Goal: Task Accomplishment & Management: Manage account settings

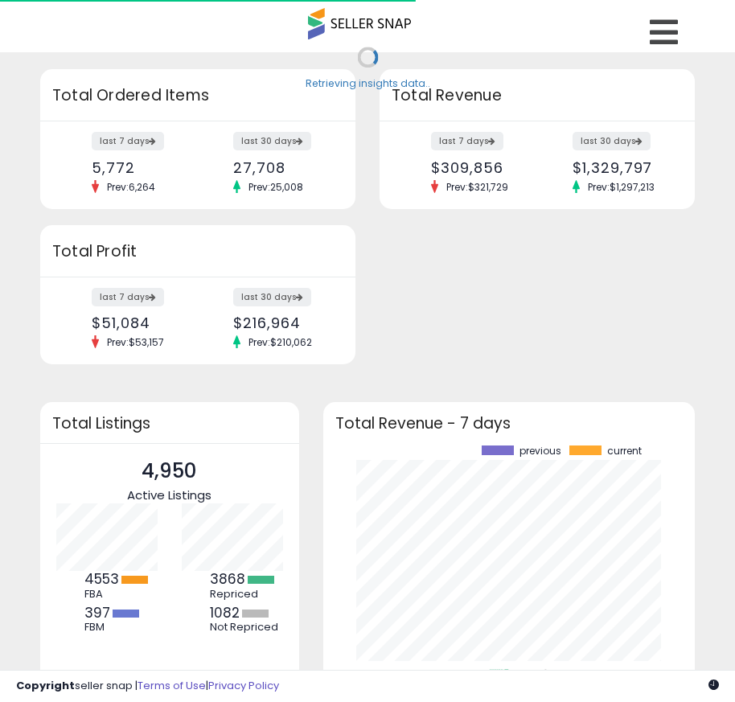
scroll to position [224, 340]
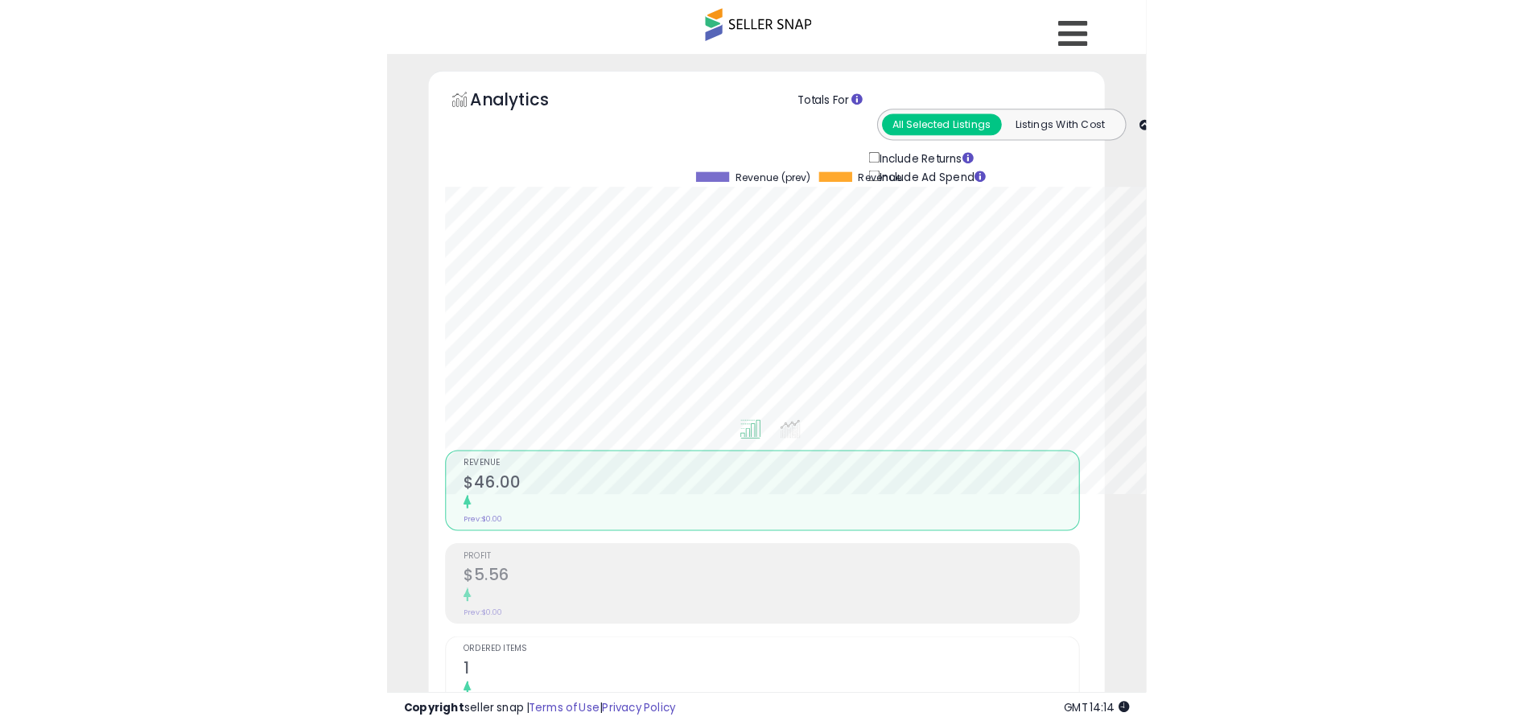
scroll to position [330, 842]
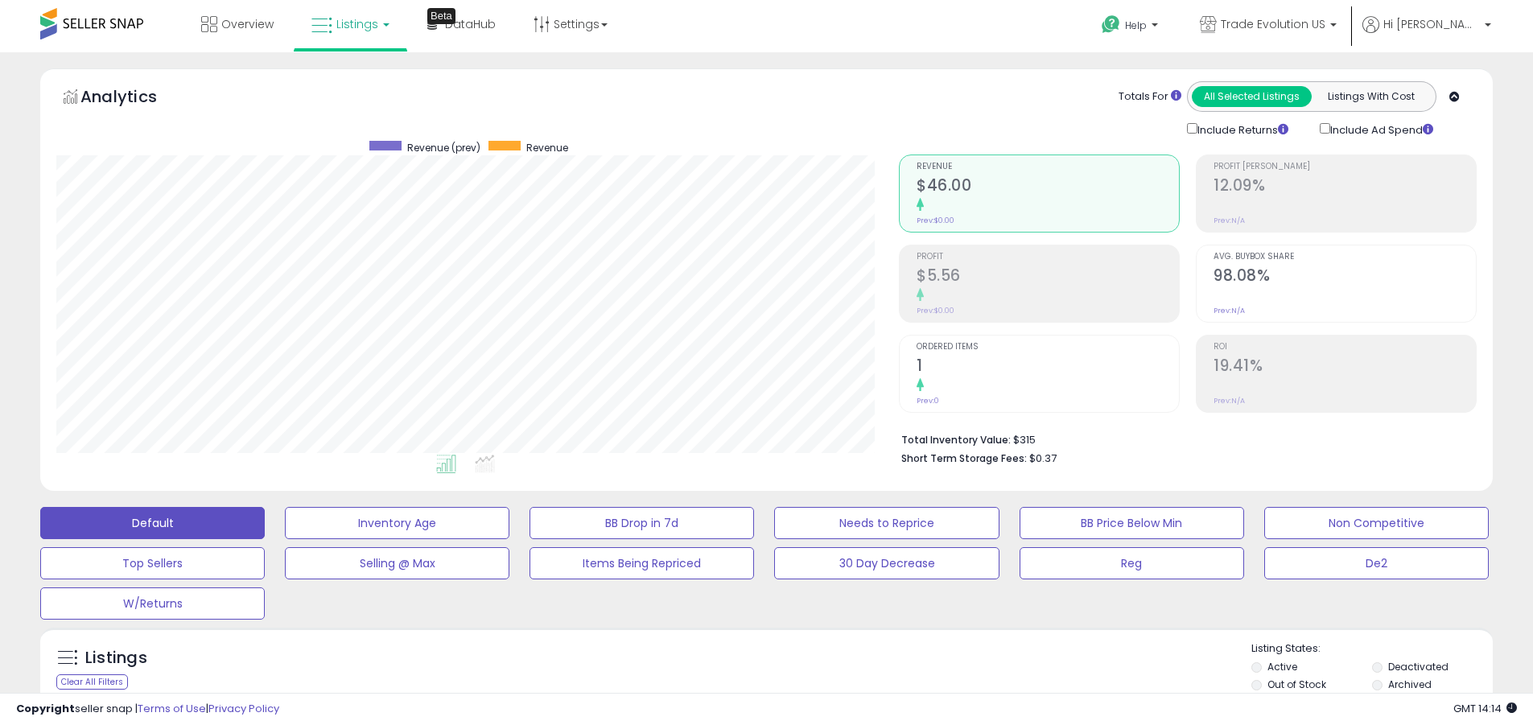
click at [747, 666] on label "Deactivated" at bounding box center [1418, 667] width 60 height 14
click at [747, 684] on label "Archived" at bounding box center [1409, 685] width 43 height 14
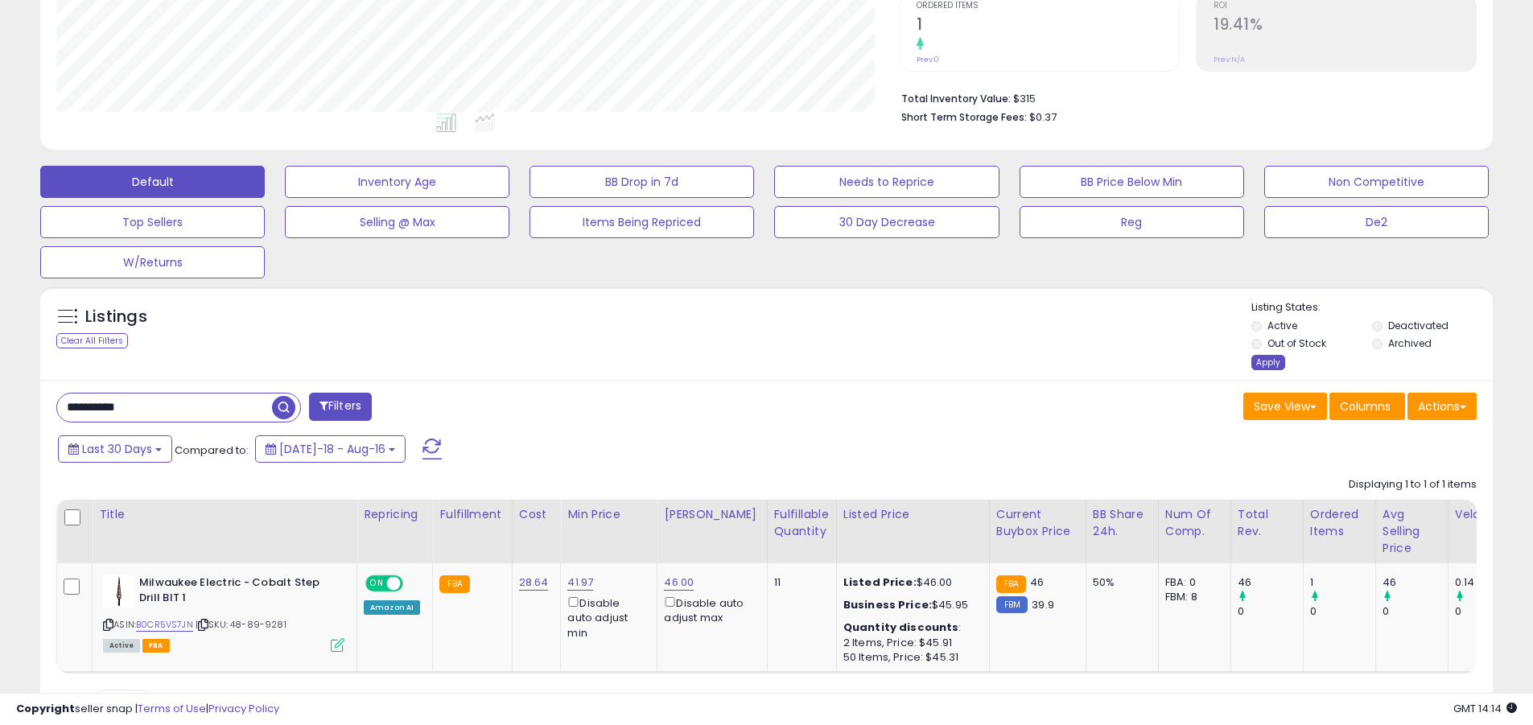
click at [747, 362] on div "Apply" at bounding box center [1268, 362] width 34 height 15
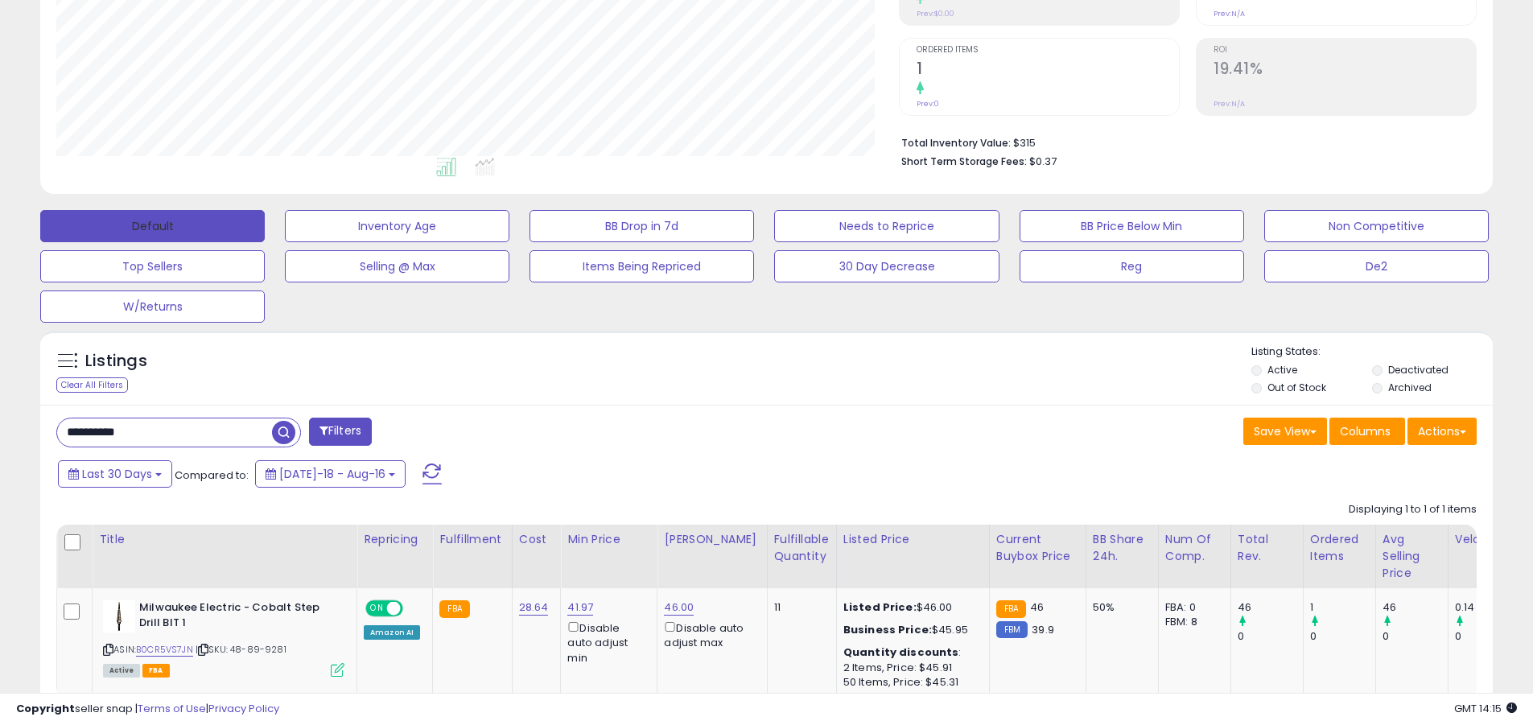
click at [152, 225] on button "Default" at bounding box center [152, 226] width 224 height 32
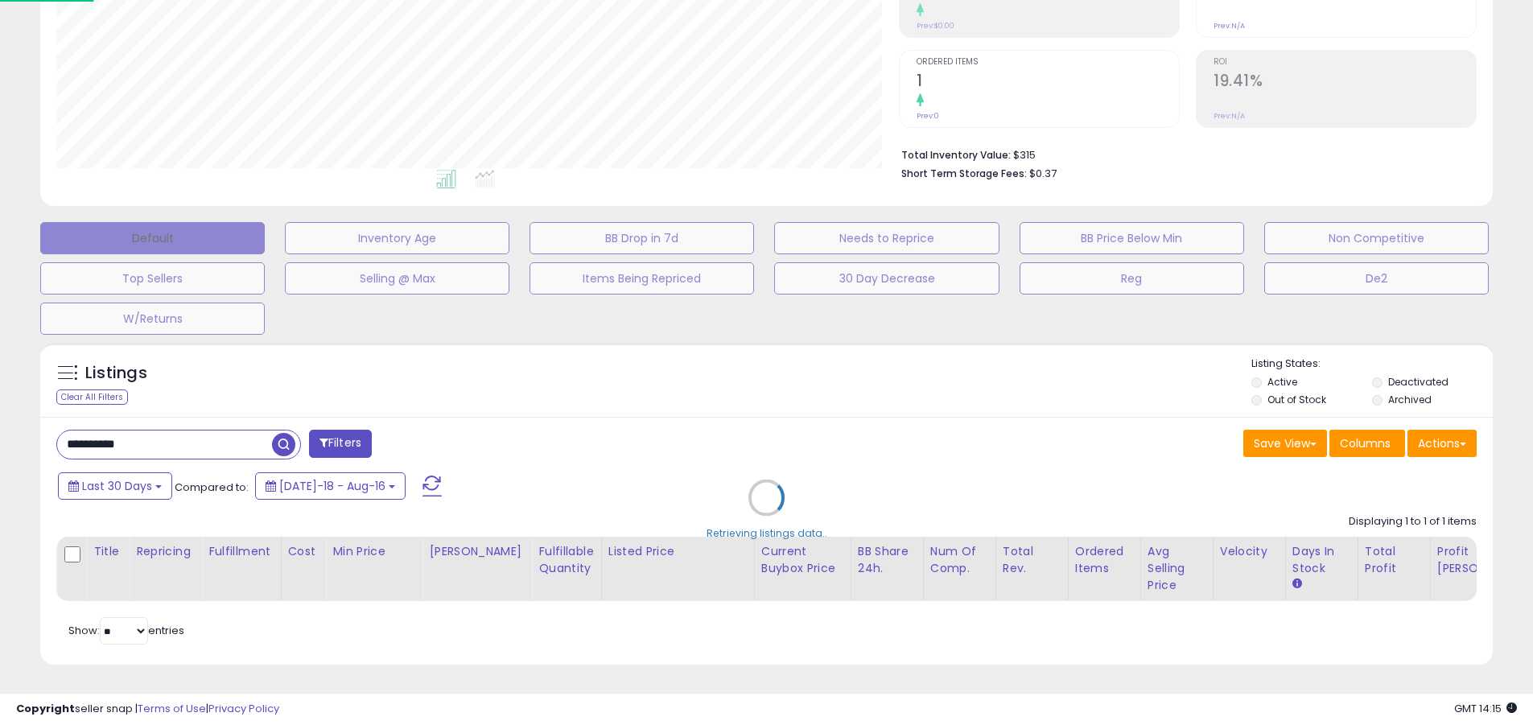
scroll to position [330, 850]
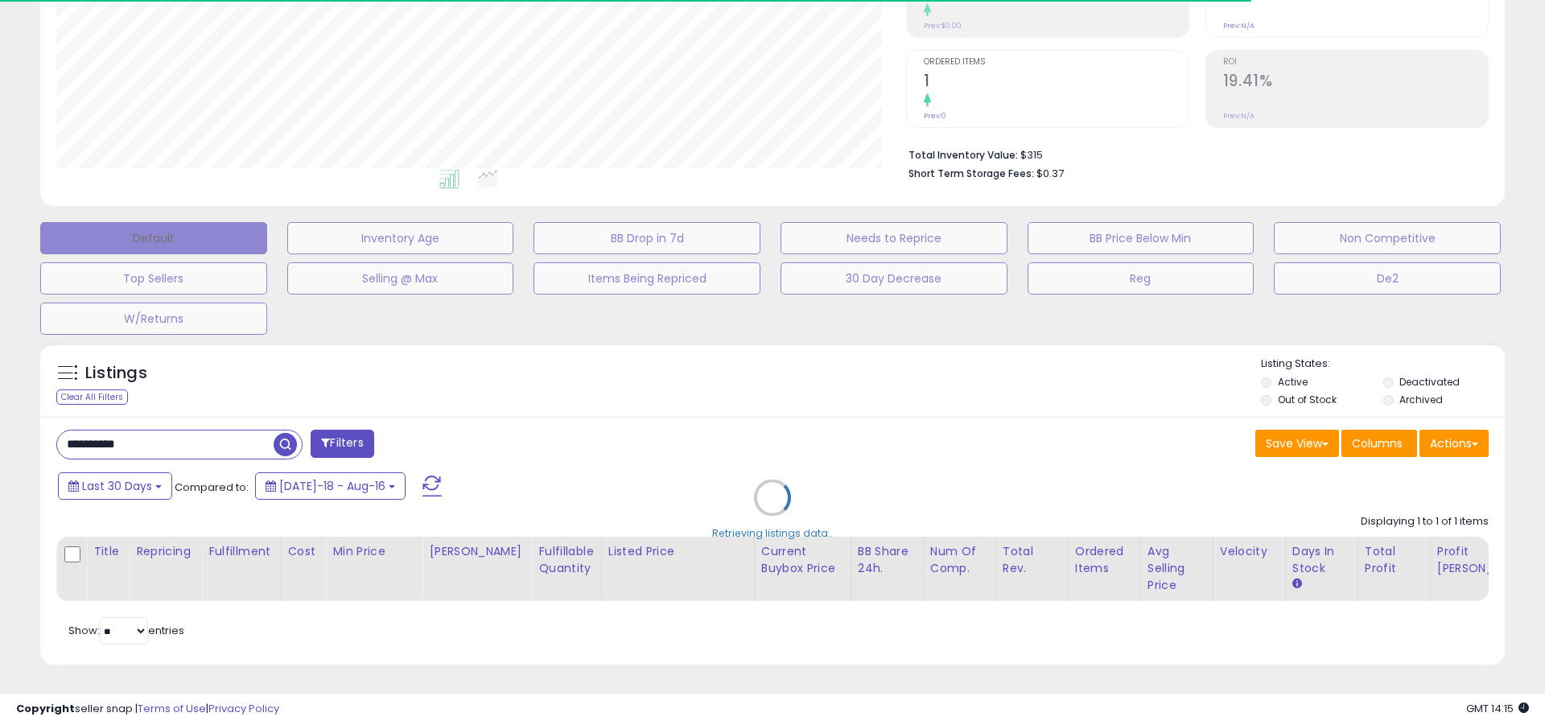
type input "**********"
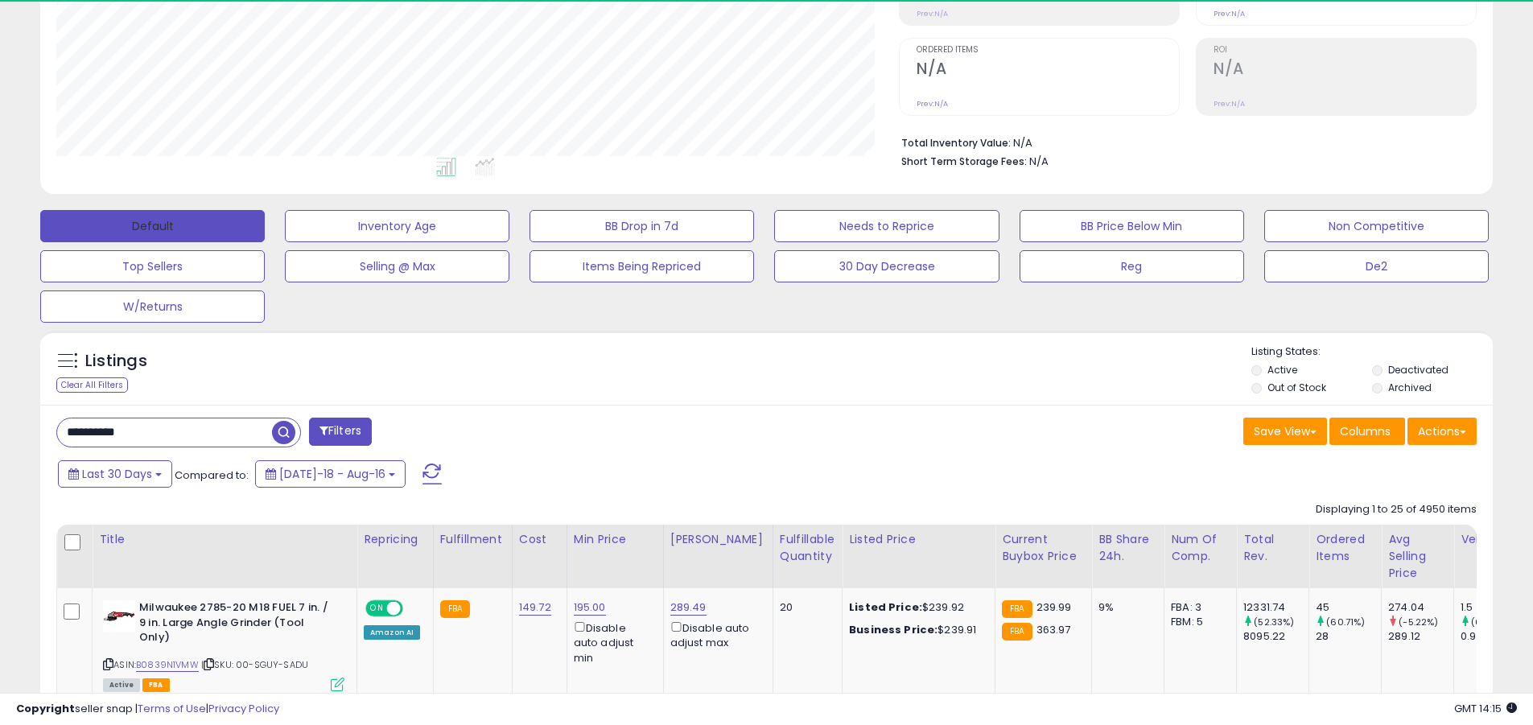
scroll to position [330, 842]
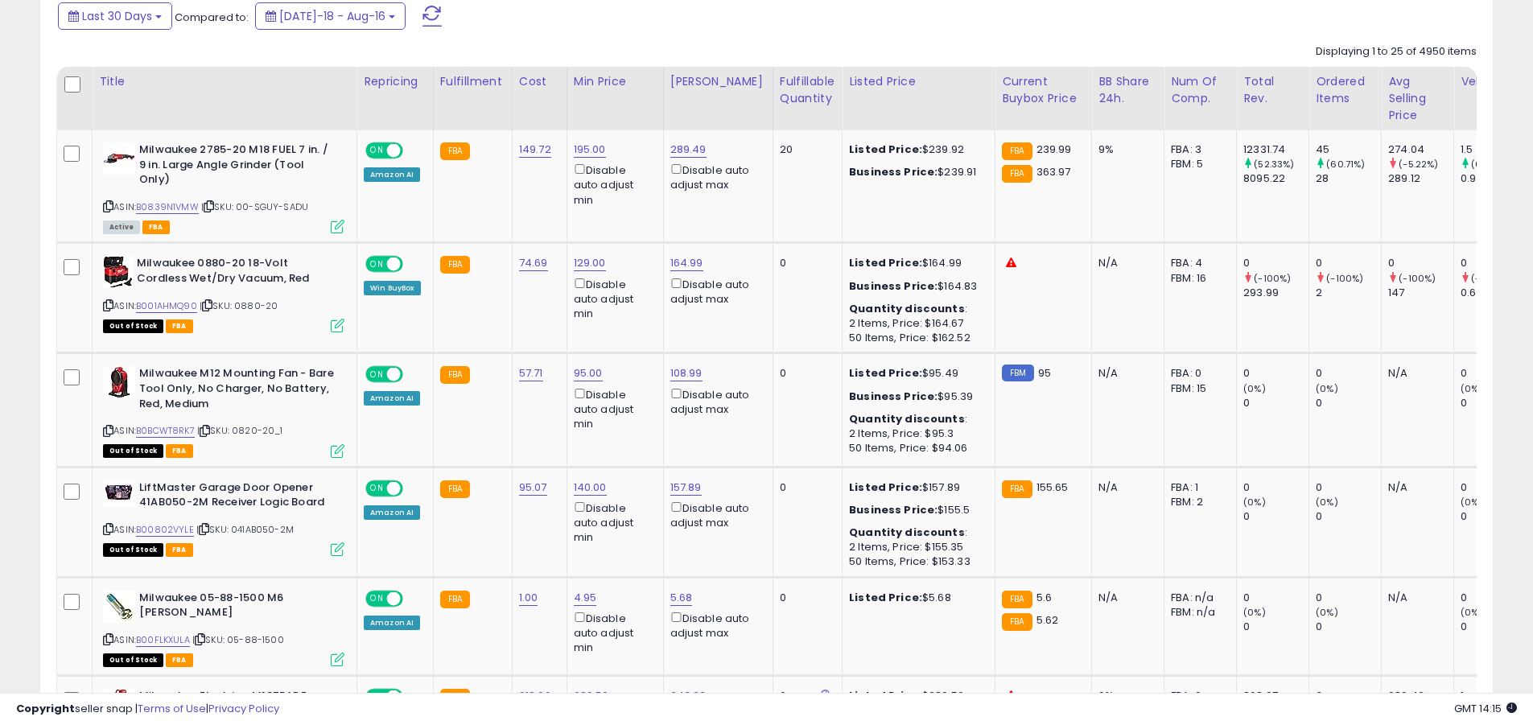
click at [422, 15] on span at bounding box center [431, 16] width 19 height 21
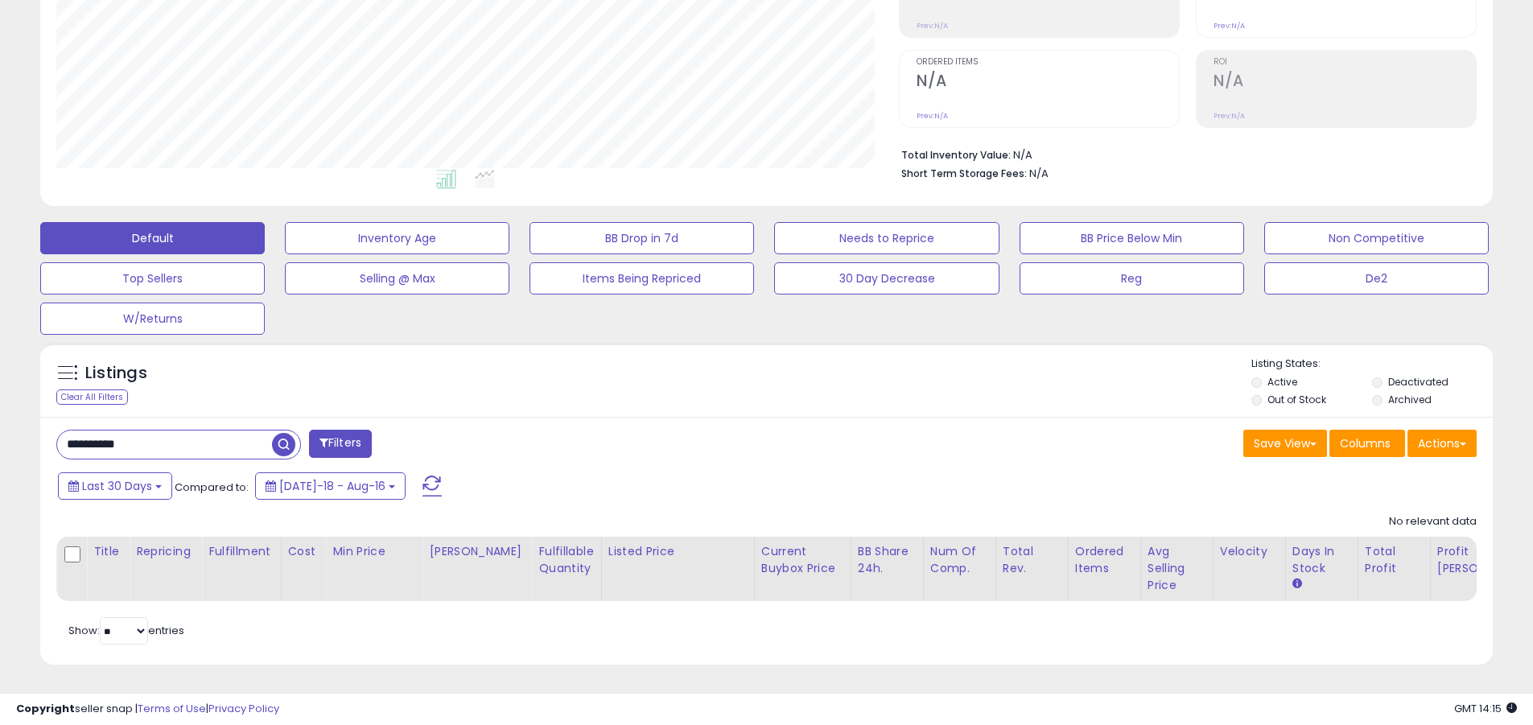
click at [164, 432] on input "**********" at bounding box center [164, 444] width 215 height 28
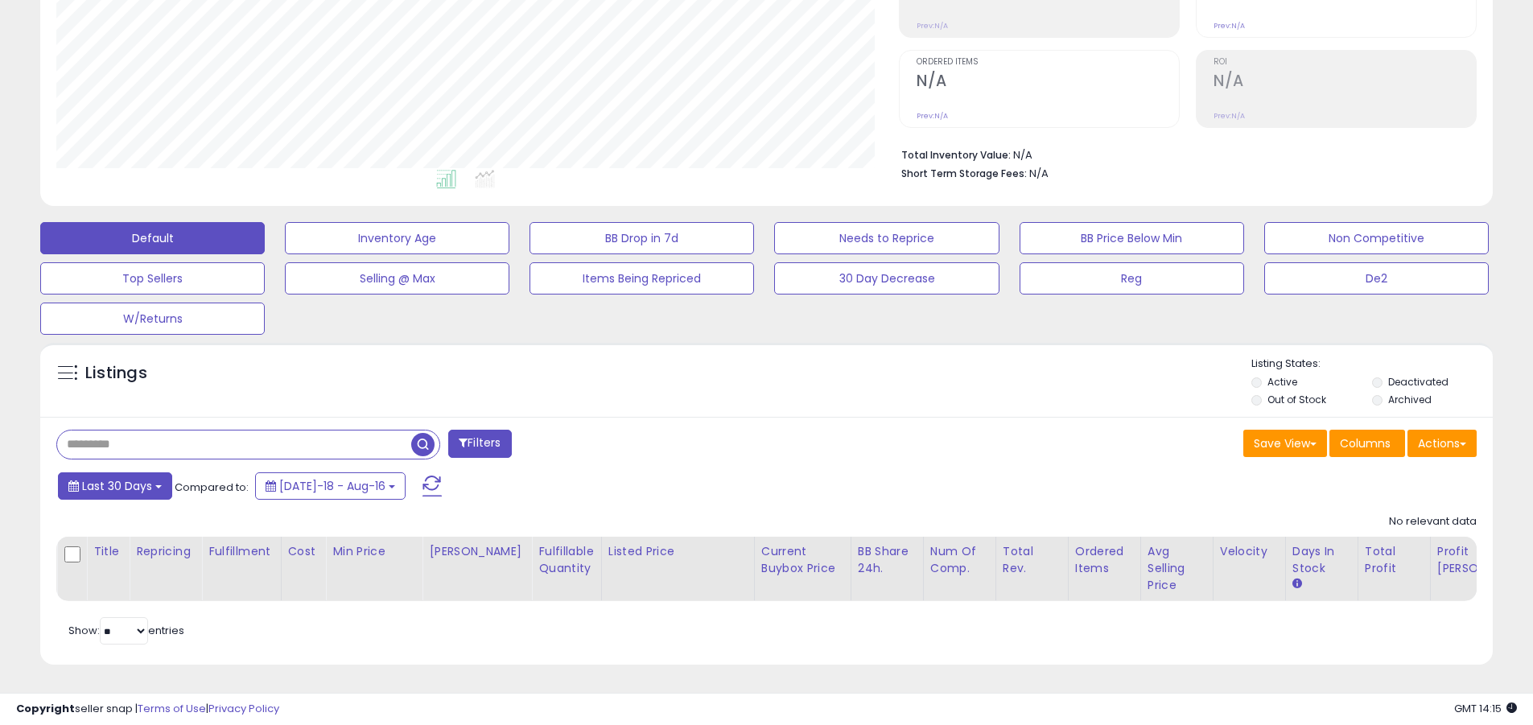
click at [114, 478] on span "Last 30 Days" at bounding box center [117, 486] width 70 height 16
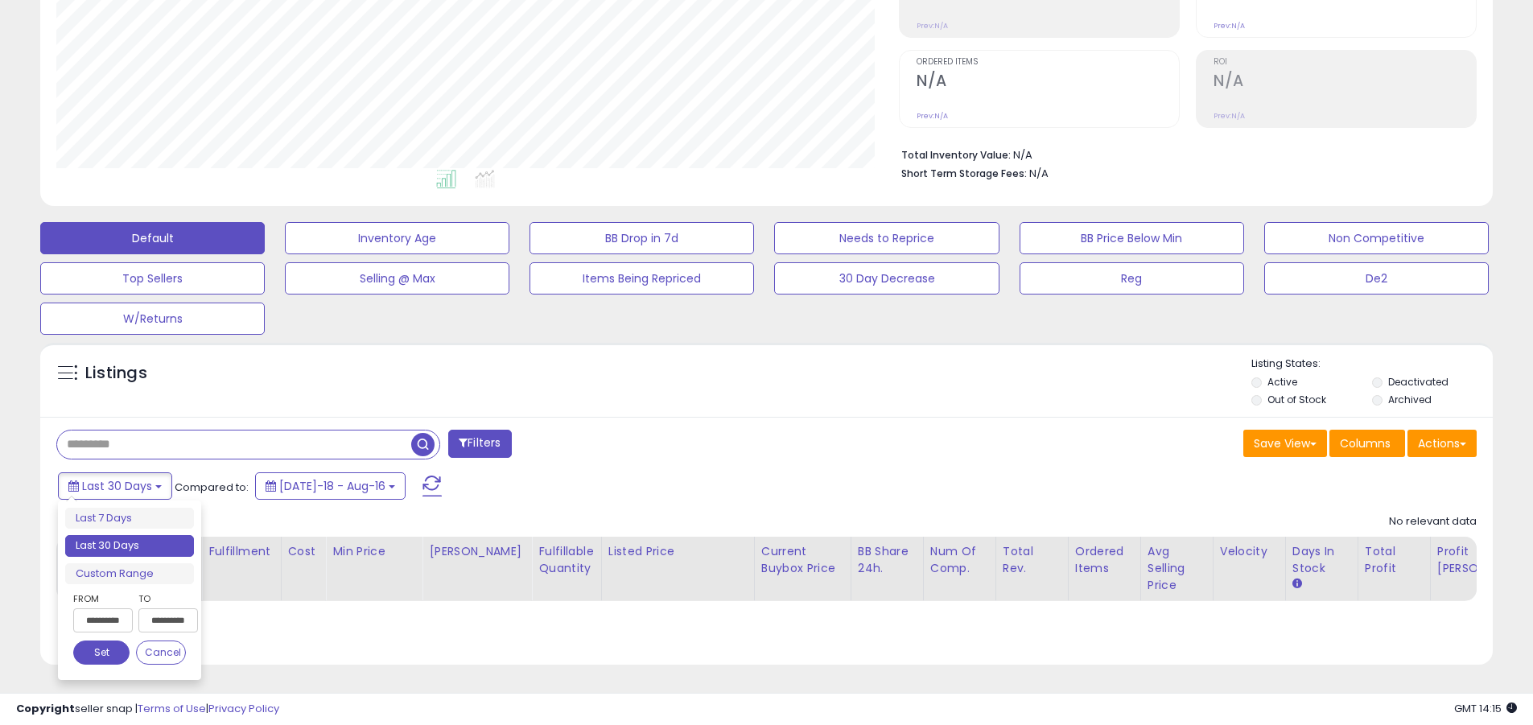
click at [130, 535] on li "Last 30 Days" at bounding box center [129, 546] width 129 height 22
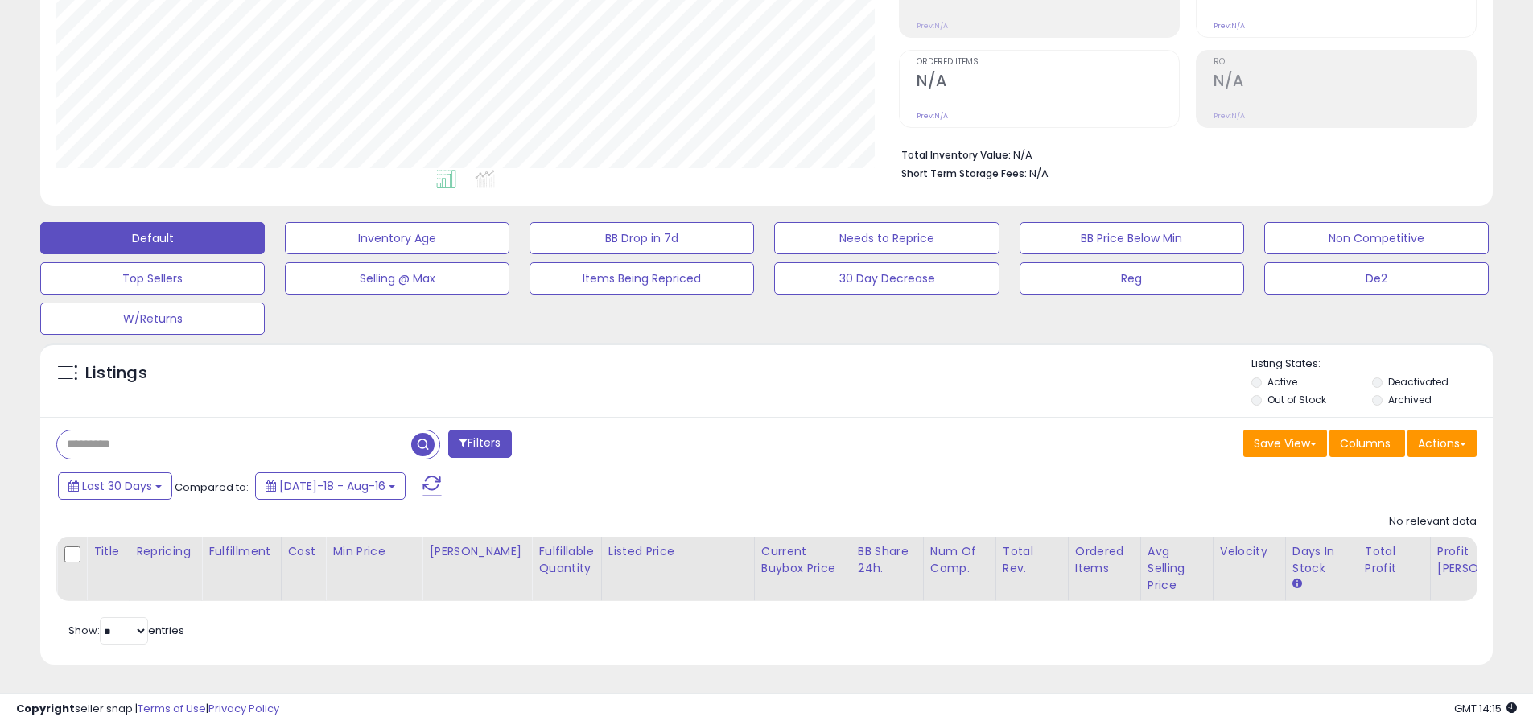
click at [234, 432] on input "text" at bounding box center [234, 444] width 354 height 28
click at [425, 433] on span "button" at bounding box center [422, 444] width 23 height 23
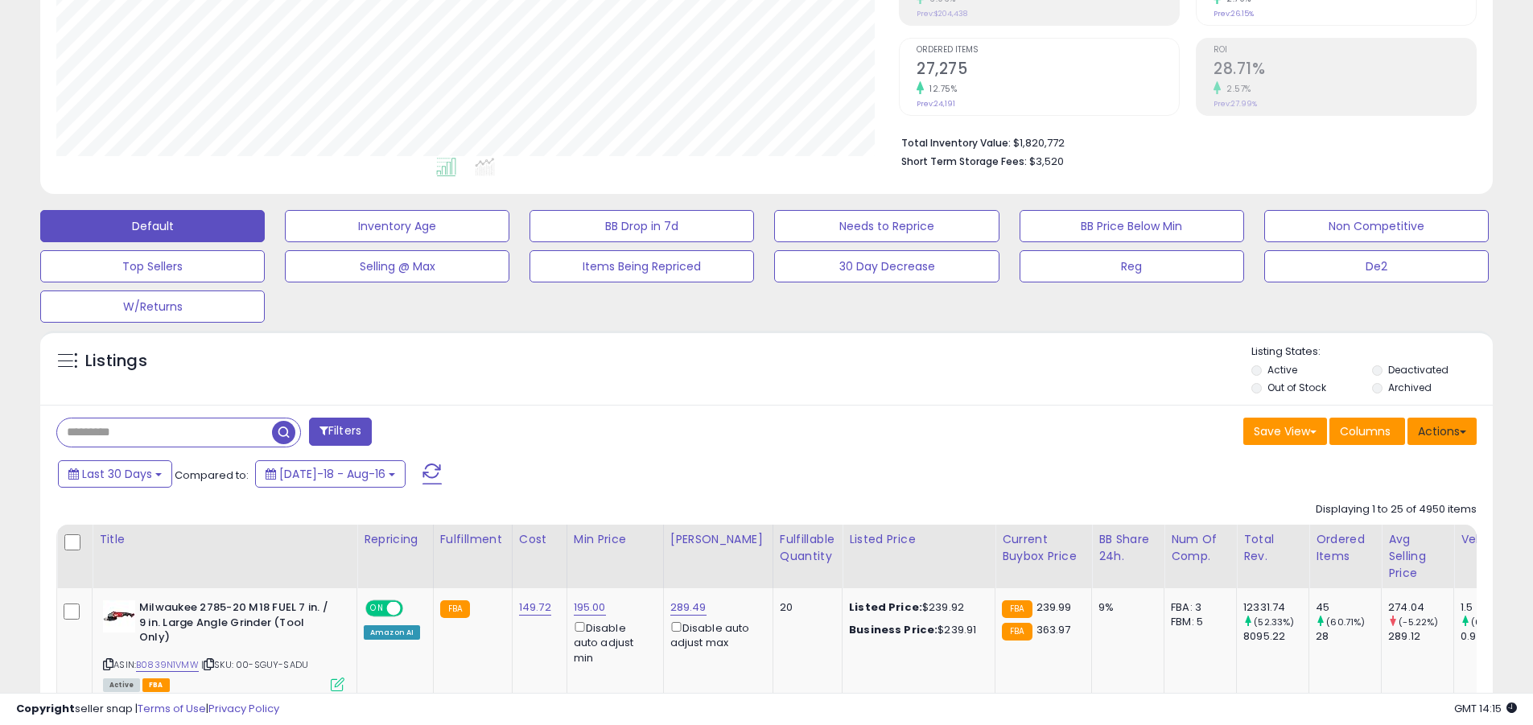
click at [747, 430] on button "Actions" at bounding box center [1441, 431] width 69 height 27
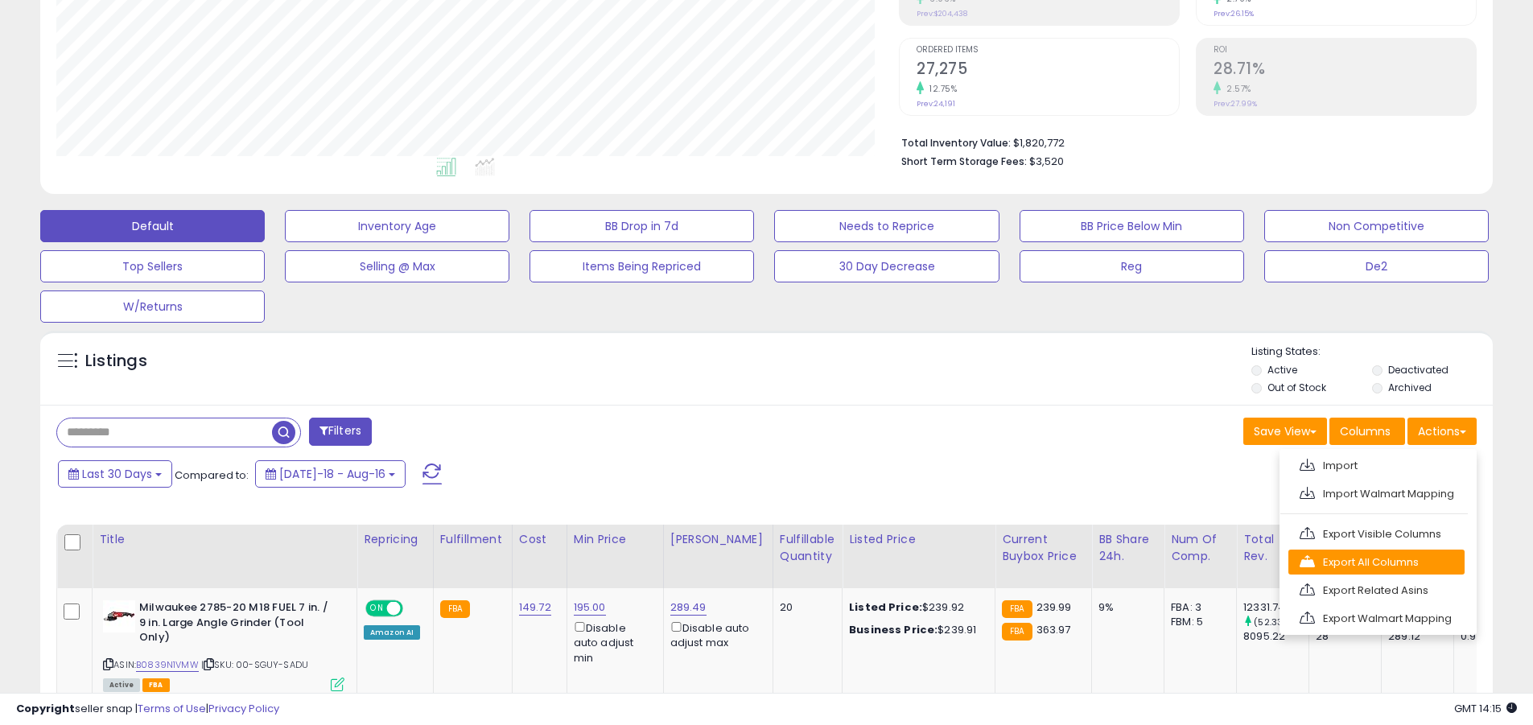
click at [747, 562] on link "Export All Columns" at bounding box center [1376, 562] width 176 height 25
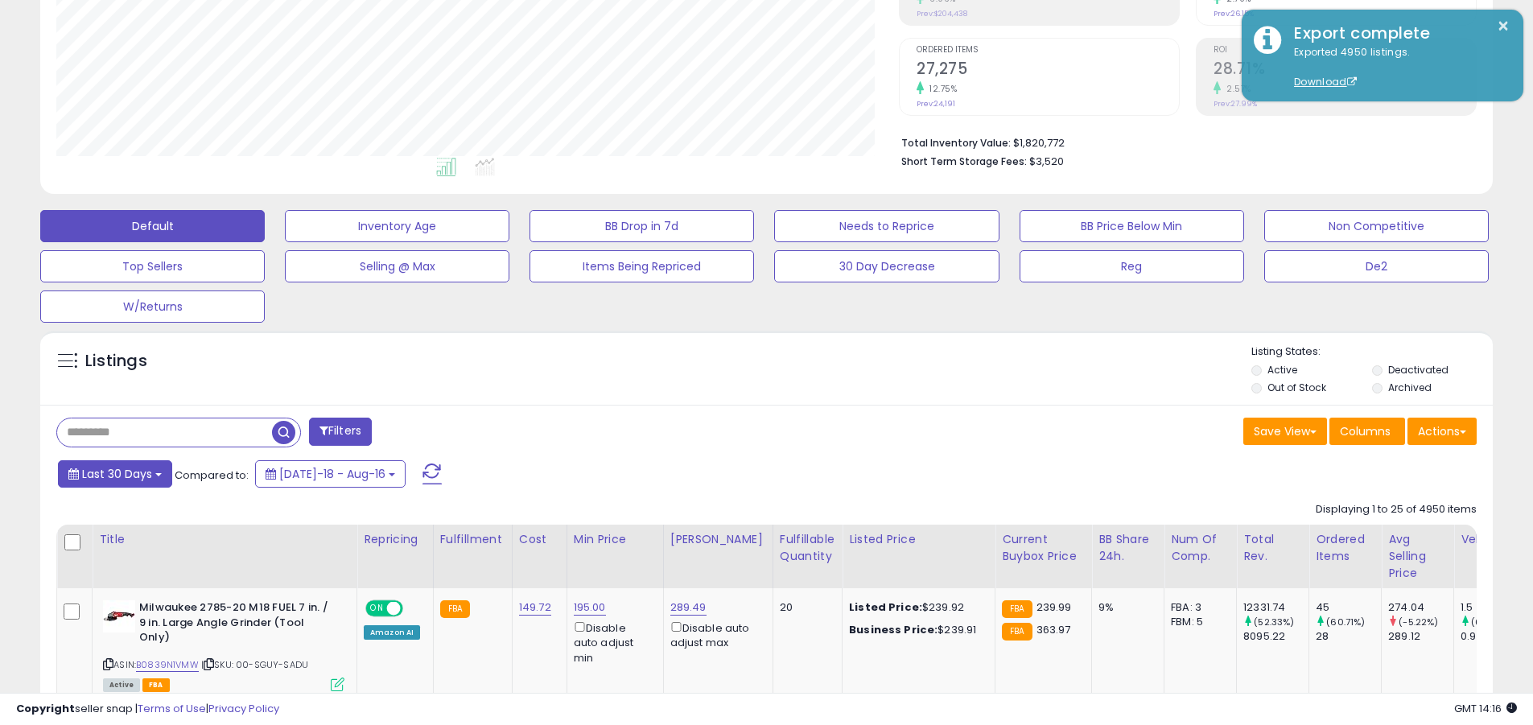
click at [114, 473] on span "Last 30 Days" at bounding box center [117, 474] width 70 height 16
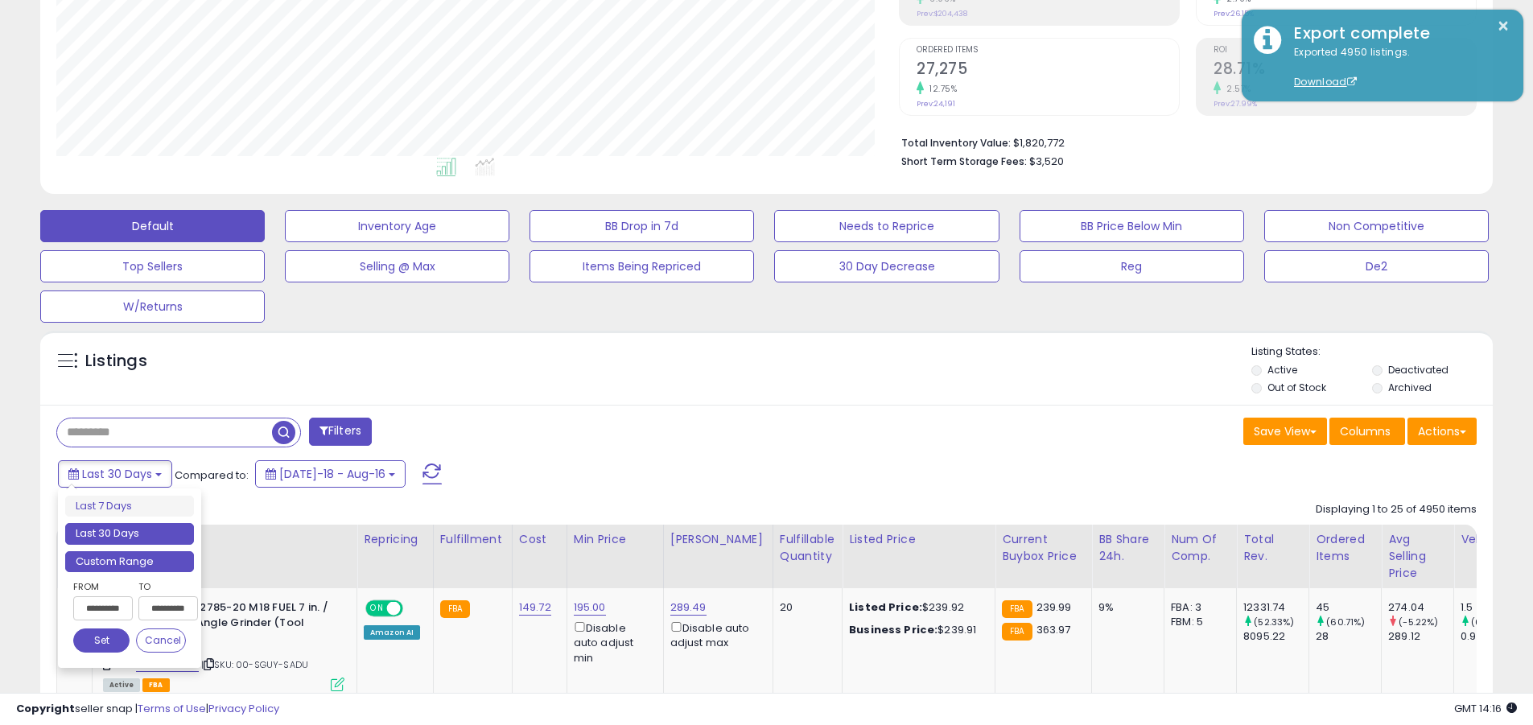
click at [130, 561] on li "Custom Range" at bounding box center [129, 562] width 129 height 22
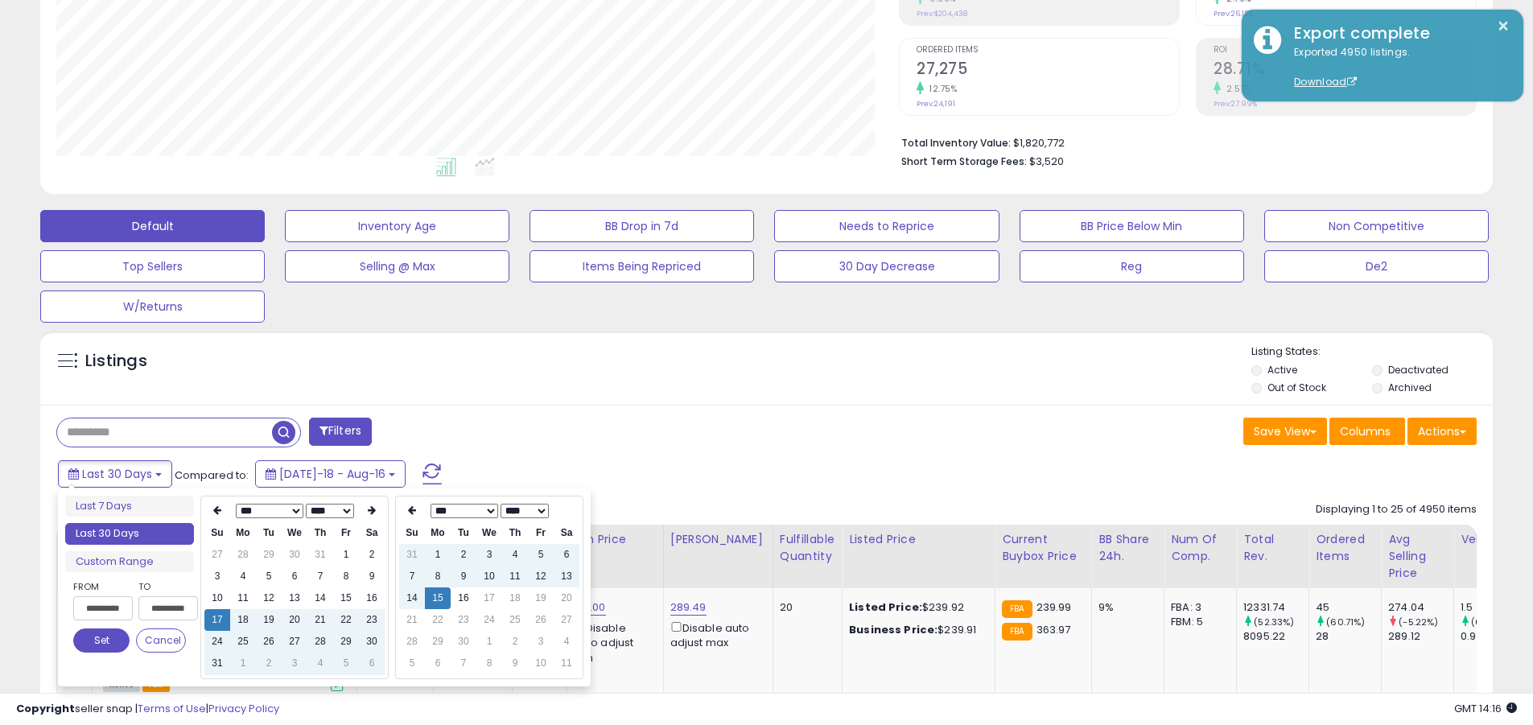
click at [103, 608] on input "**********" at bounding box center [103, 608] width 60 height 24
type input "**********"
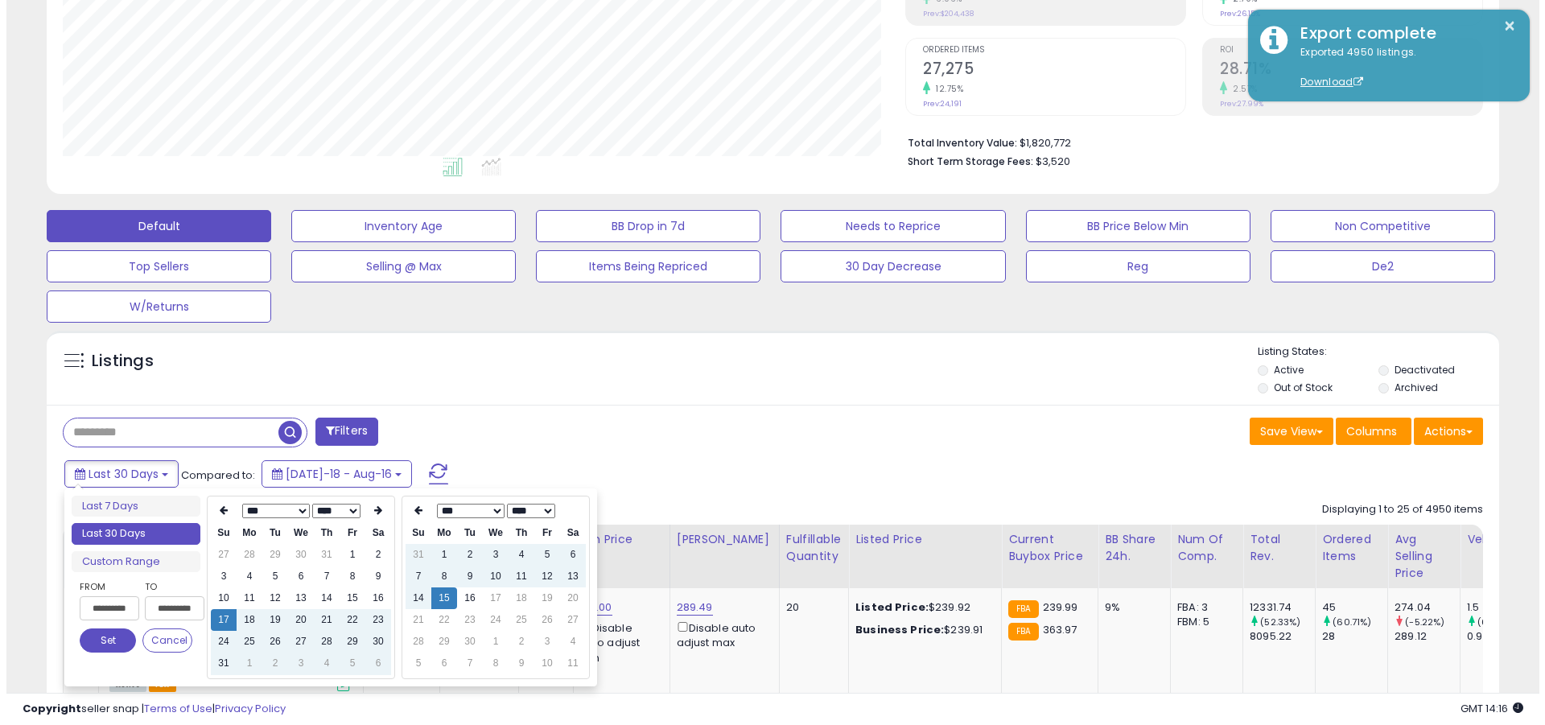
scroll to position [0, 1]
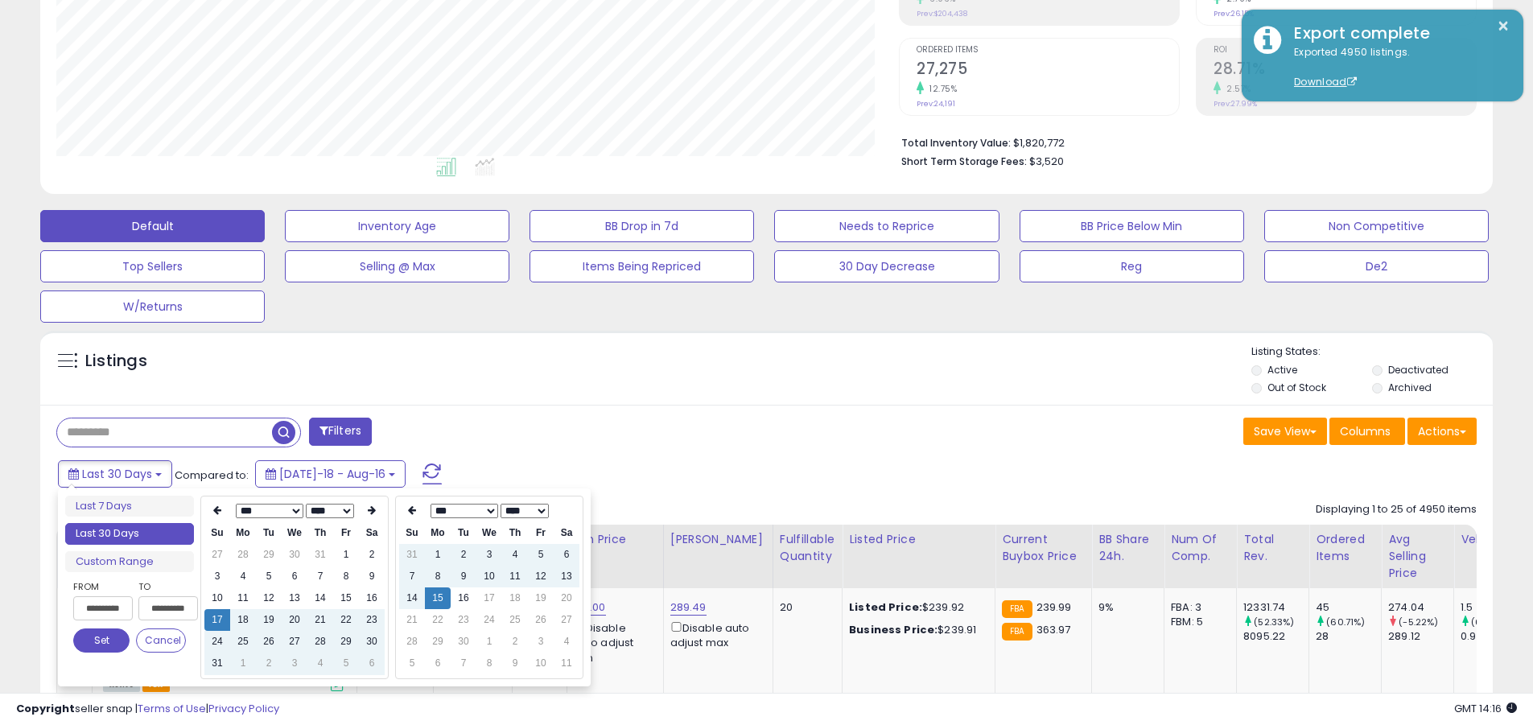
click at [101, 640] on button "Set" at bounding box center [101, 640] width 56 height 24
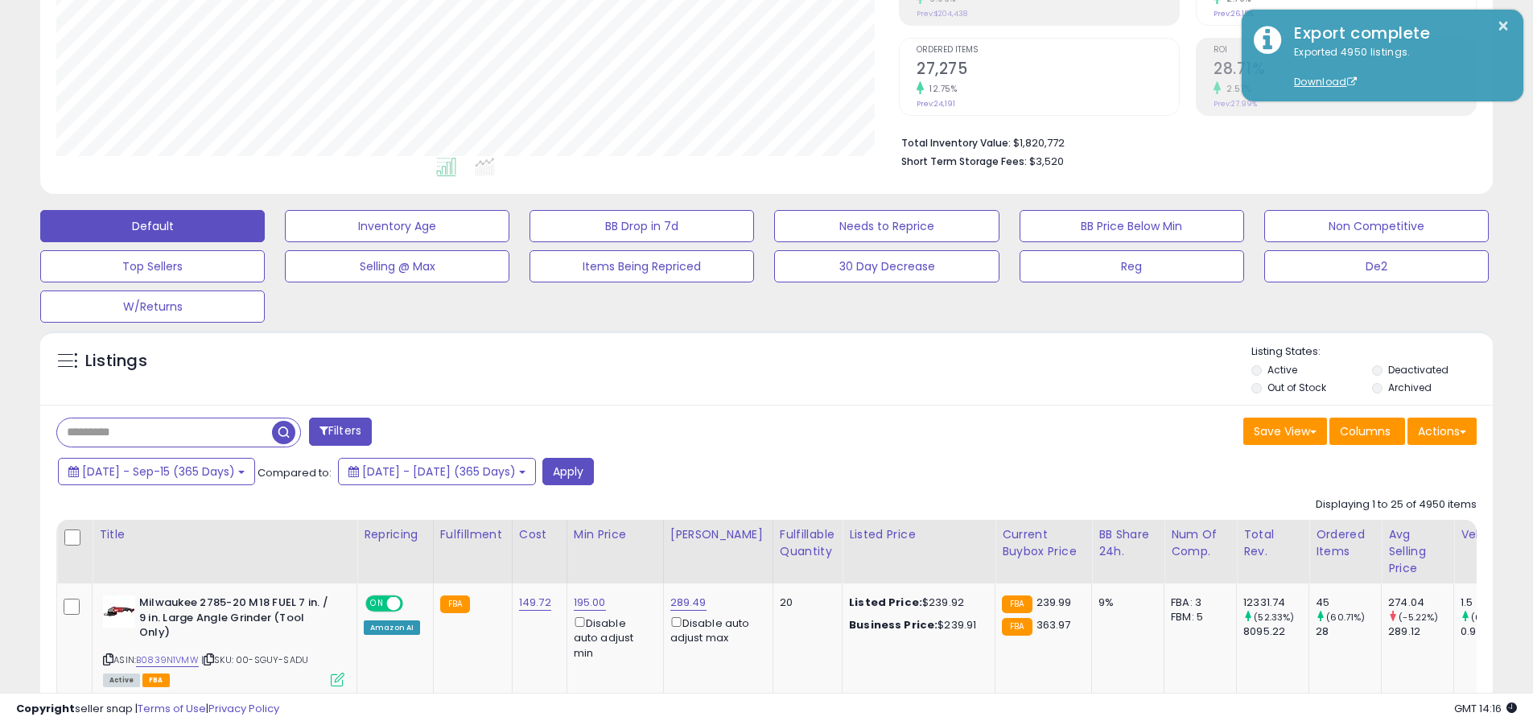
click at [164, 432] on input "text" at bounding box center [164, 432] width 215 height 28
click at [594, 471] on button "Apply" at bounding box center [567, 471] width 51 height 27
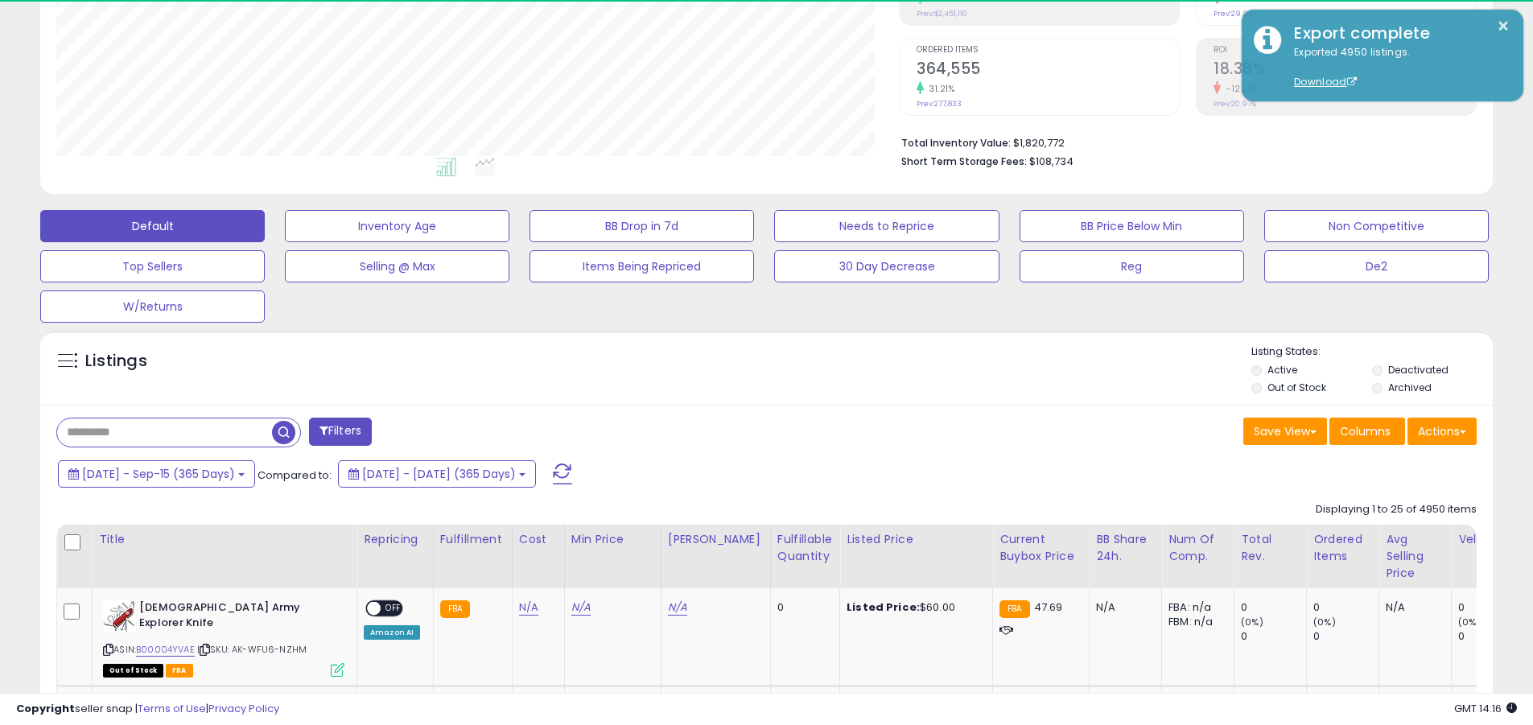
scroll to position [330, 842]
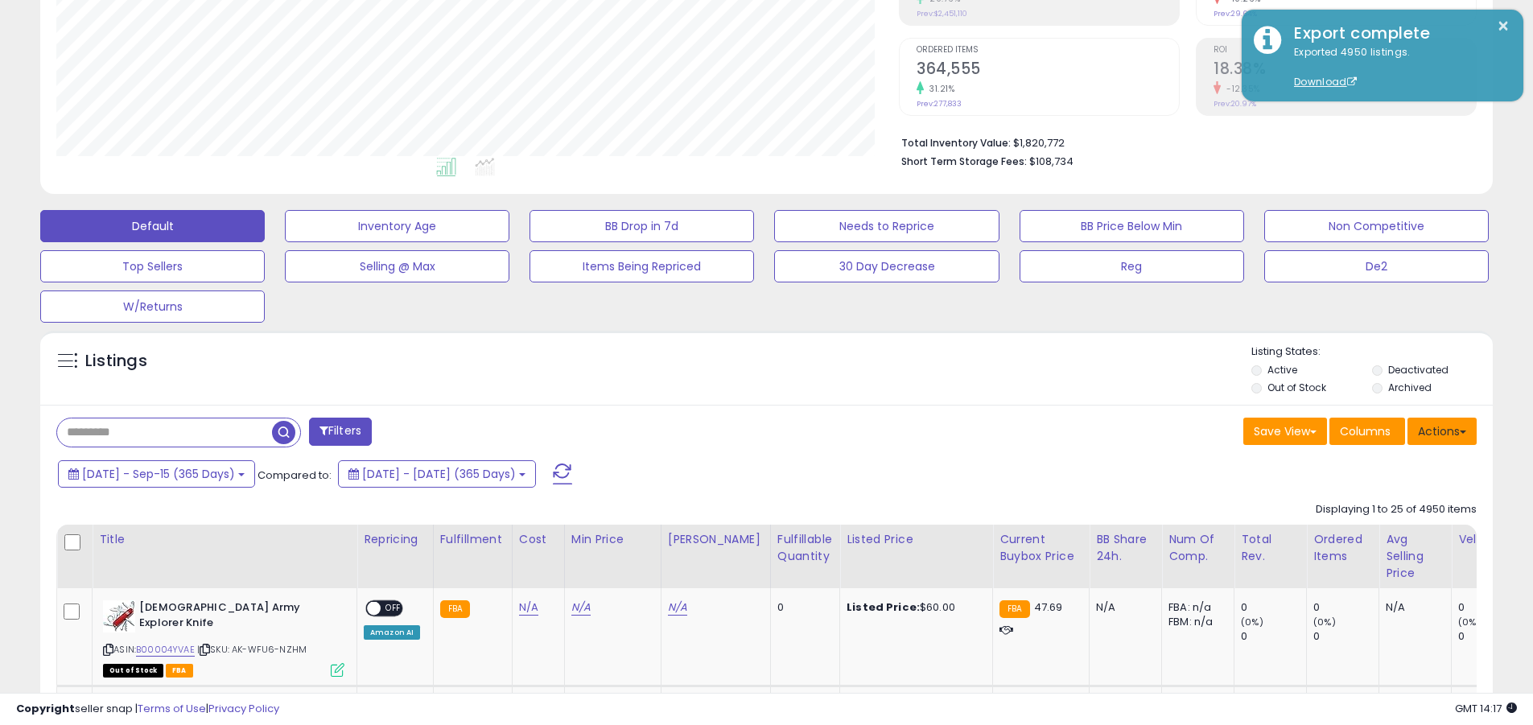
click at [747, 430] on button "Actions" at bounding box center [1441, 431] width 69 height 27
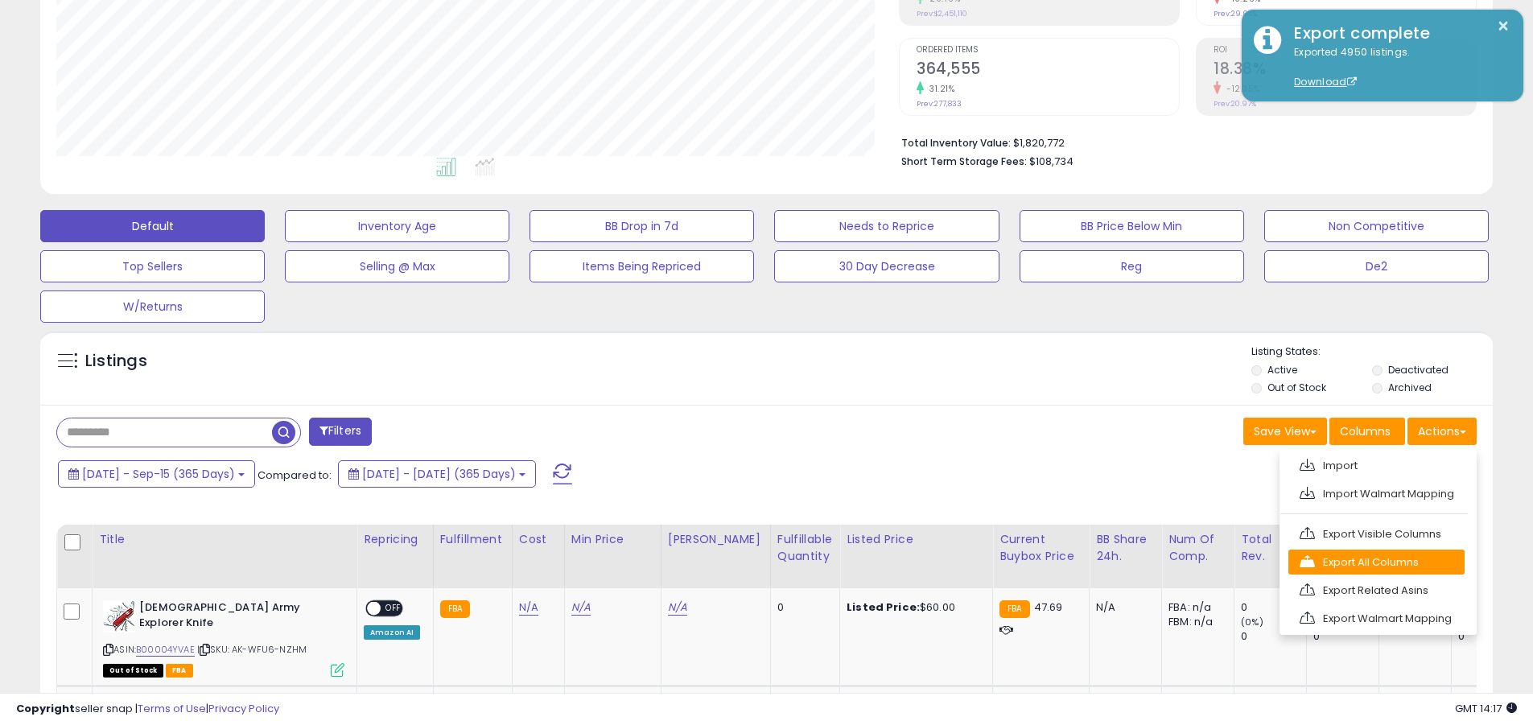
click at [747, 562] on link "Export All Columns" at bounding box center [1376, 562] width 176 height 25
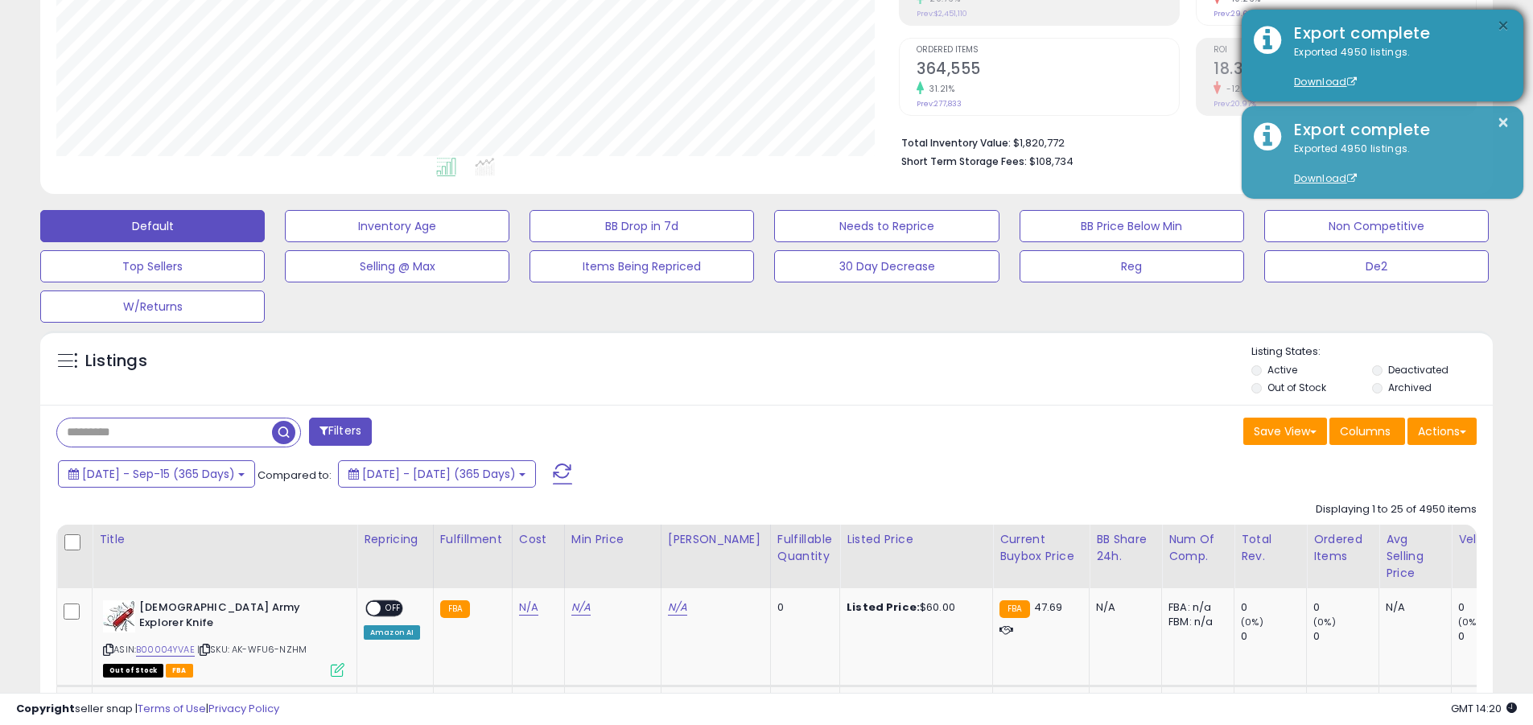
click at [747, 26] on button "×" at bounding box center [1503, 26] width 13 height 20
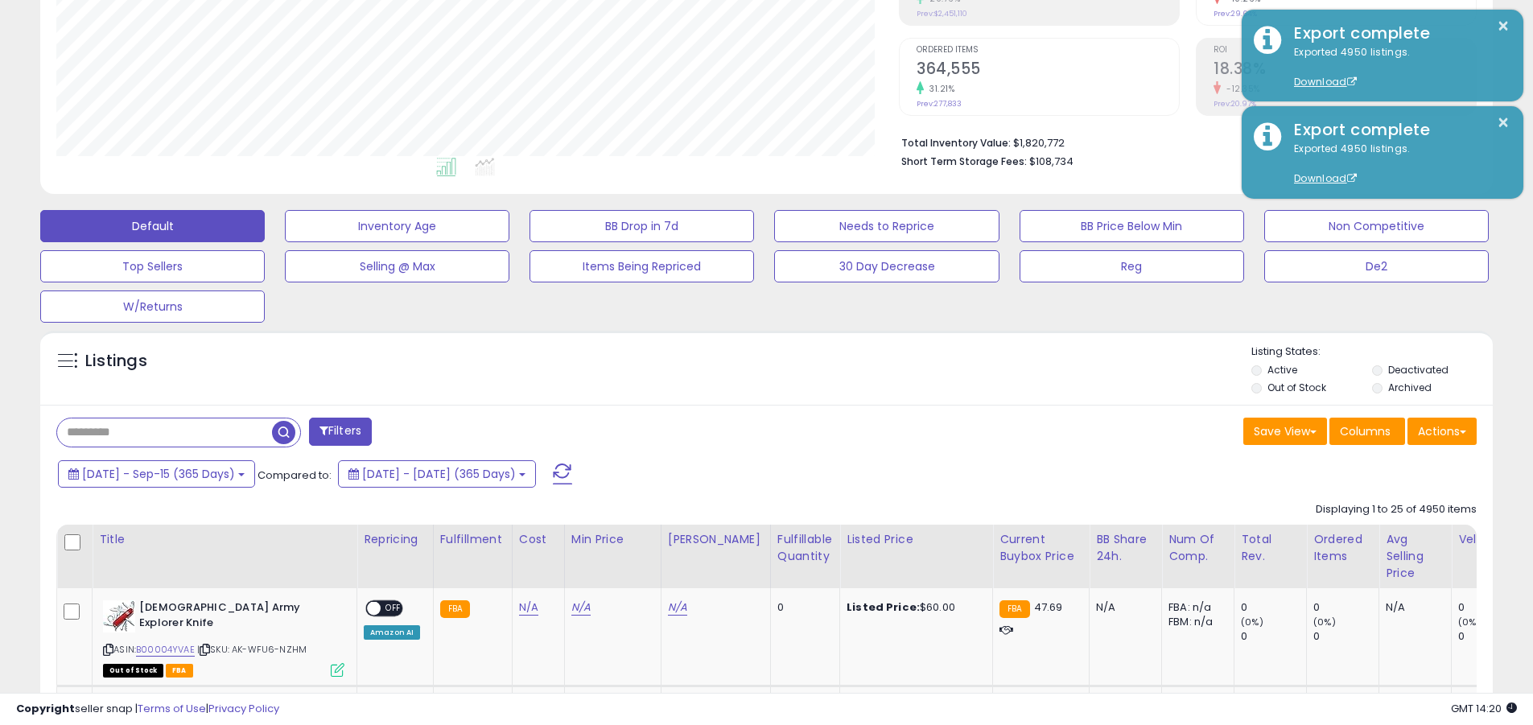
click at [164, 432] on input "text" at bounding box center [164, 432] width 215 height 28
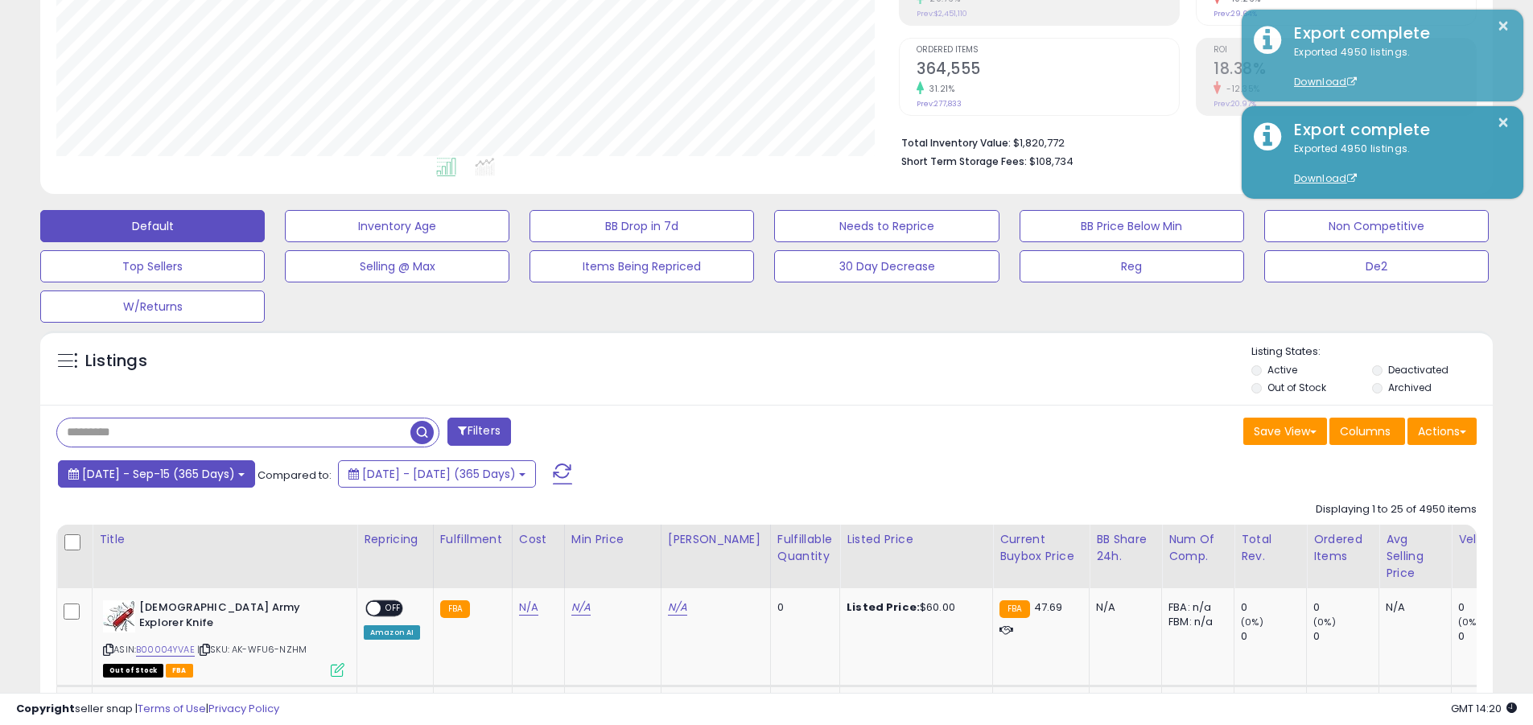
click at [173, 473] on span "2024-Sep-16 - Sep-15 (365 Days)" at bounding box center [158, 474] width 153 height 16
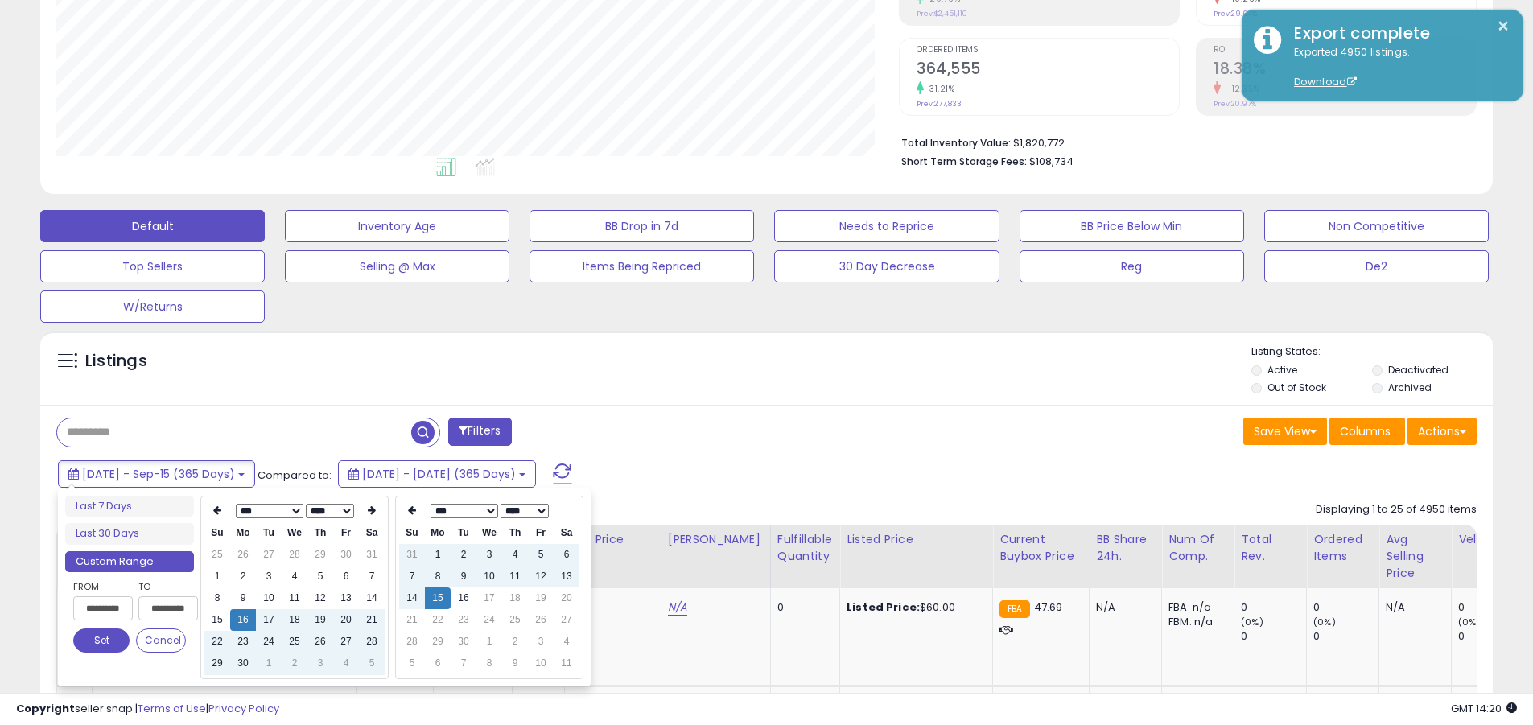
click at [103, 608] on input "**********" at bounding box center [103, 608] width 60 height 24
type input "**********"
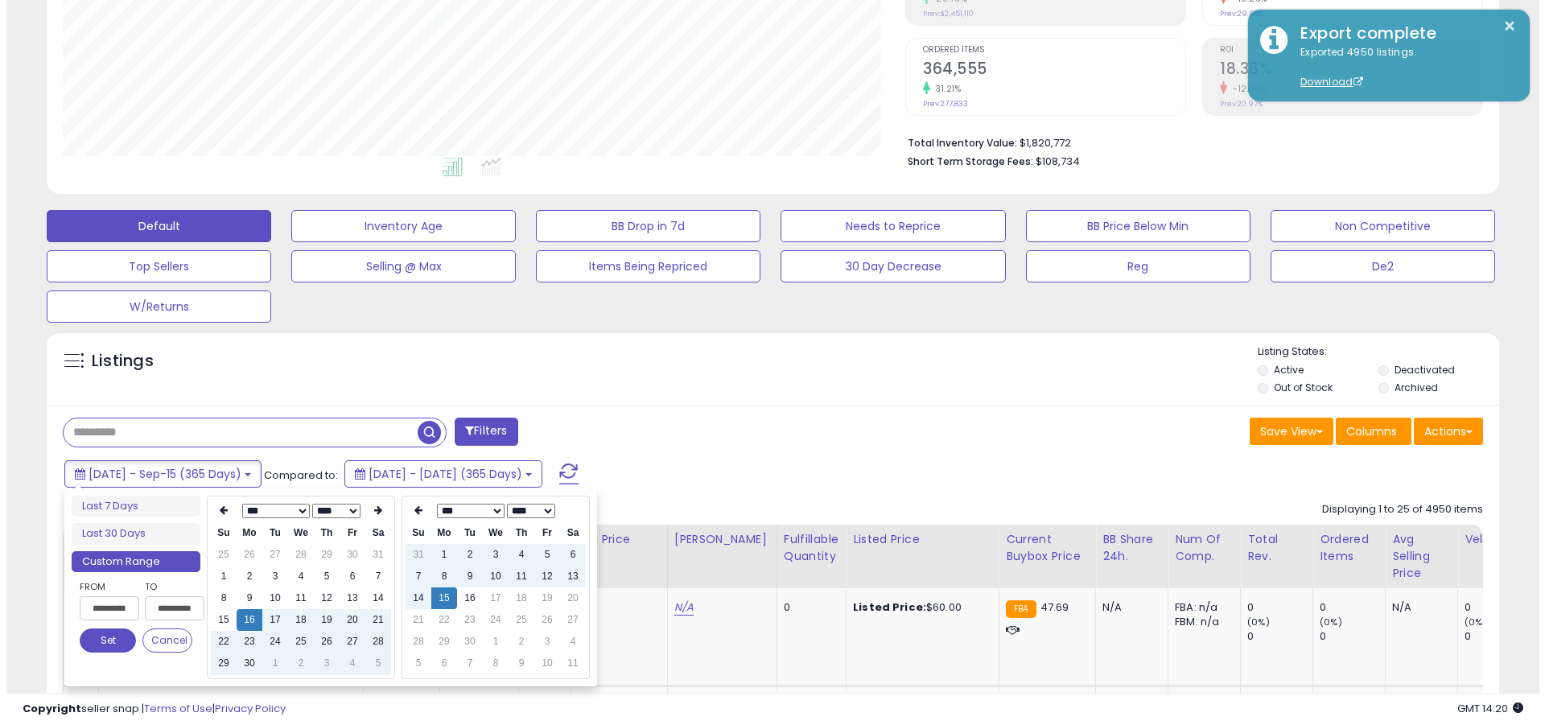
scroll to position [0, 1]
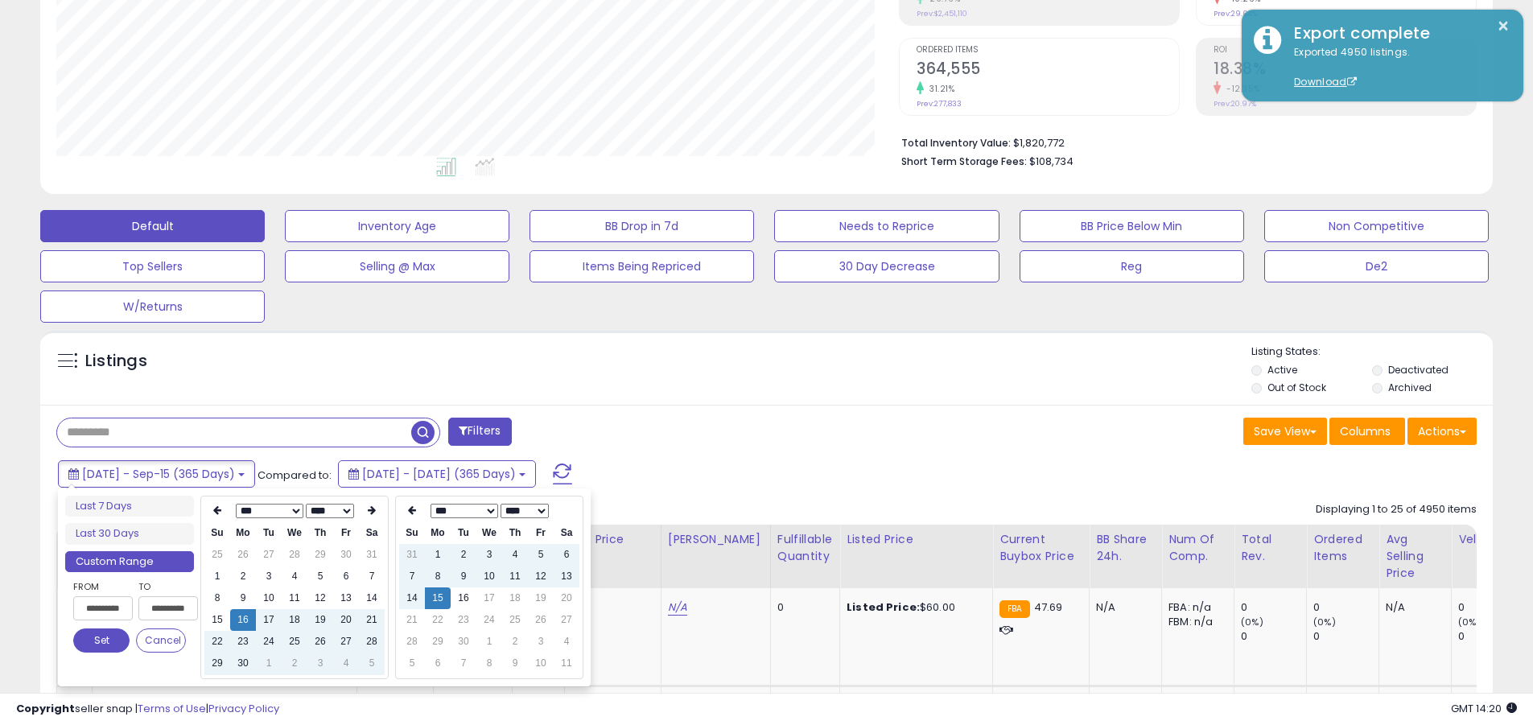
click at [101, 640] on button "Set" at bounding box center [101, 640] width 56 height 24
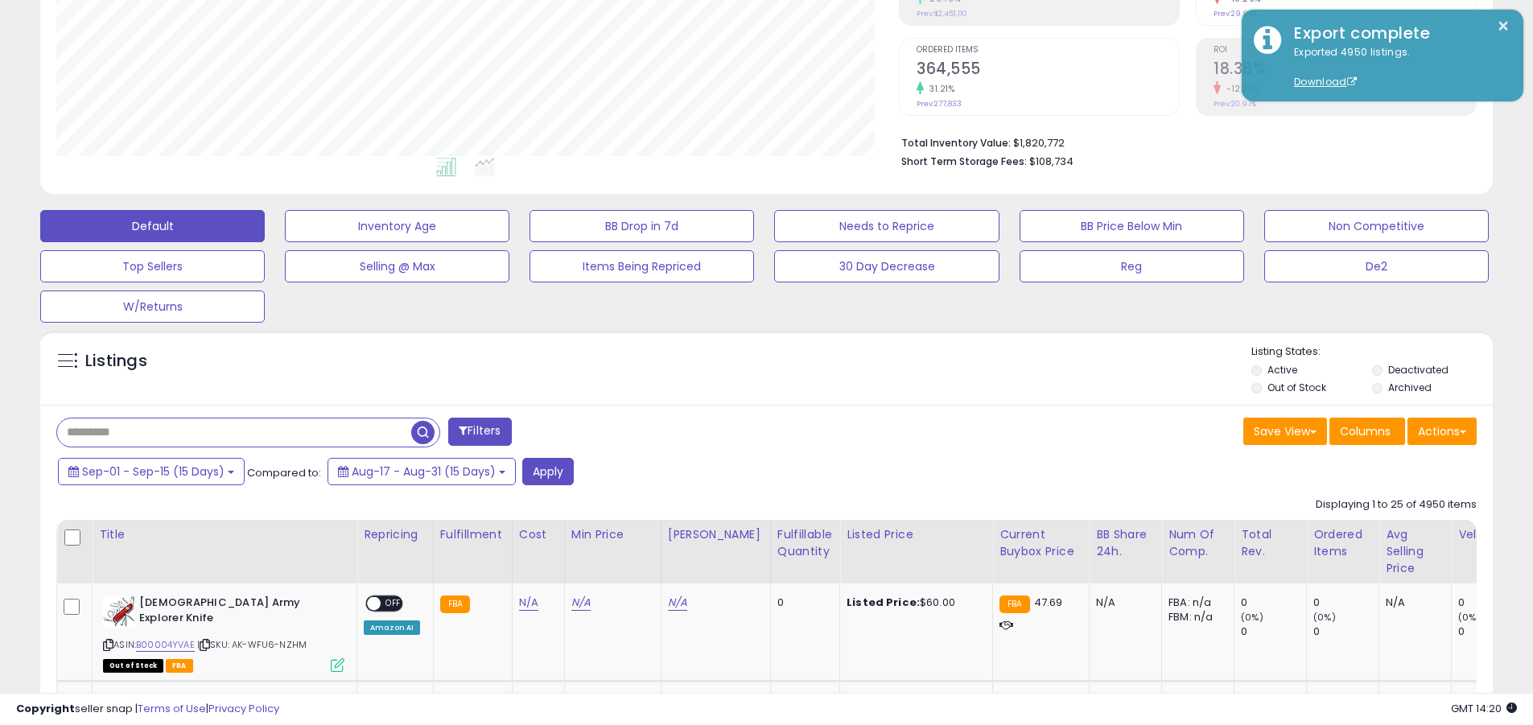
click at [234, 432] on input "text" at bounding box center [234, 432] width 354 height 28
click at [548, 471] on button "Apply" at bounding box center [547, 471] width 51 height 27
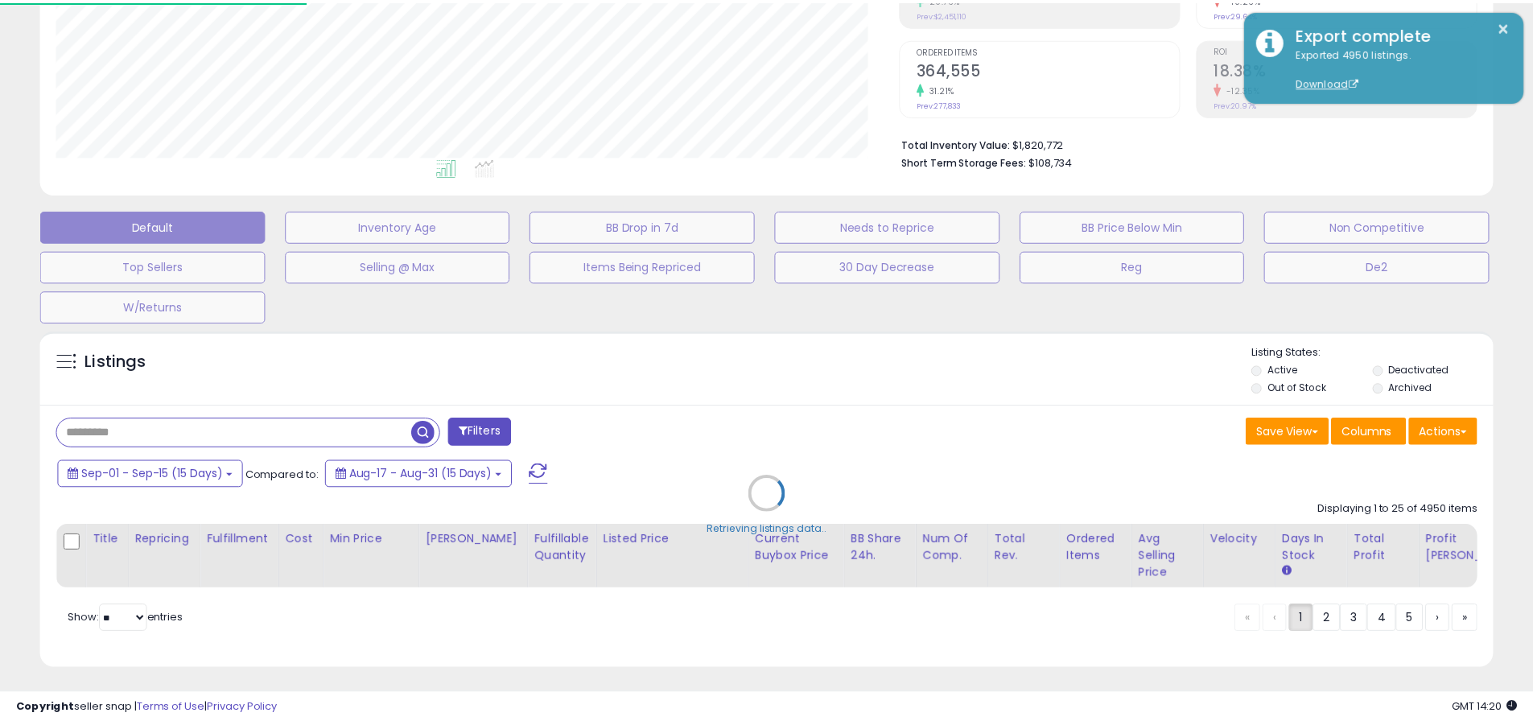
scroll to position [330, 850]
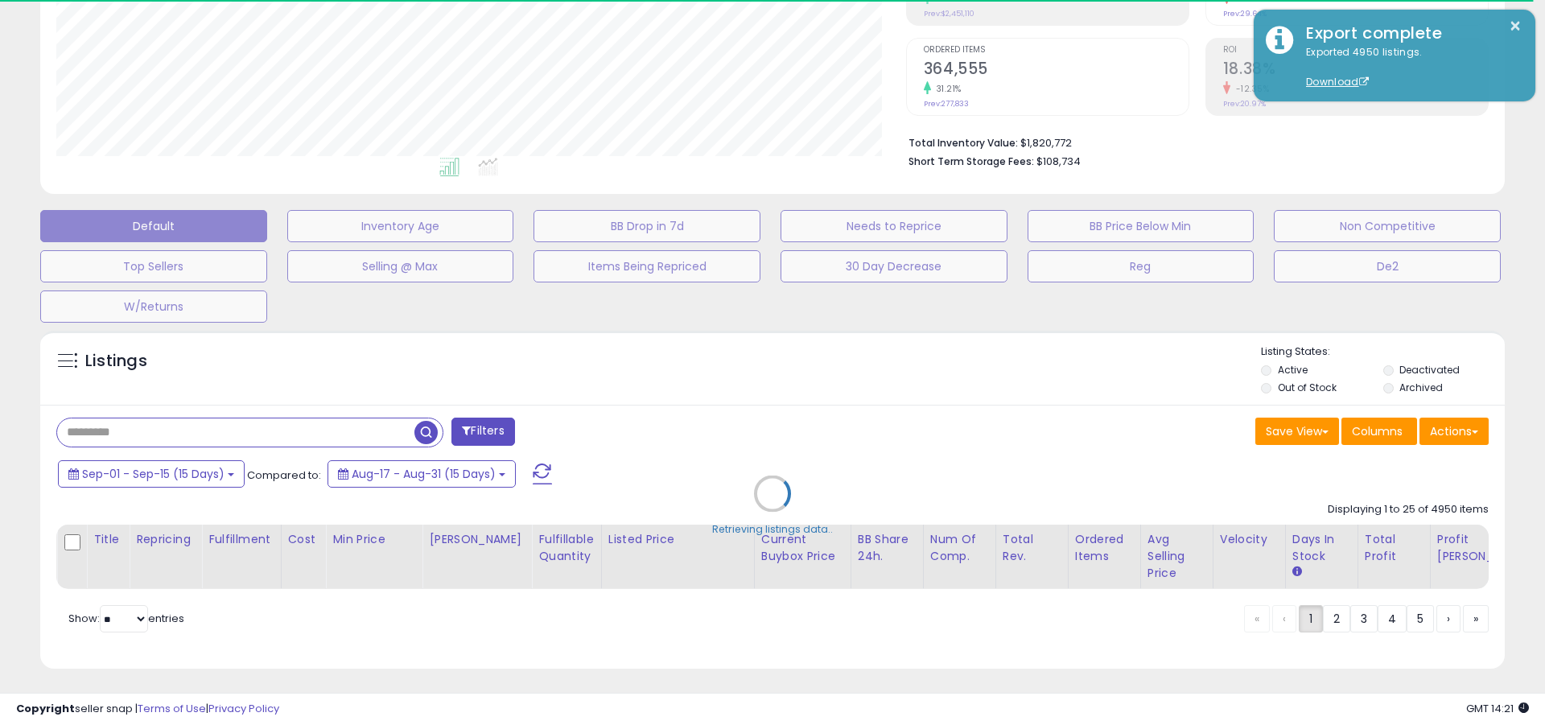
type input "**********"
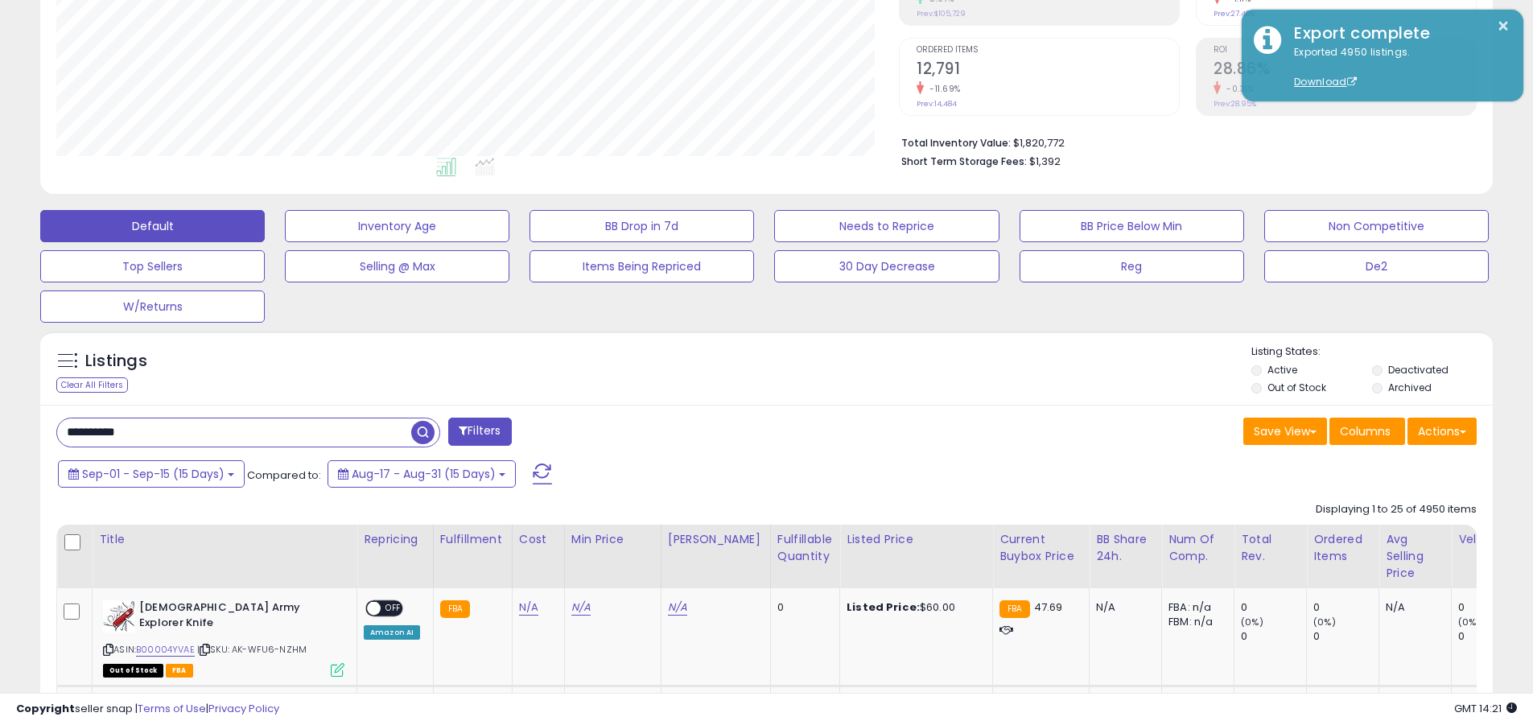
scroll to position [330, 842]
click at [747, 430] on button "Actions" at bounding box center [1441, 431] width 69 height 27
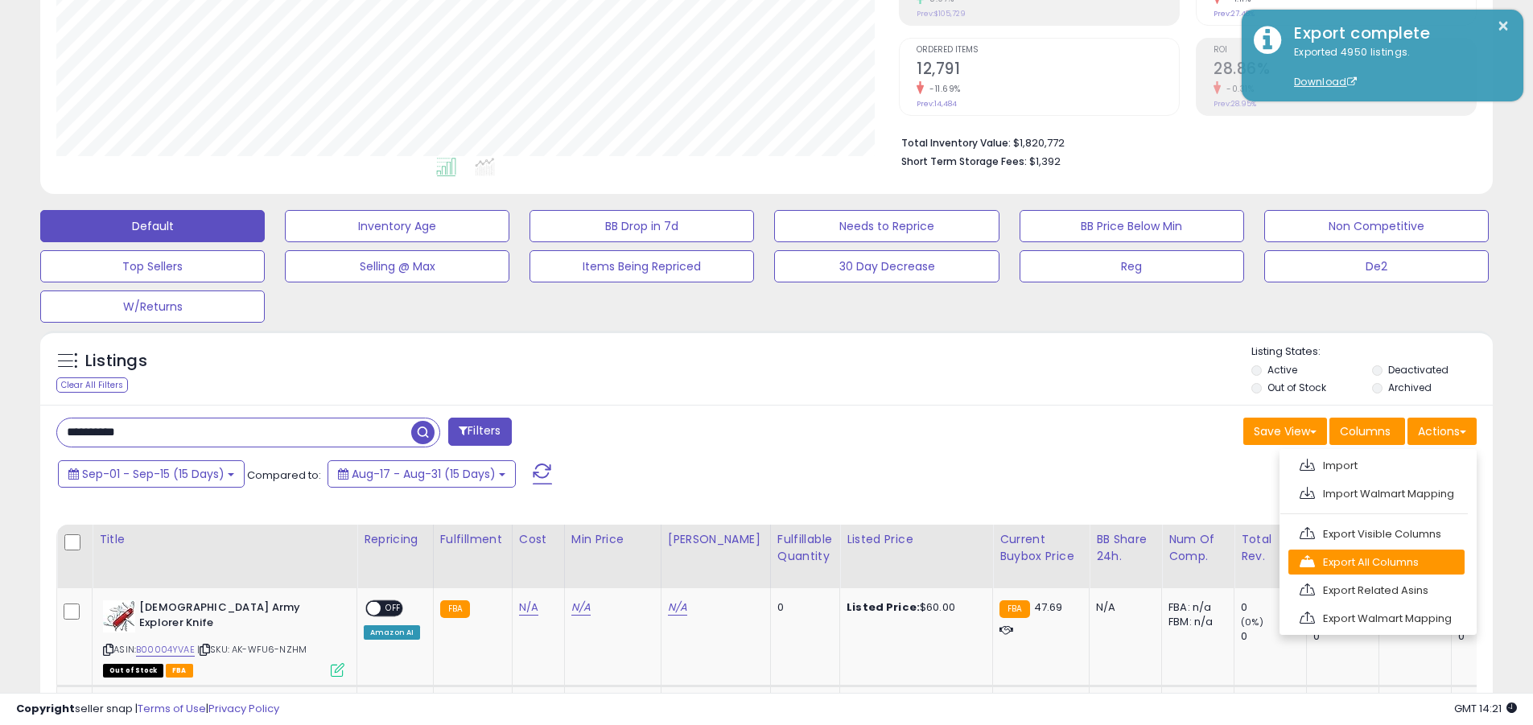
click at [747, 562] on link "Export All Columns" at bounding box center [1376, 562] width 176 height 25
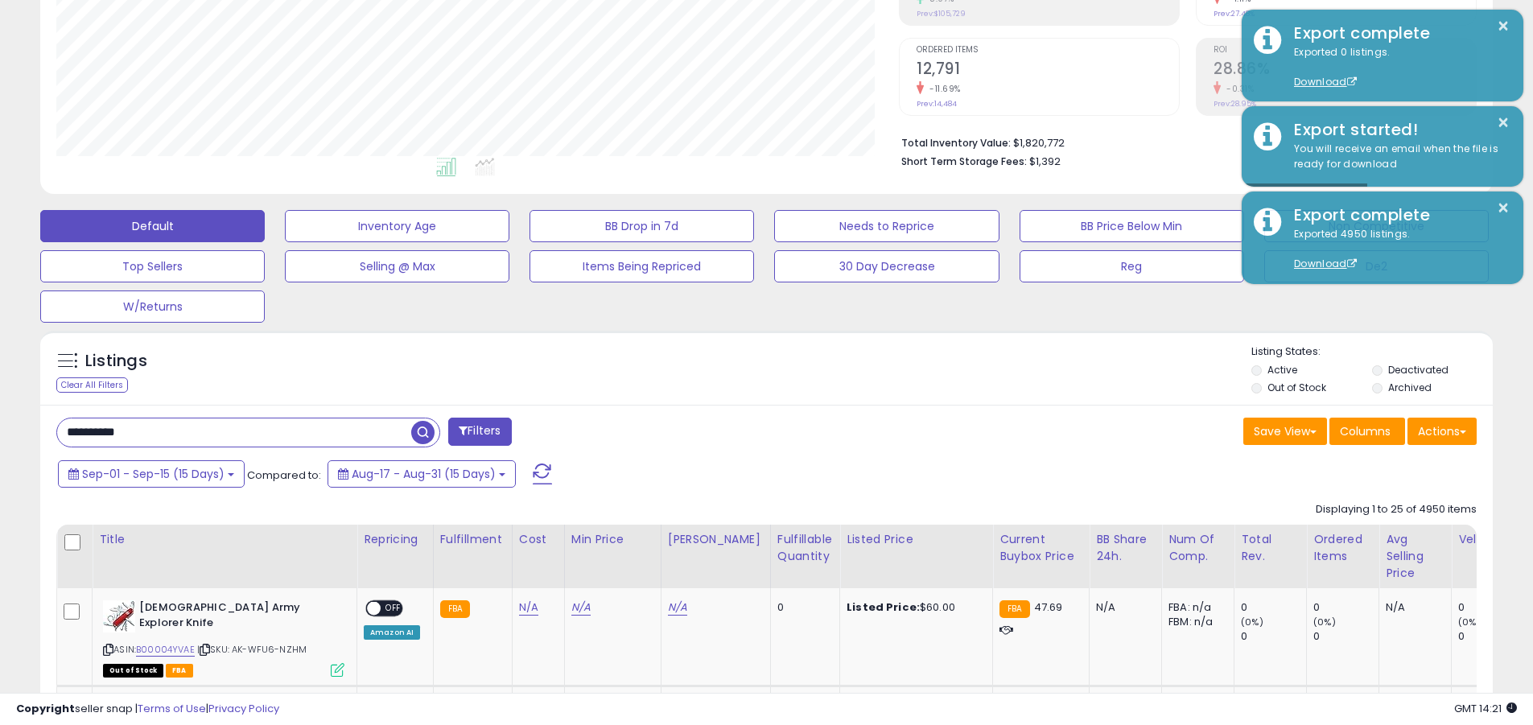
click at [747, 26] on button "×" at bounding box center [1503, 26] width 13 height 20
click at [234, 432] on input "**********" at bounding box center [234, 432] width 354 height 28
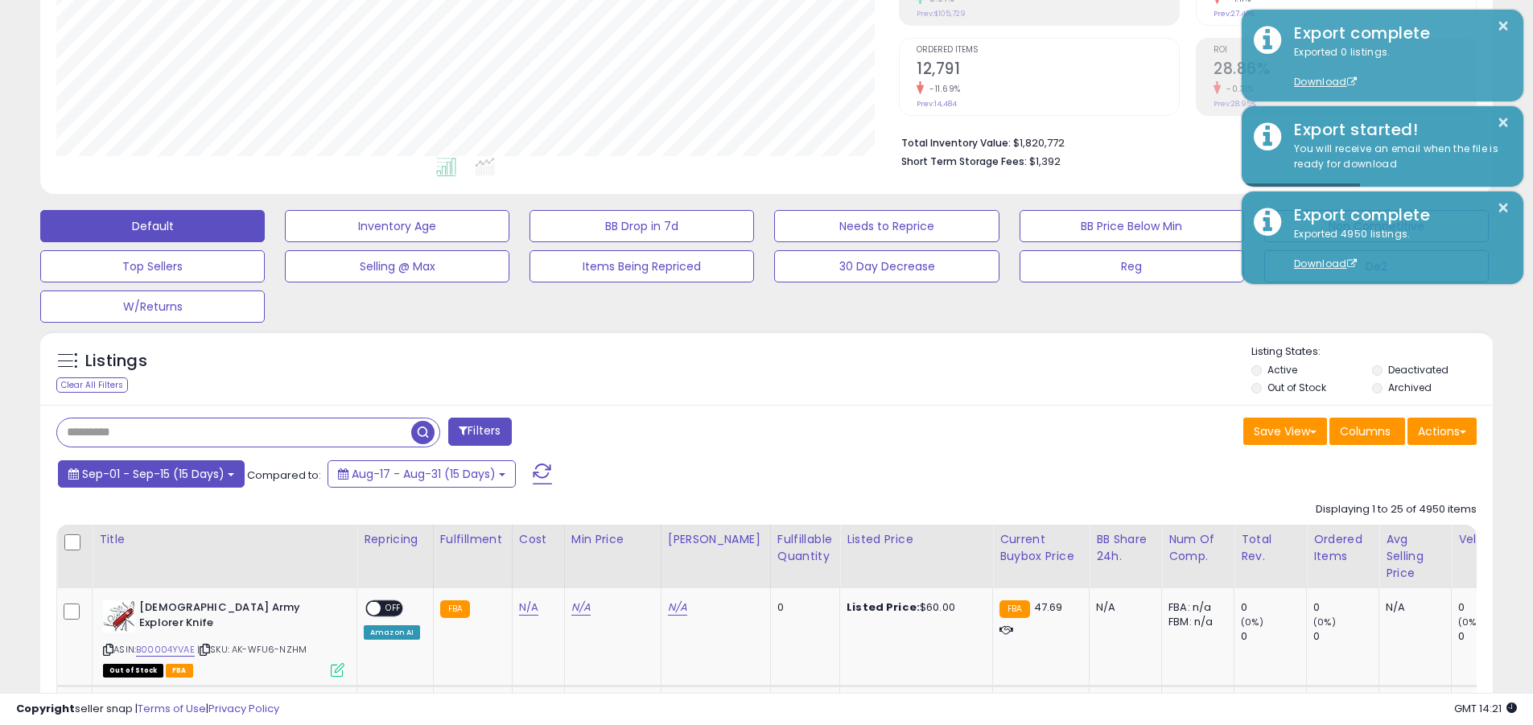
click at [153, 473] on span "Sep-01 - Sep-15 (15 Days)" at bounding box center [153, 474] width 142 height 16
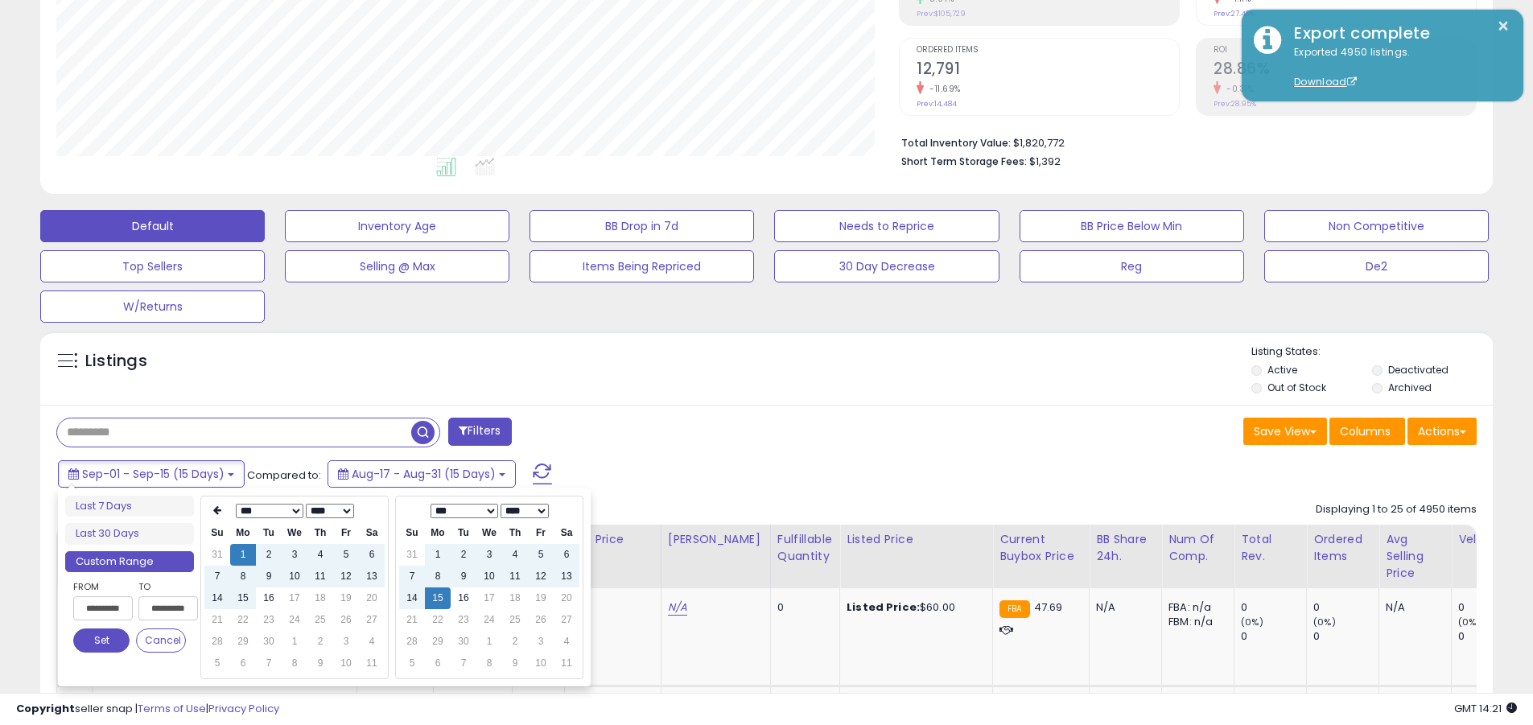
click at [103, 608] on input "**********" at bounding box center [103, 608] width 60 height 24
type input "**********"
click at [101, 640] on button "Set" at bounding box center [101, 640] width 56 height 24
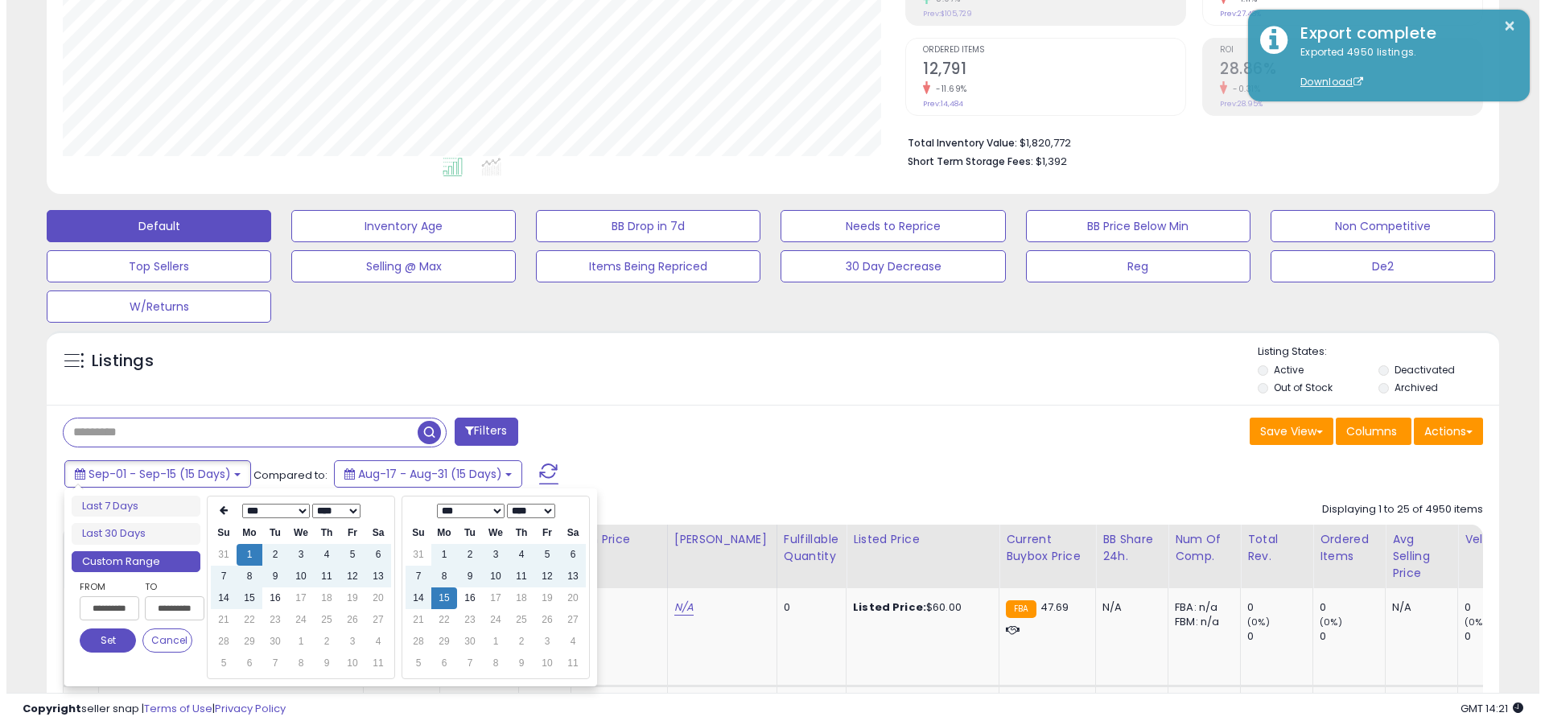
scroll to position [0, 0]
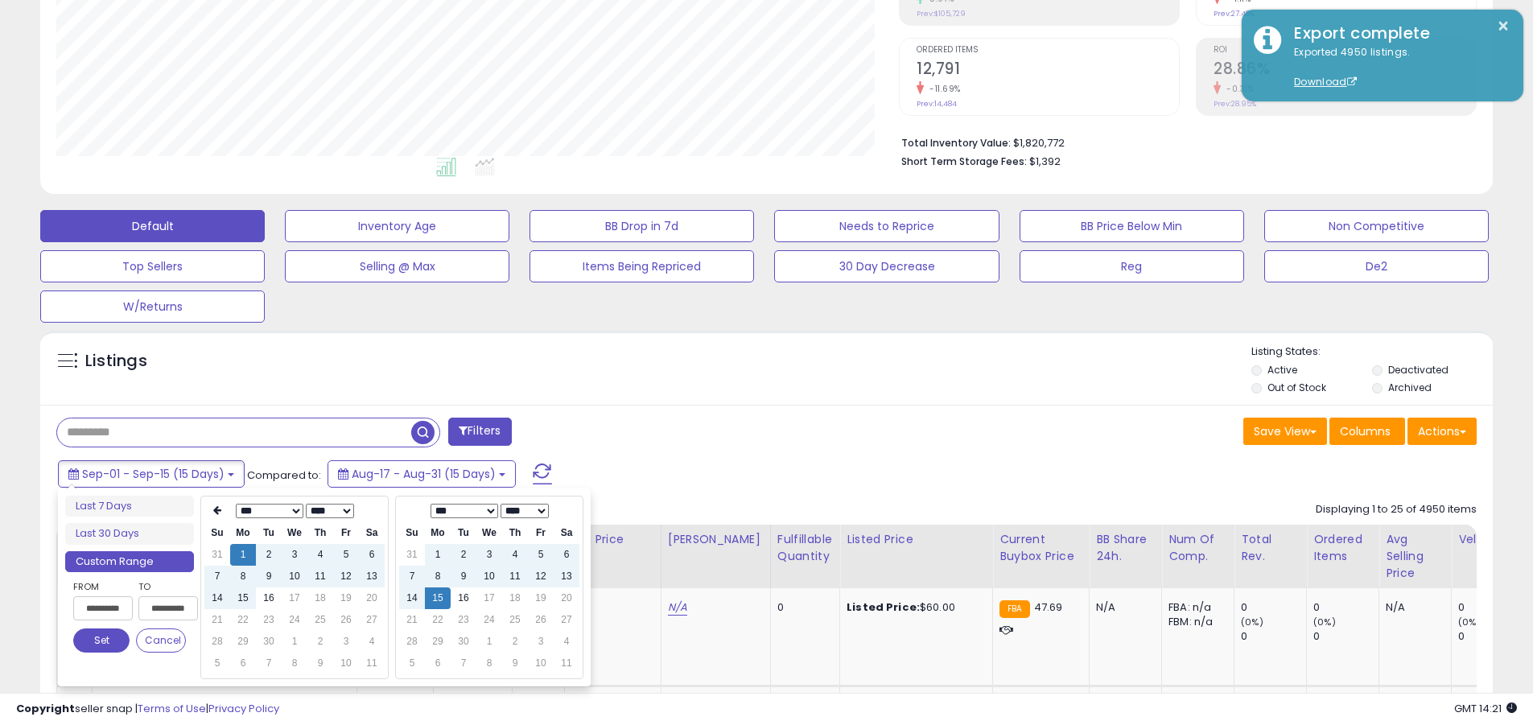
click at [234, 432] on input "text" at bounding box center [234, 432] width 354 height 28
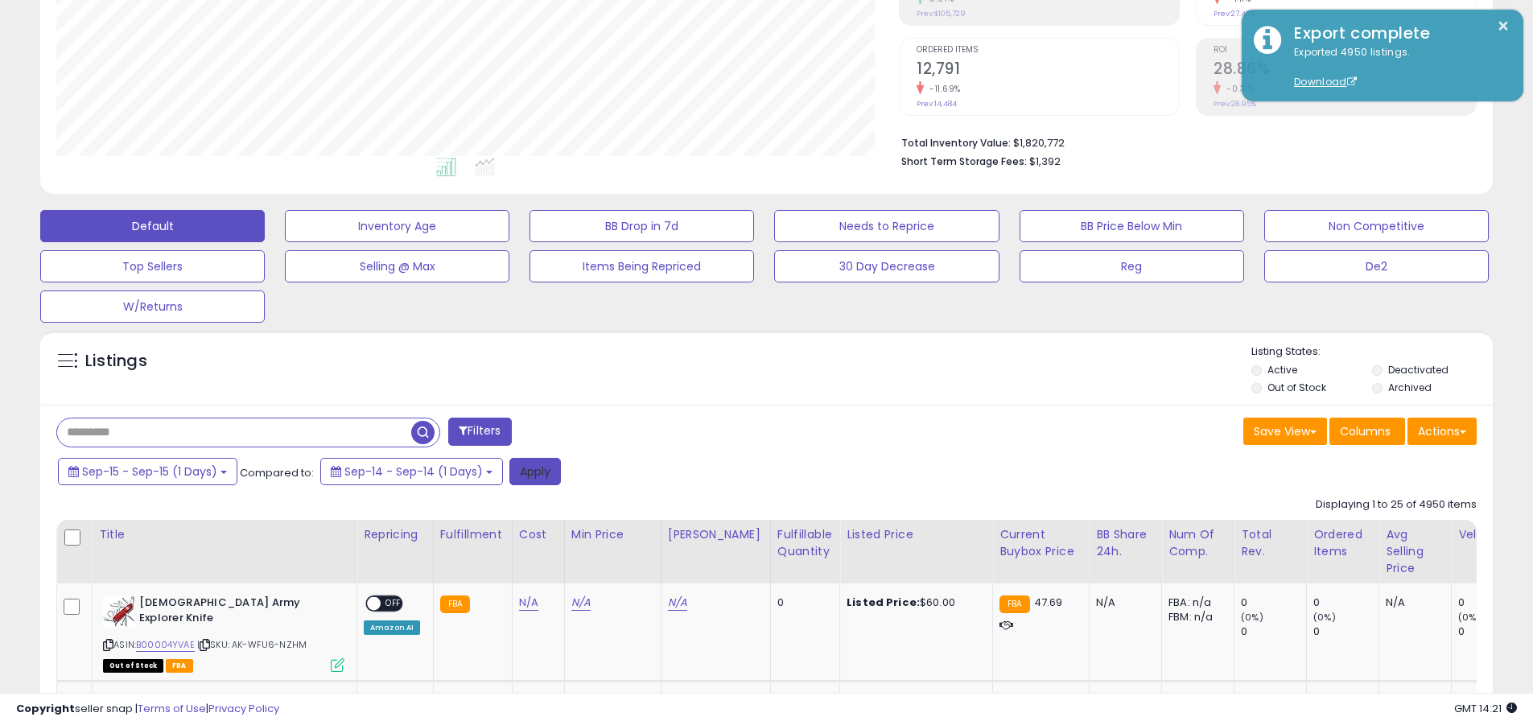
click at [533, 471] on button "Apply" at bounding box center [534, 471] width 51 height 27
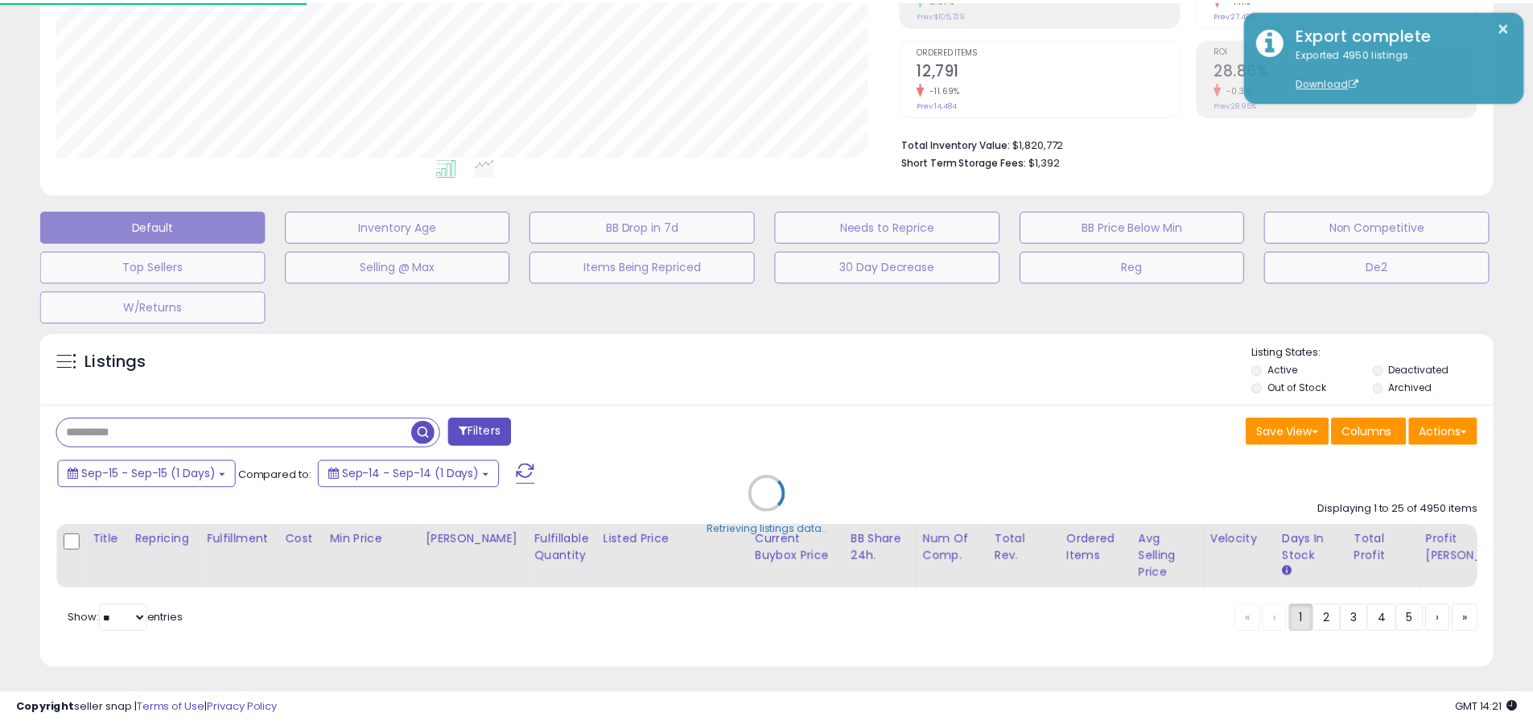
scroll to position [330, 850]
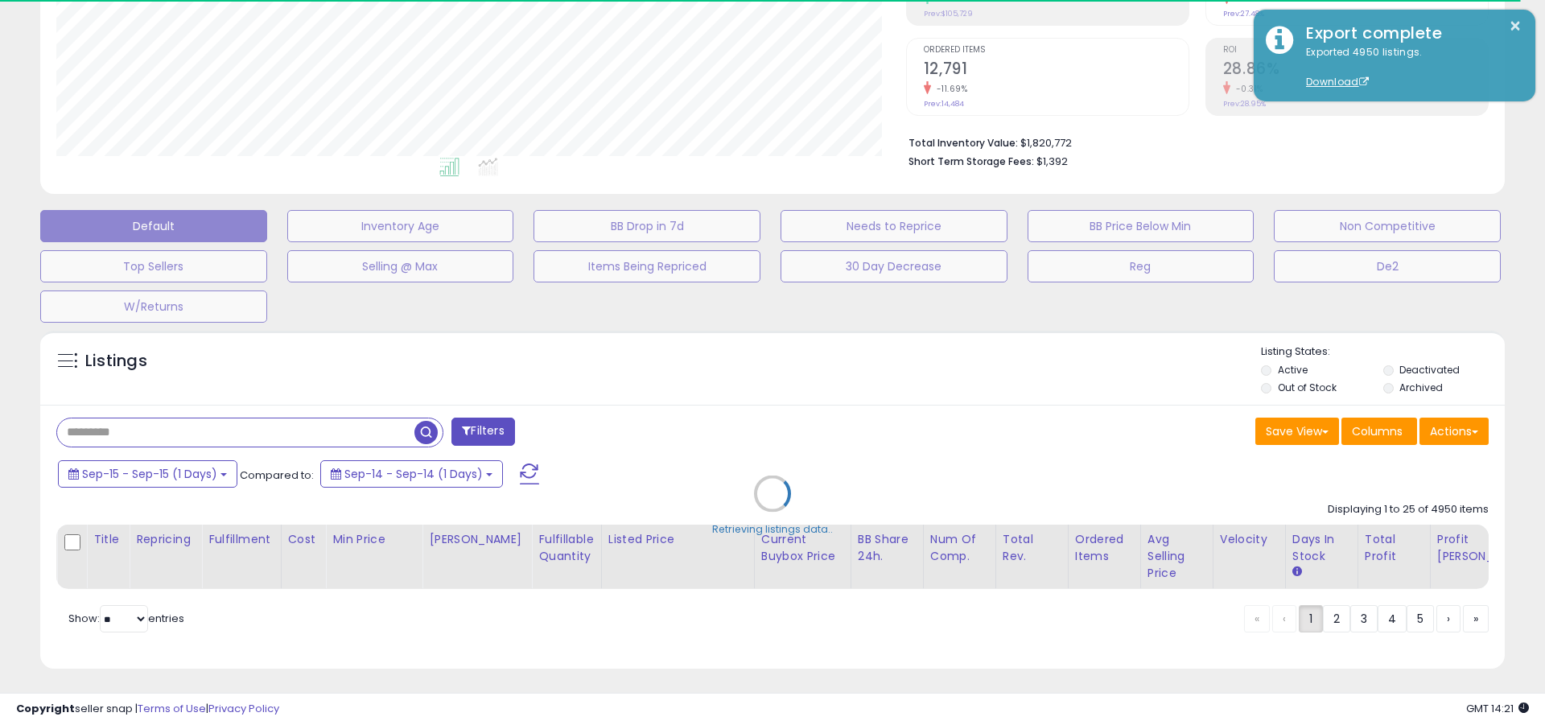
type input "*********"
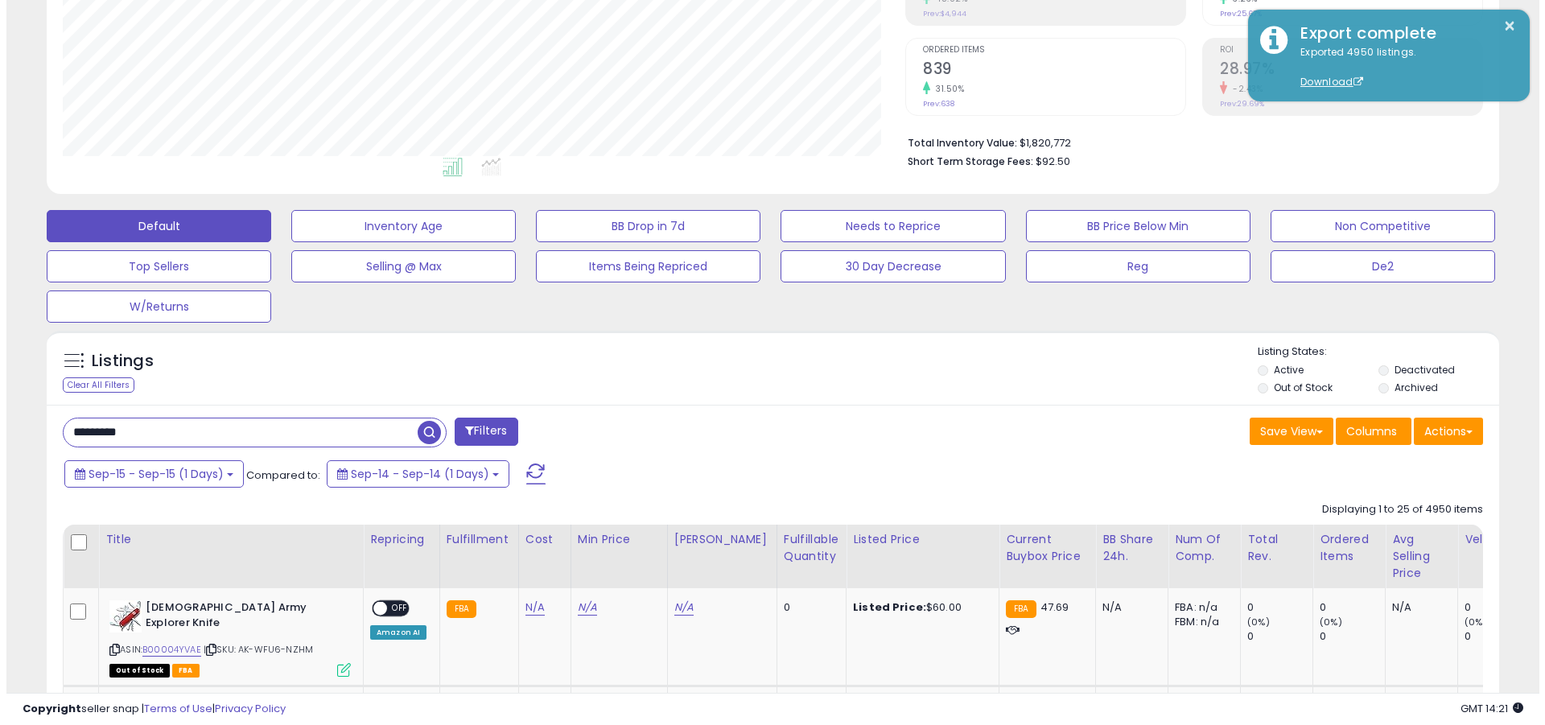
scroll to position [330, 842]
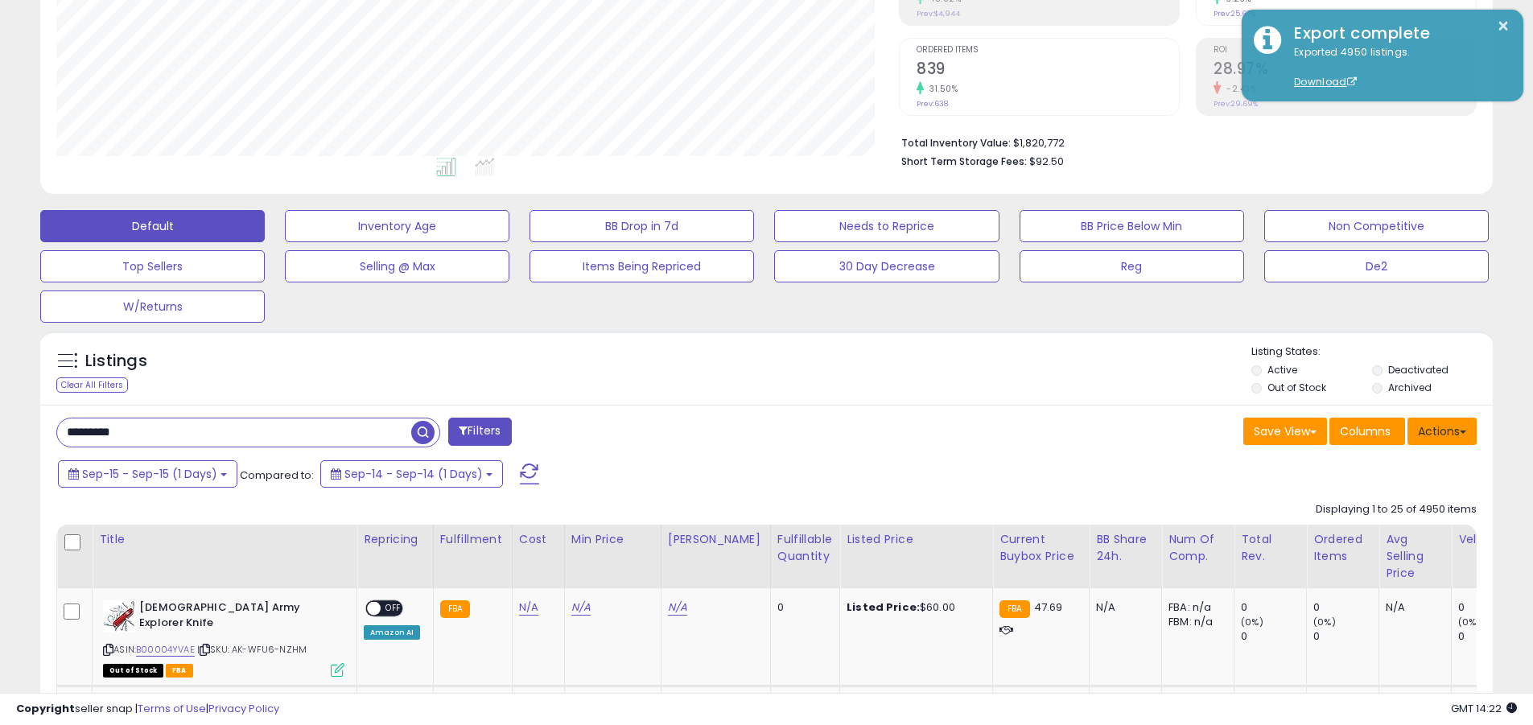
click at [747, 430] on button "Actions" at bounding box center [1441, 431] width 69 height 27
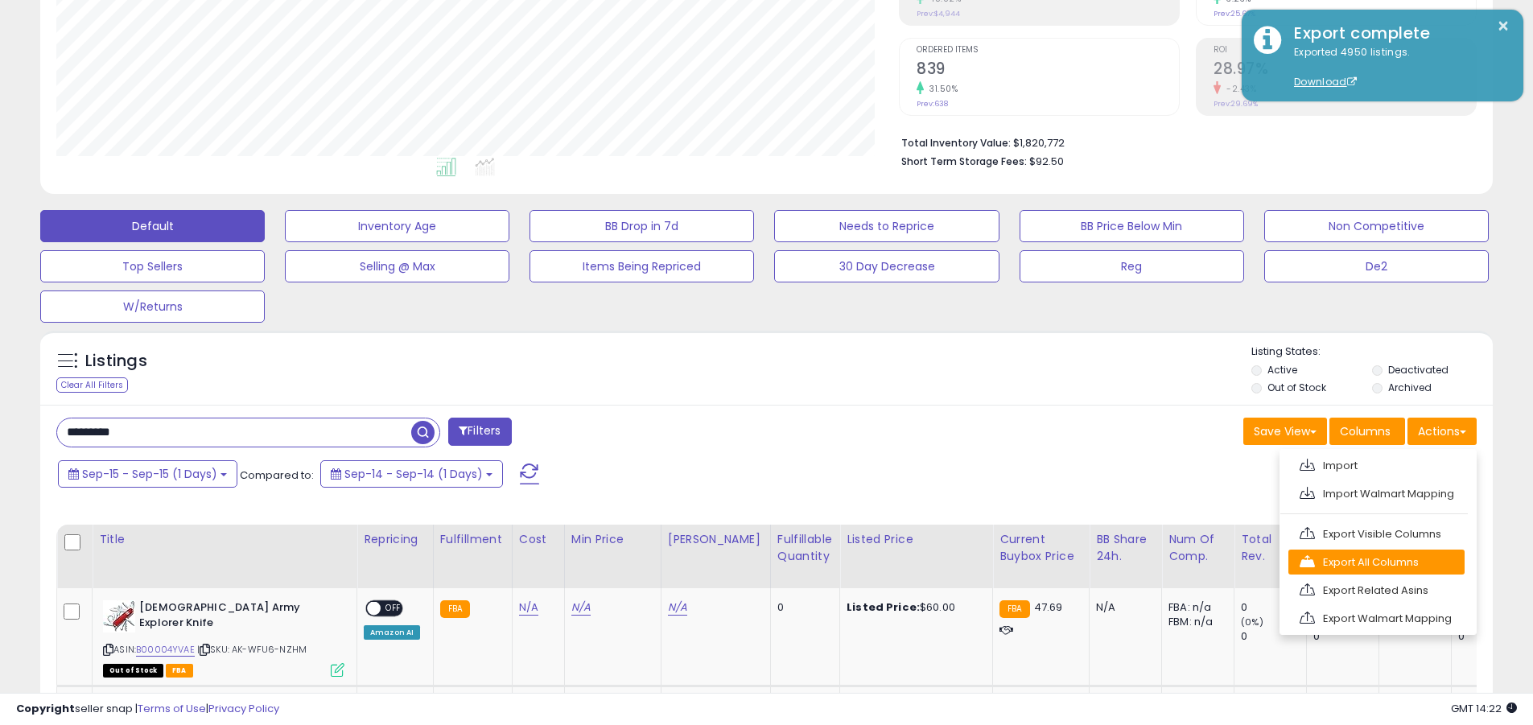
click at [747, 562] on link "Export All Columns" at bounding box center [1376, 562] width 176 height 25
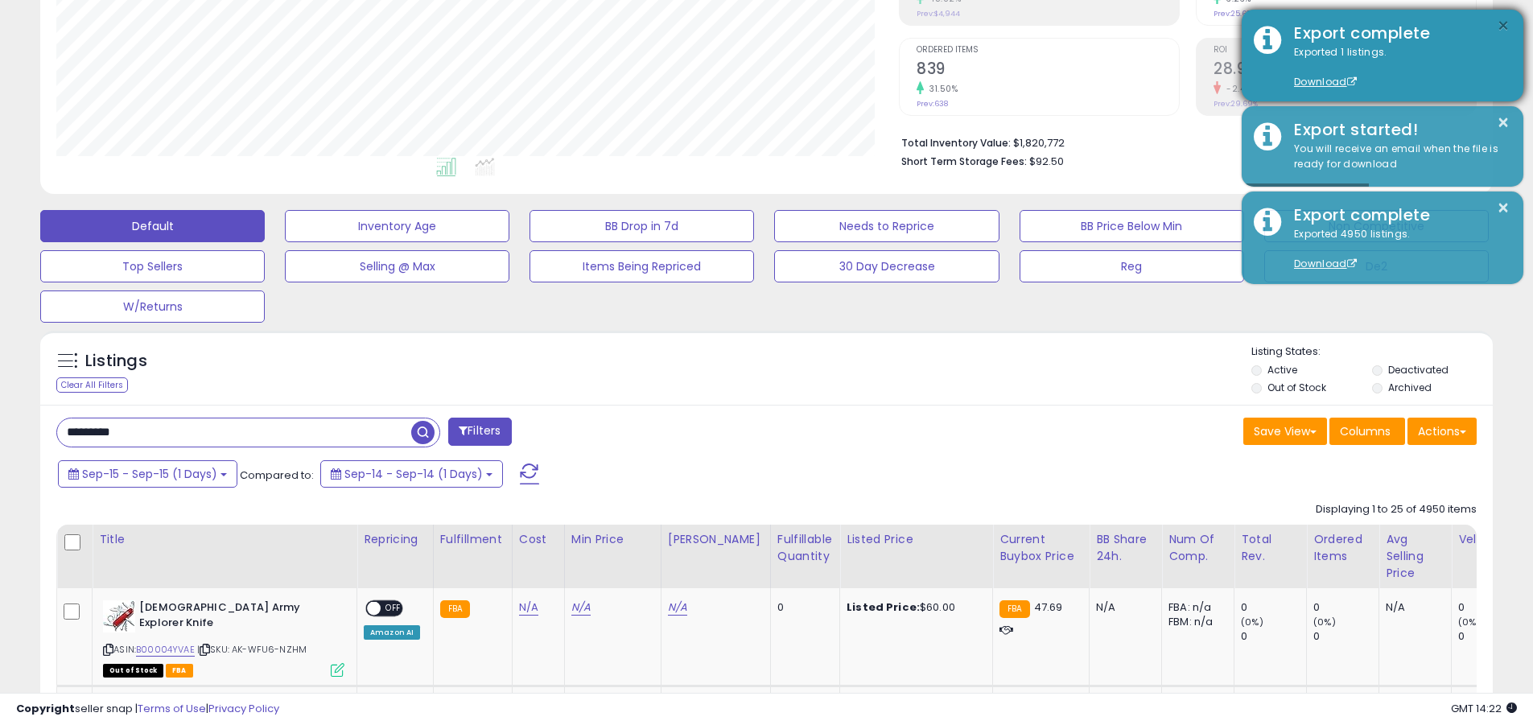
click at [747, 26] on button "×" at bounding box center [1503, 26] width 13 height 20
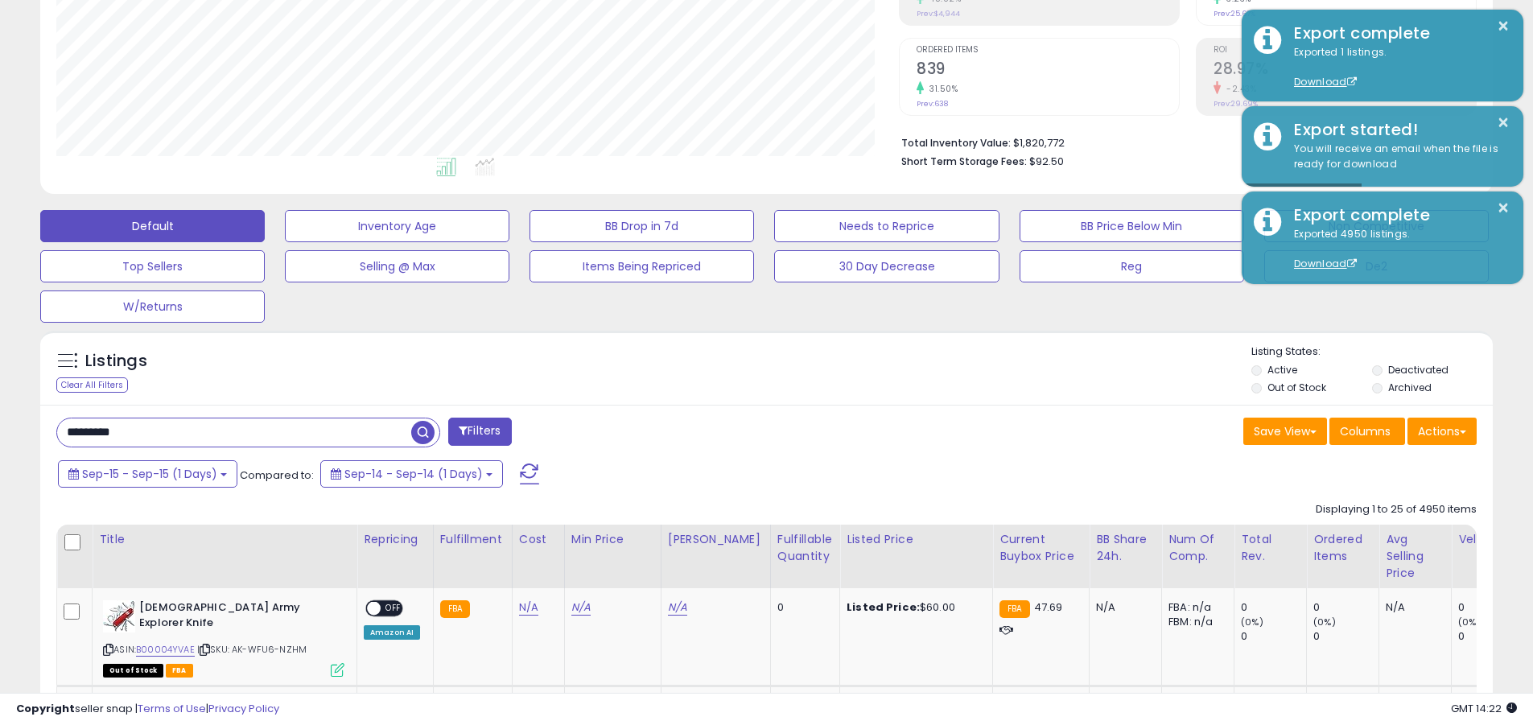
click at [234, 432] on input "*********" at bounding box center [234, 432] width 354 height 28
click at [150, 473] on span "Sep-15 - Sep-15 (1 Days)" at bounding box center [149, 474] width 135 height 16
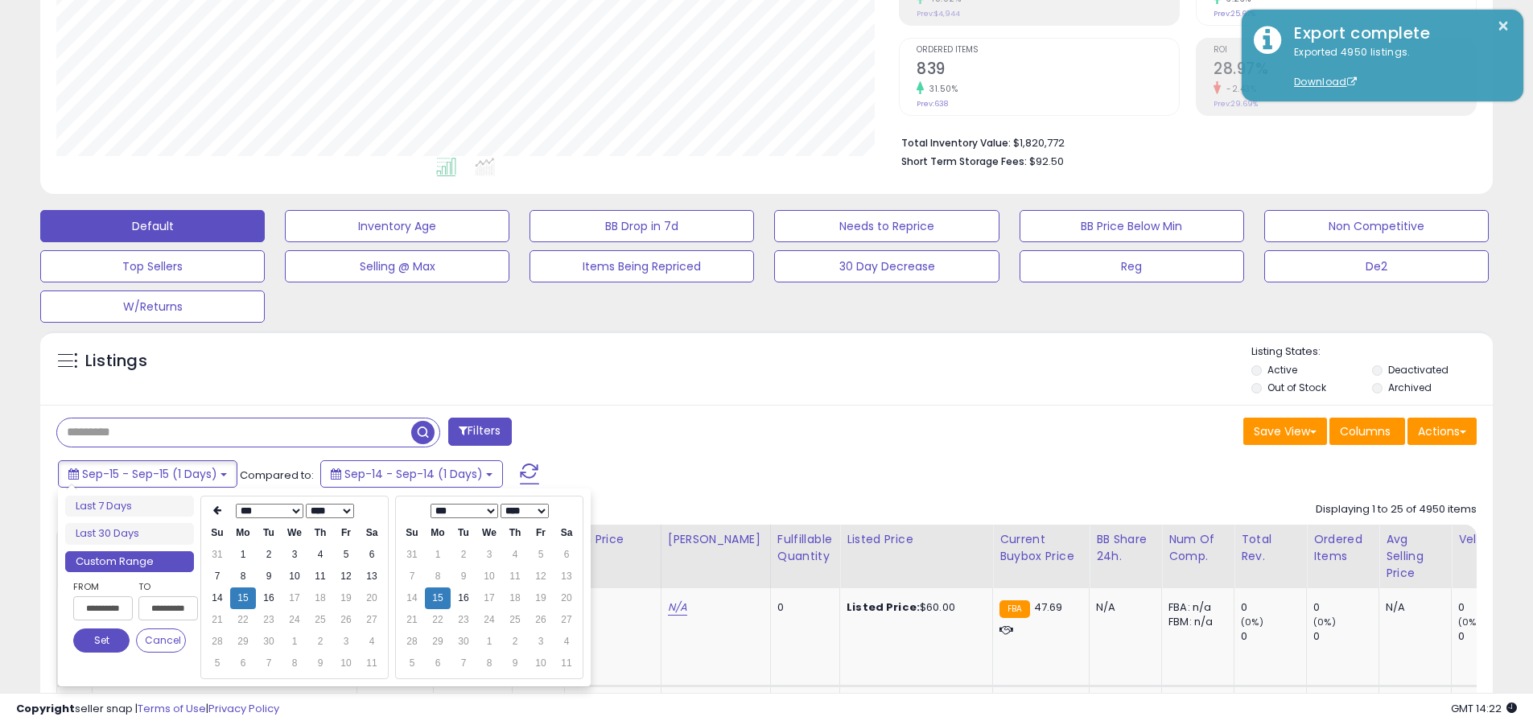
click at [103, 608] on input "**********" at bounding box center [103, 608] width 60 height 24
type input "**********"
click at [101, 640] on button "Set" at bounding box center [101, 640] width 56 height 24
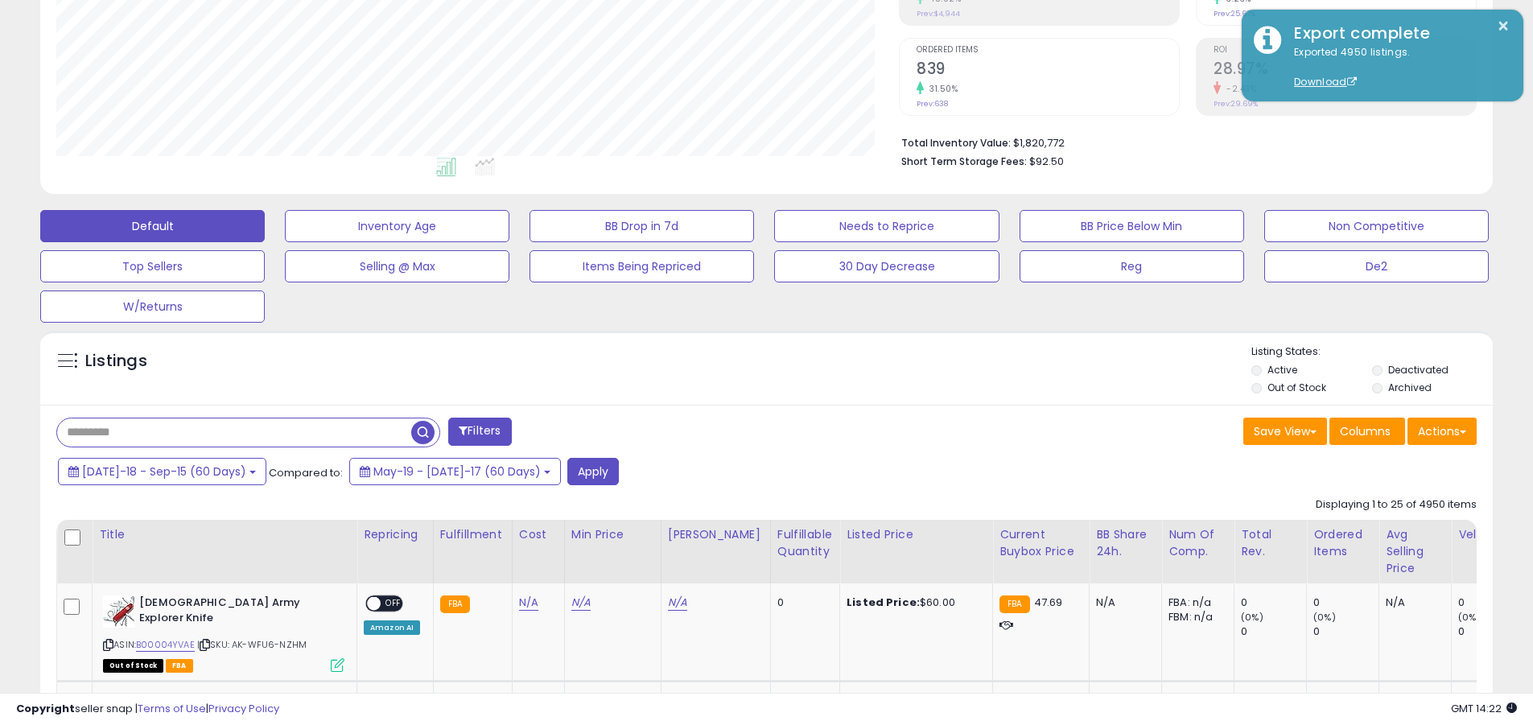
click at [234, 432] on input "text" at bounding box center [234, 432] width 354 height 28
click at [567, 471] on button "Apply" at bounding box center [592, 471] width 51 height 27
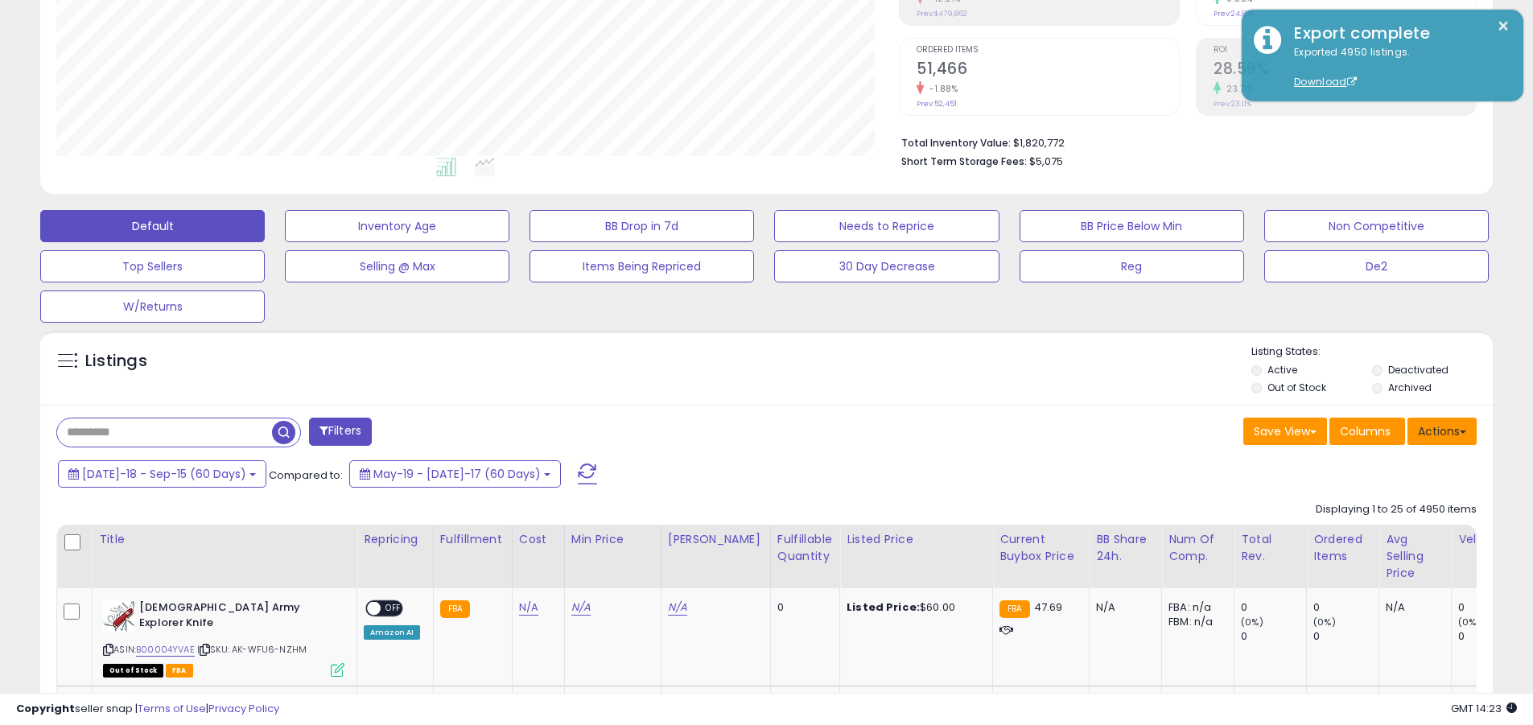
click at [747, 430] on button "Actions" at bounding box center [1441, 431] width 69 height 27
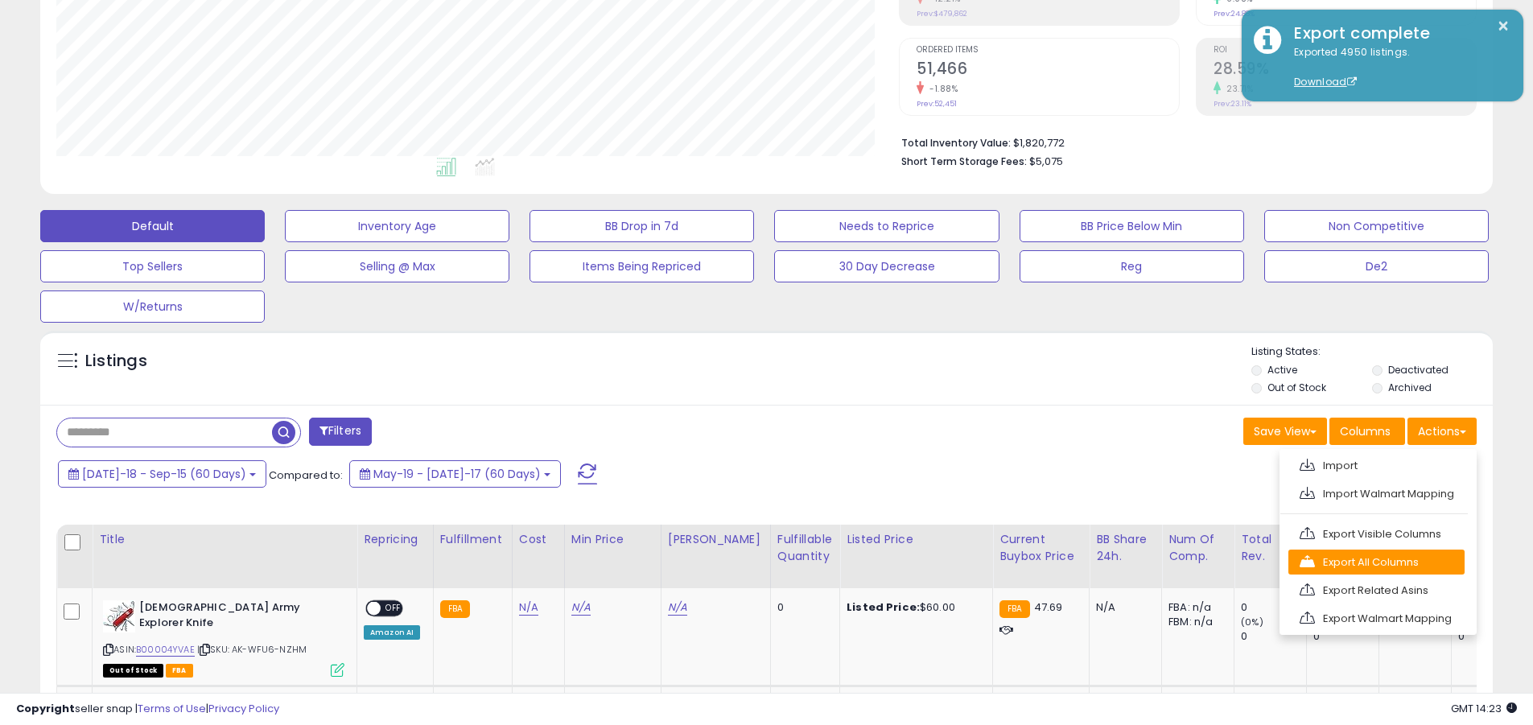
click at [747, 562] on link "Export All Columns" at bounding box center [1376, 562] width 176 height 25
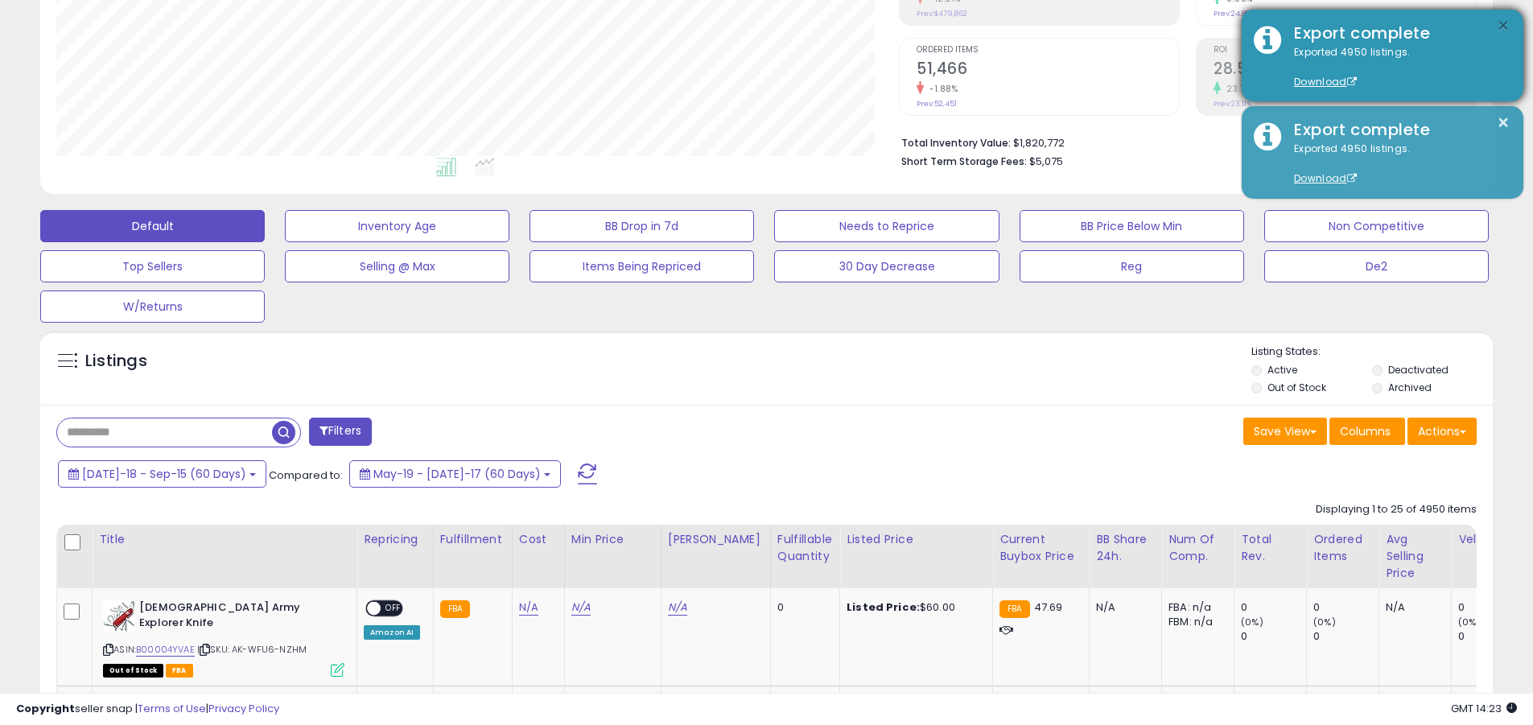
click at [747, 26] on button "×" at bounding box center [1503, 26] width 13 height 20
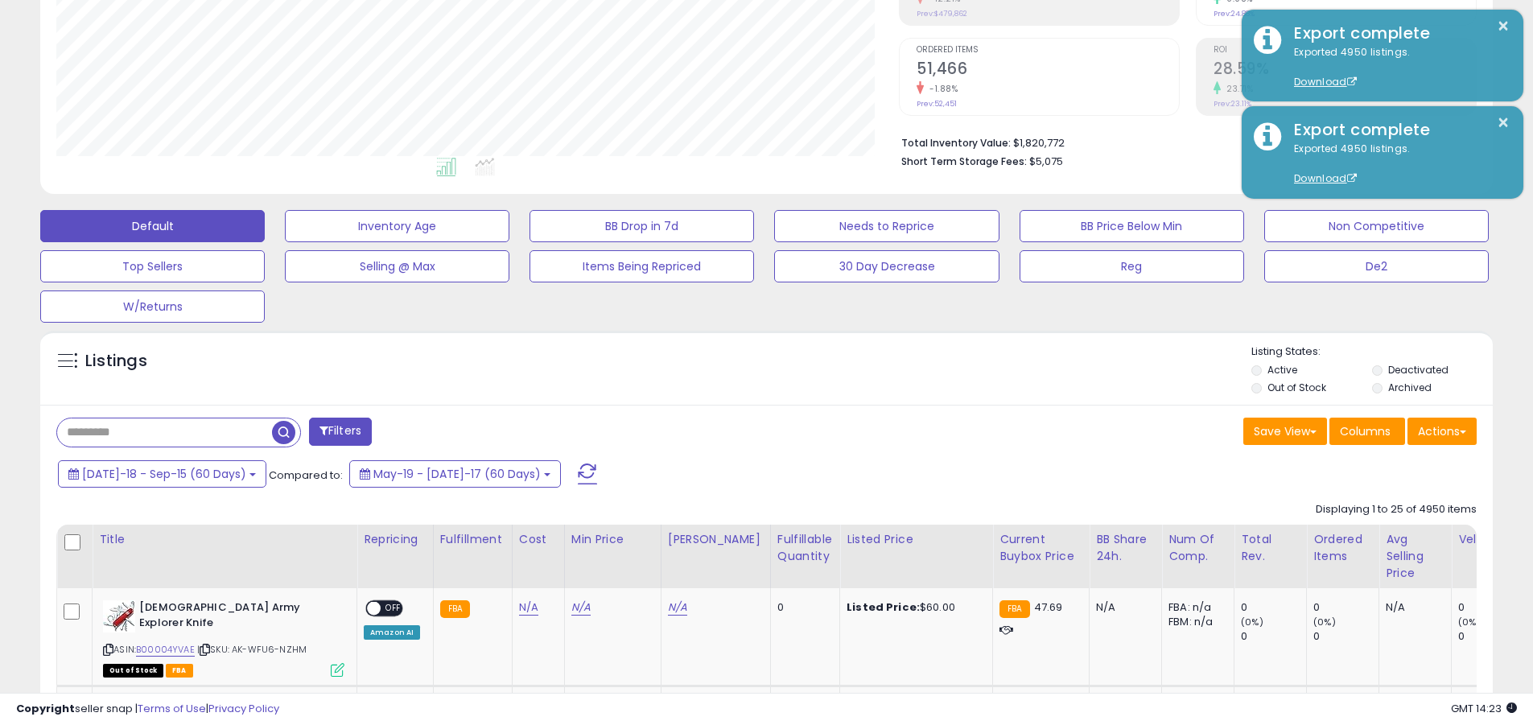
click at [164, 432] on input "text" at bounding box center [164, 432] width 215 height 28
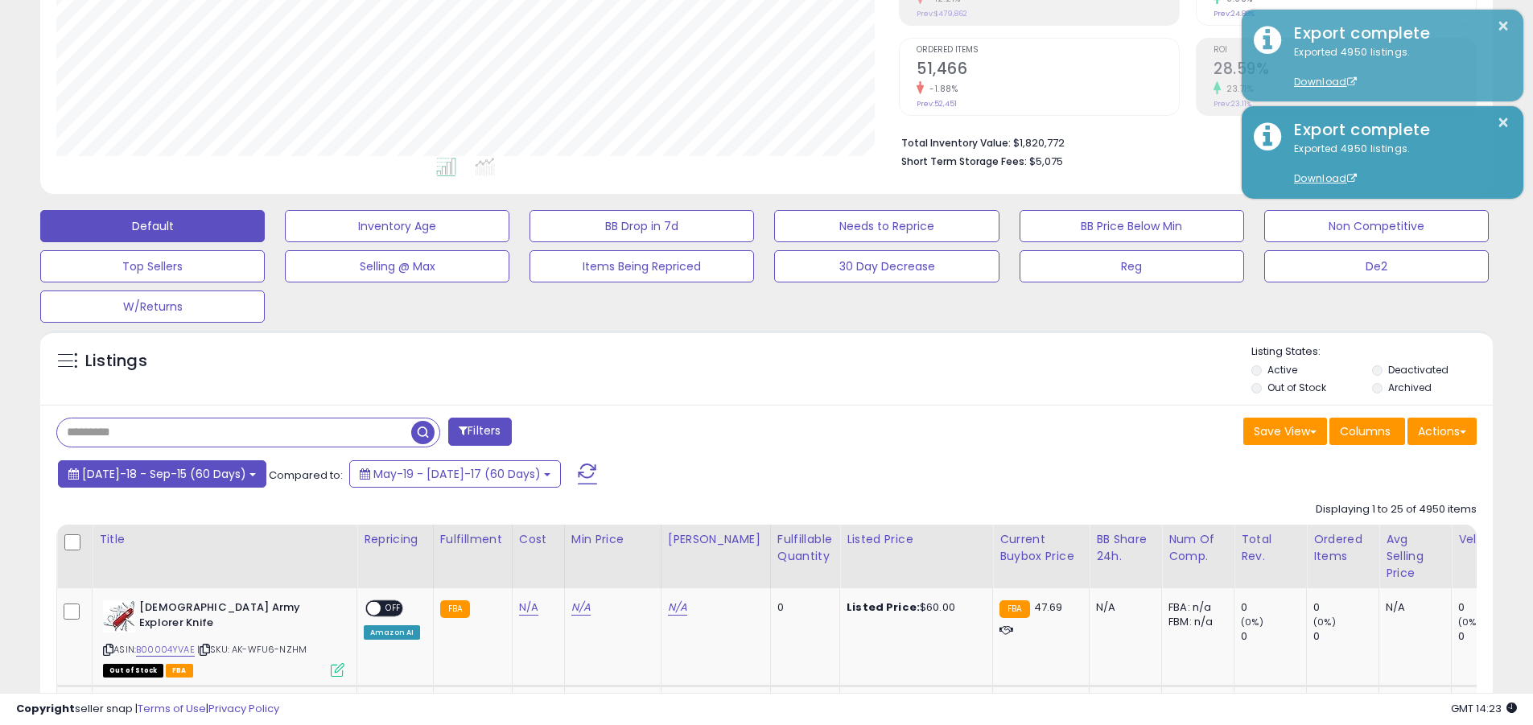
click at [152, 473] on span "Jul-18 - Sep-15 (60 Days)" at bounding box center [164, 474] width 164 height 16
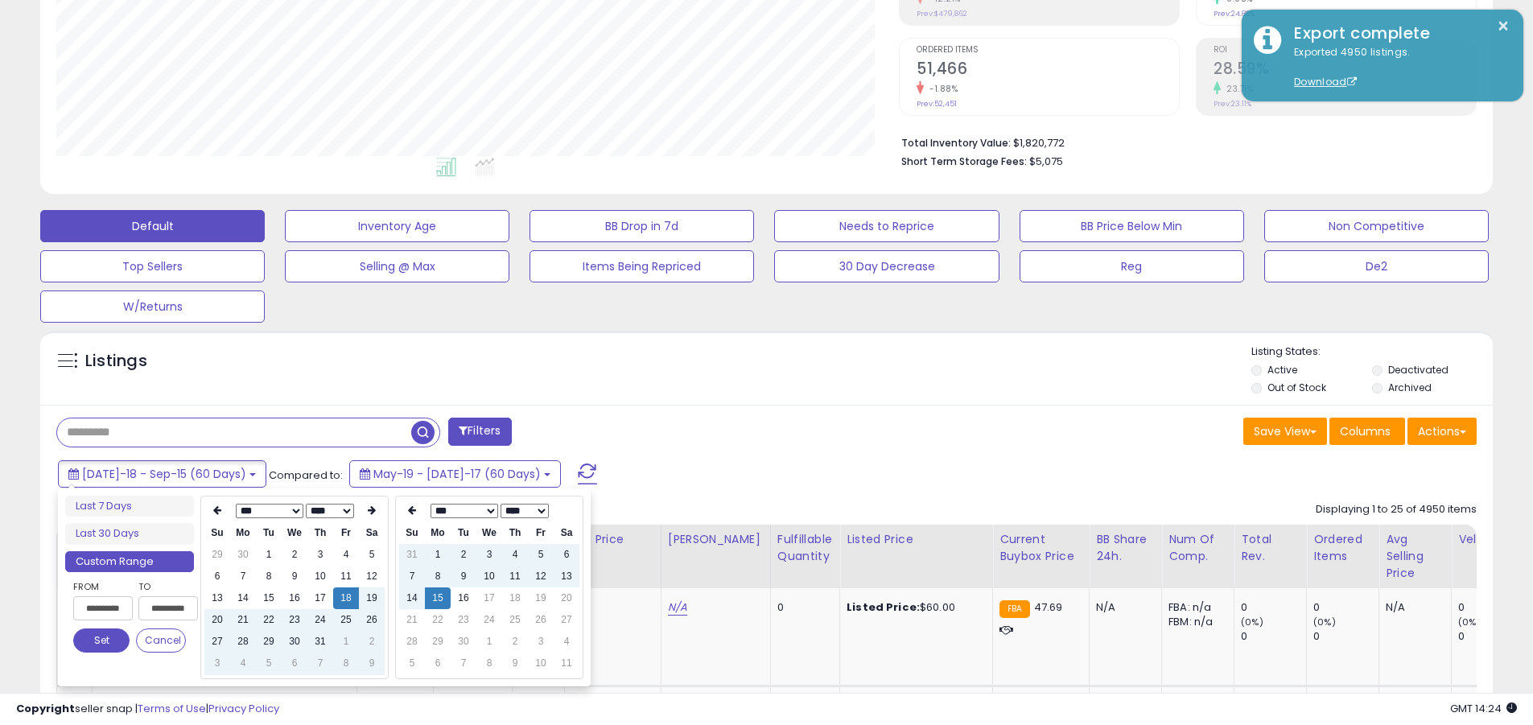
click at [103, 608] on input "**********" at bounding box center [103, 608] width 60 height 24
type input "**********"
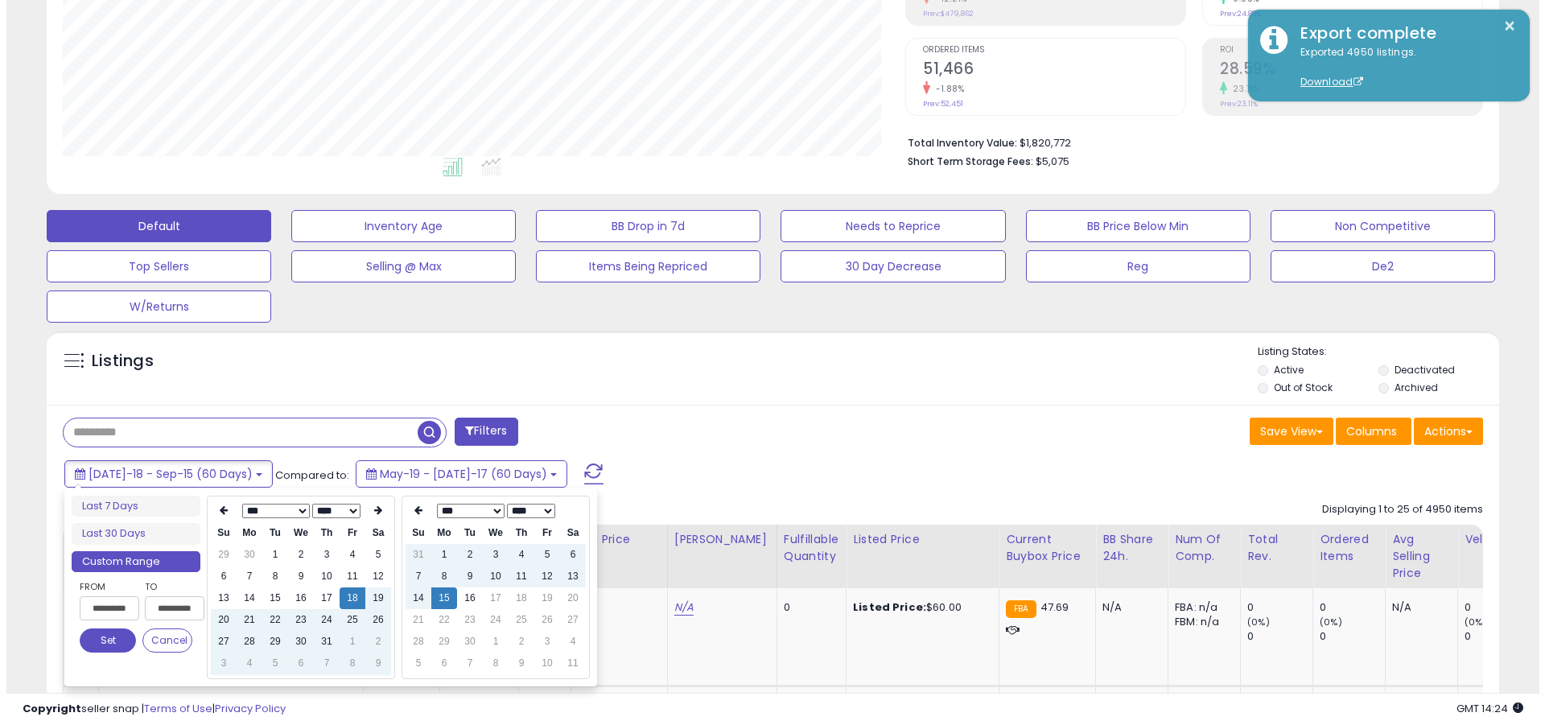
scroll to position [0, 1]
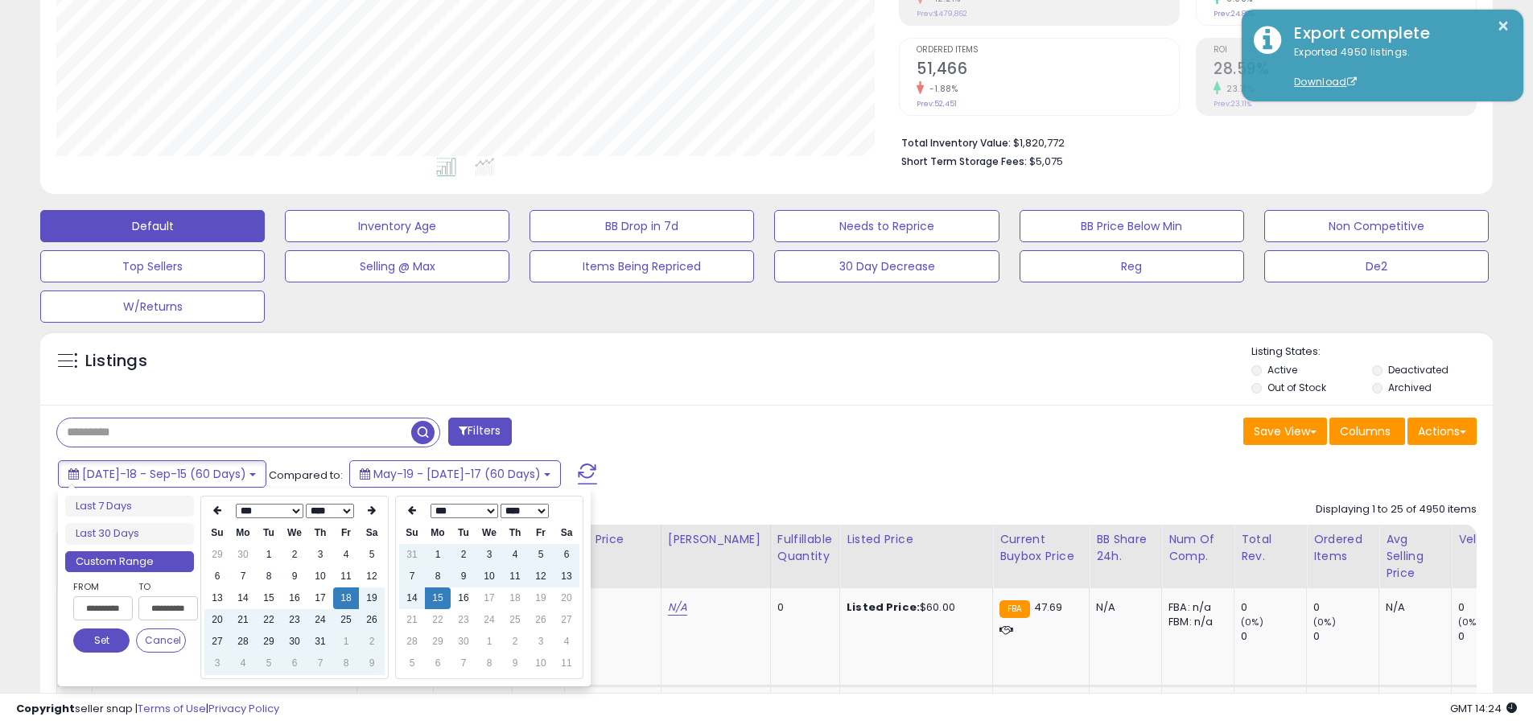
click at [101, 640] on button "Set" at bounding box center [101, 640] width 56 height 24
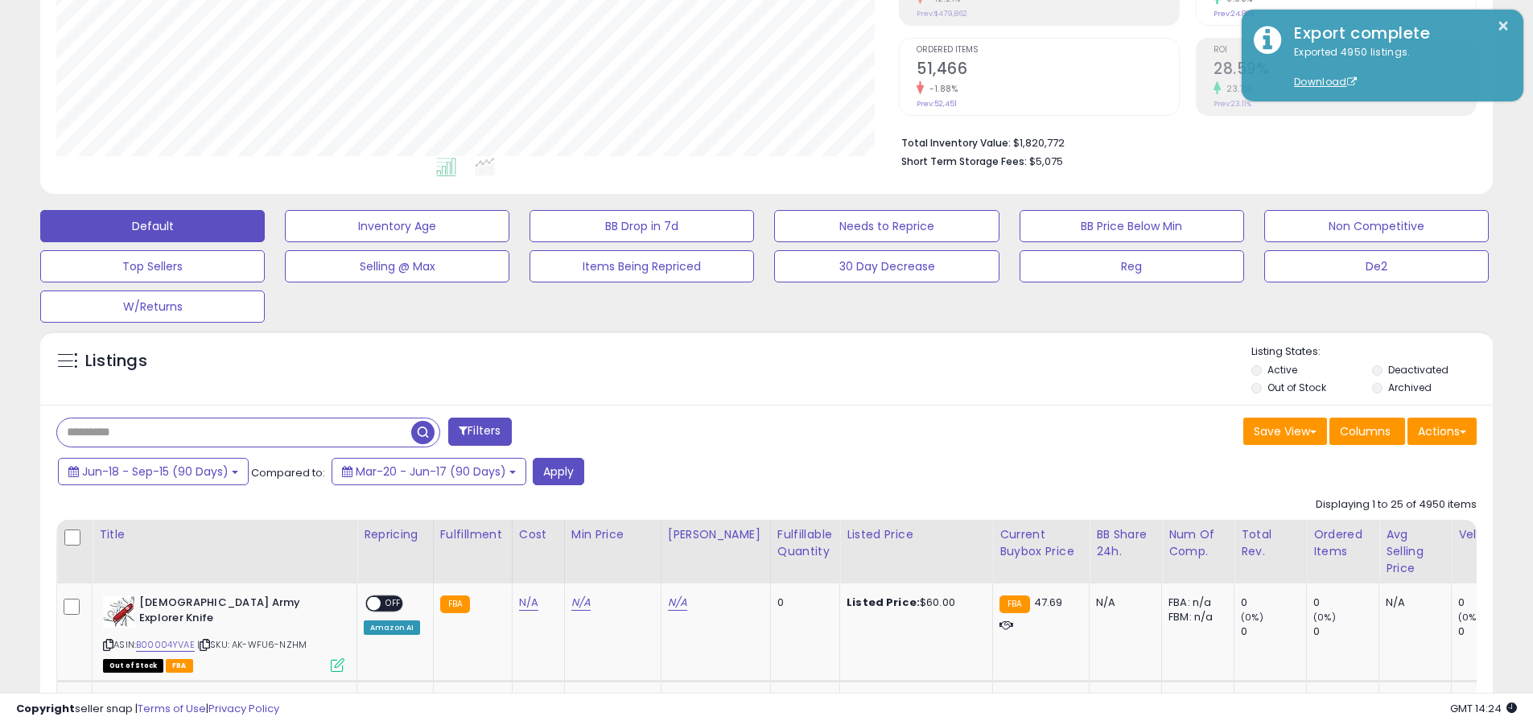
click at [234, 432] on input "text" at bounding box center [234, 432] width 354 height 28
click at [554, 471] on button "Apply" at bounding box center [558, 471] width 51 height 27
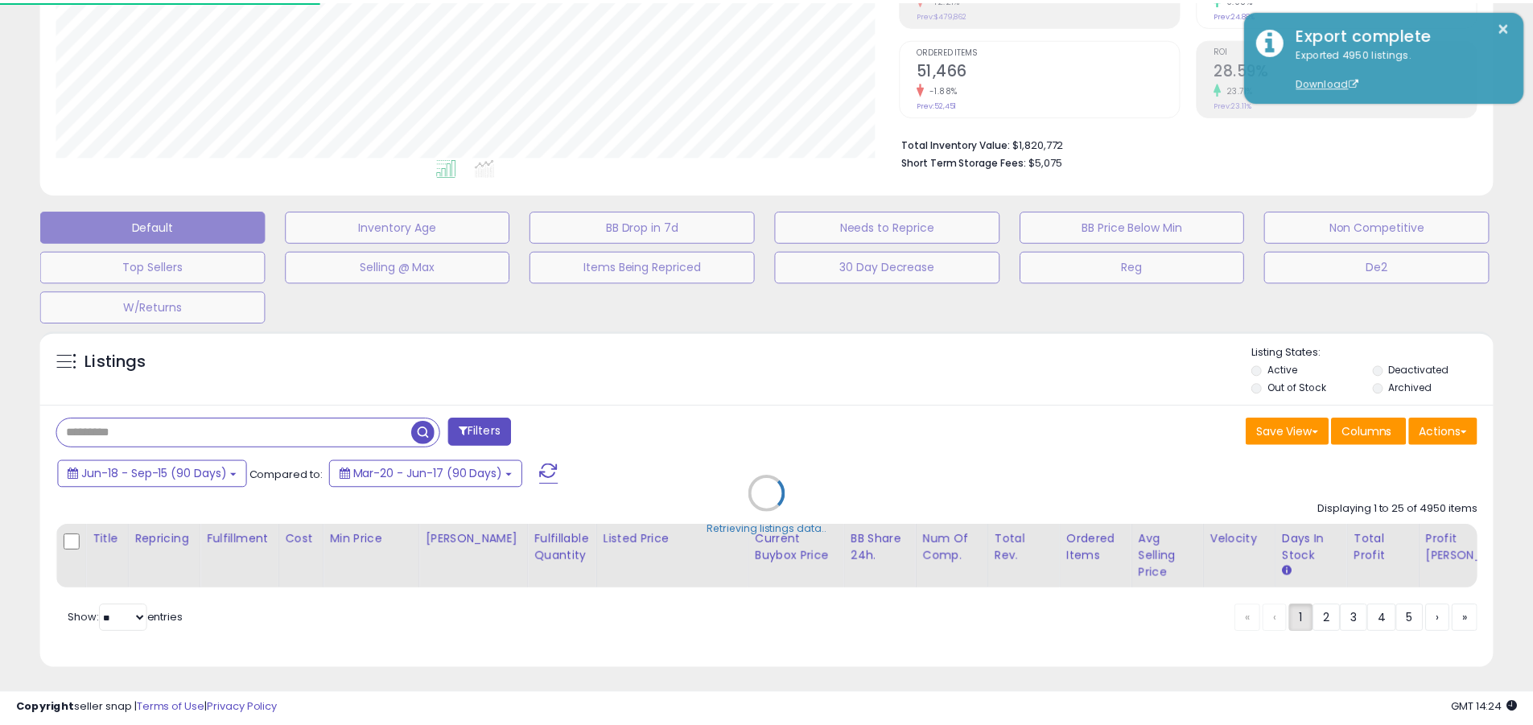
scroll to position [330, 850]
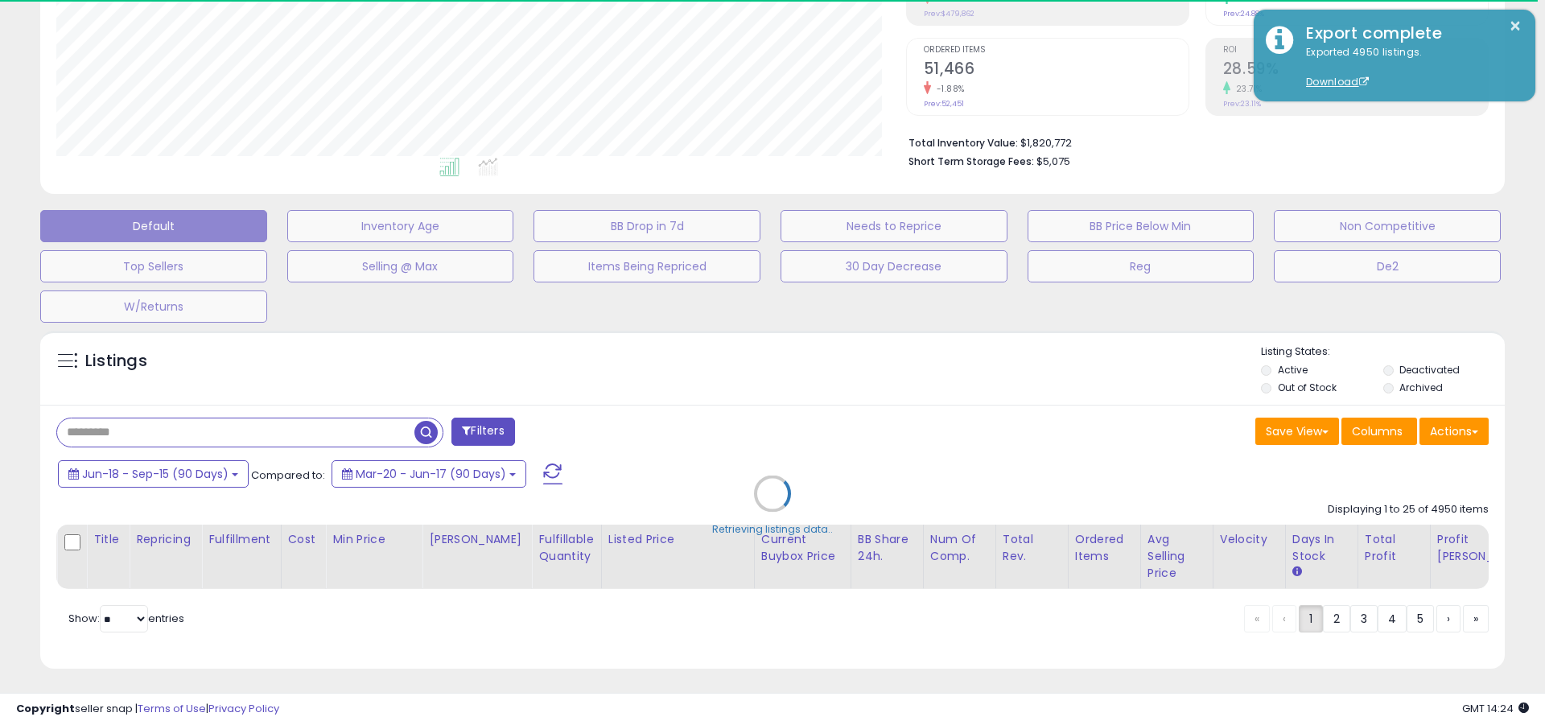
type input "**********"
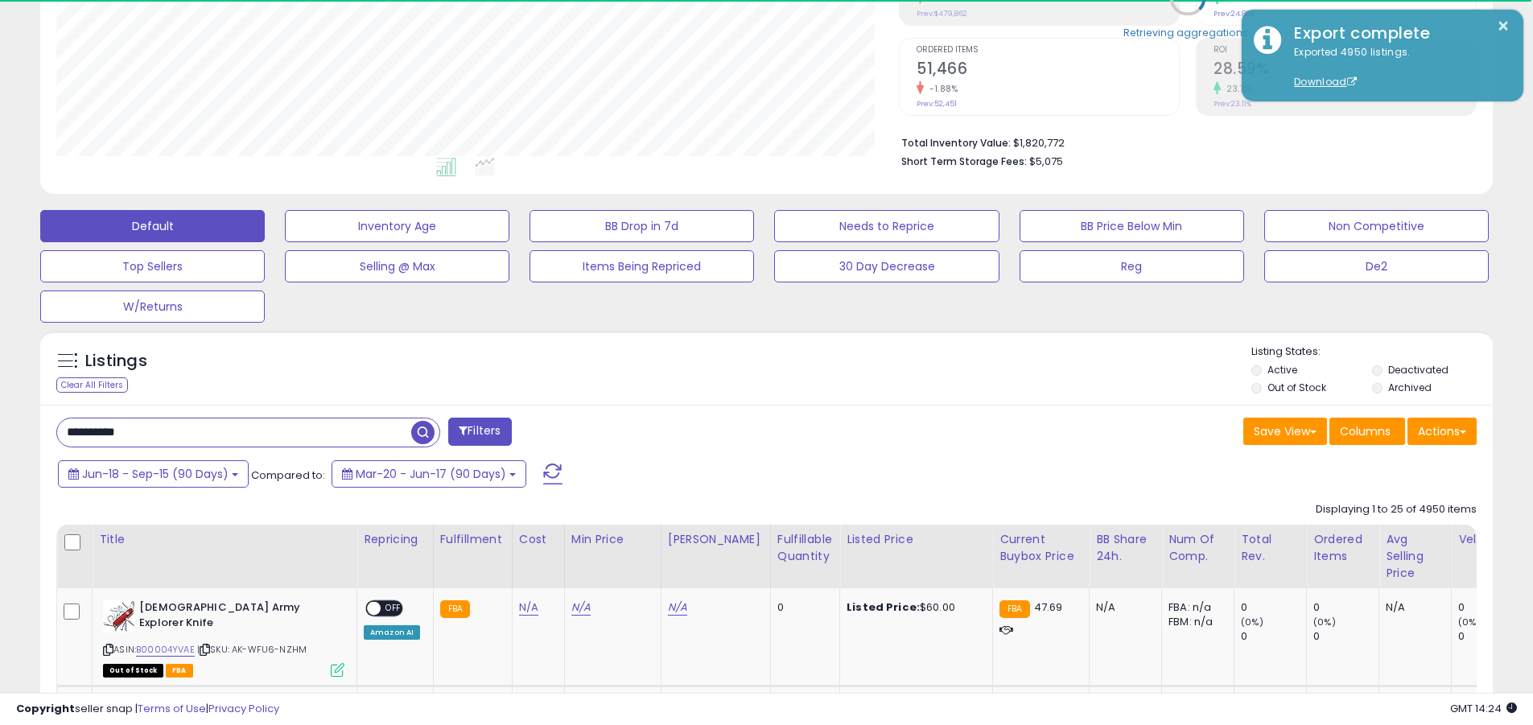
scroll to position [330, 842]
click at [747, 430] on button "Actions" at bounding box center [1441, 431] width 69 height 27
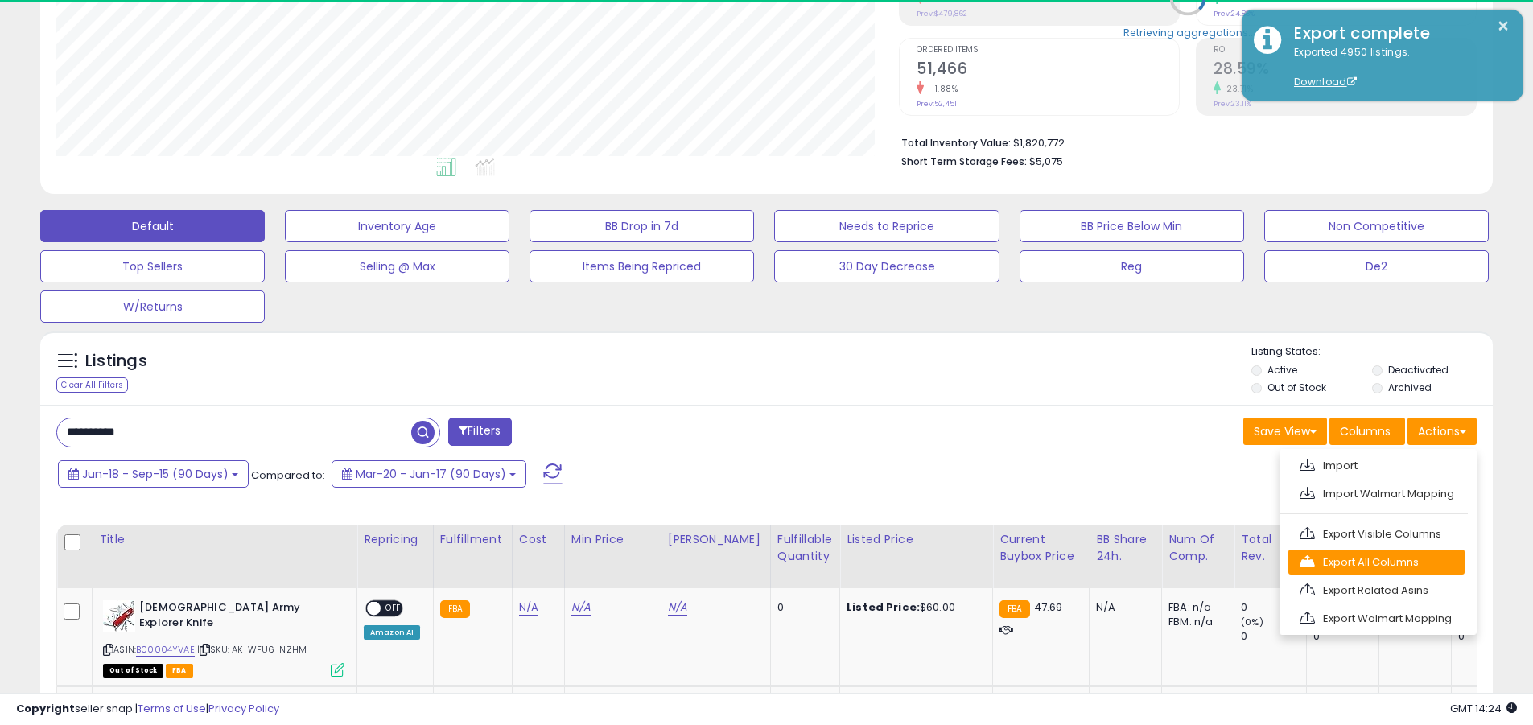
click at [747, 562] on link "Export All Columns" at bounding box center [1376, 562] width 176 height 25
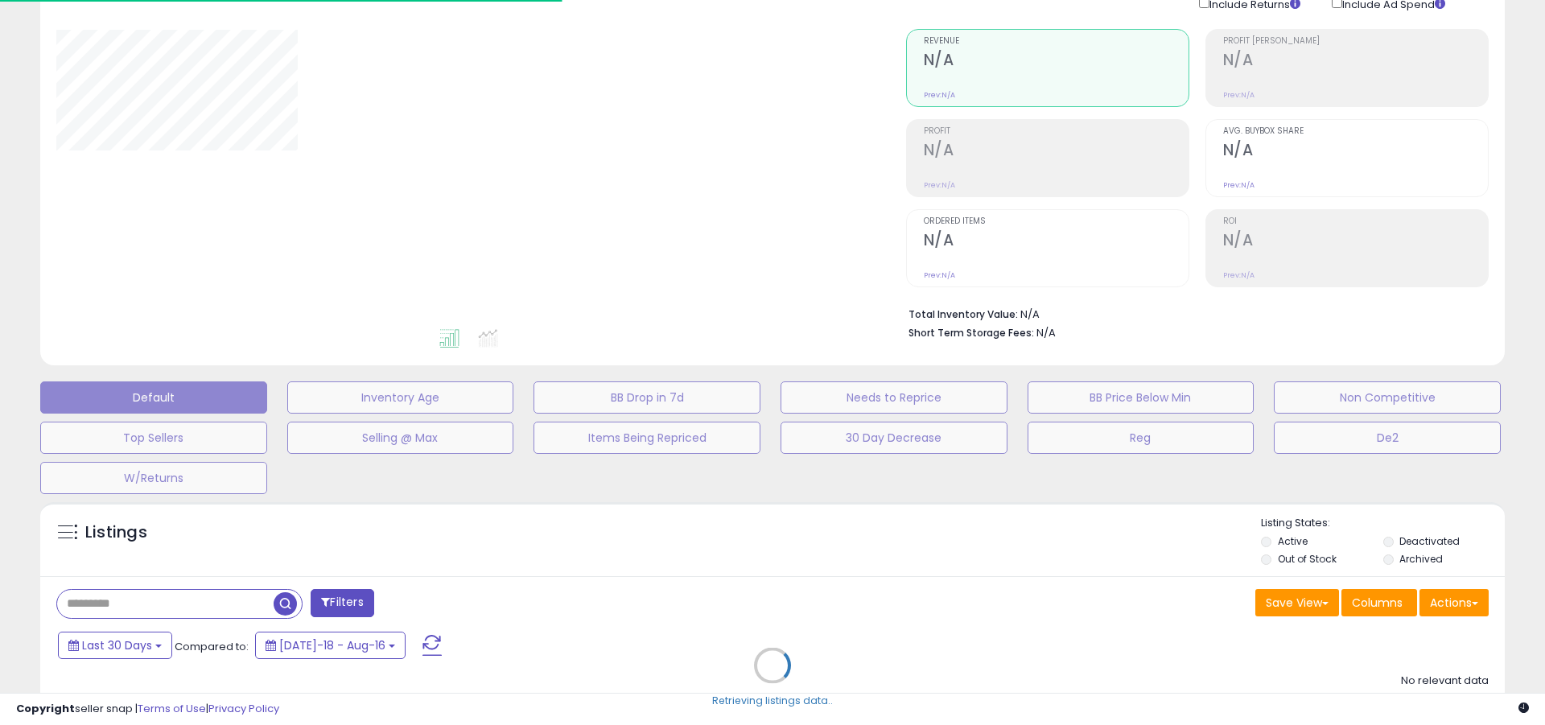
scroll to position [68, 0]
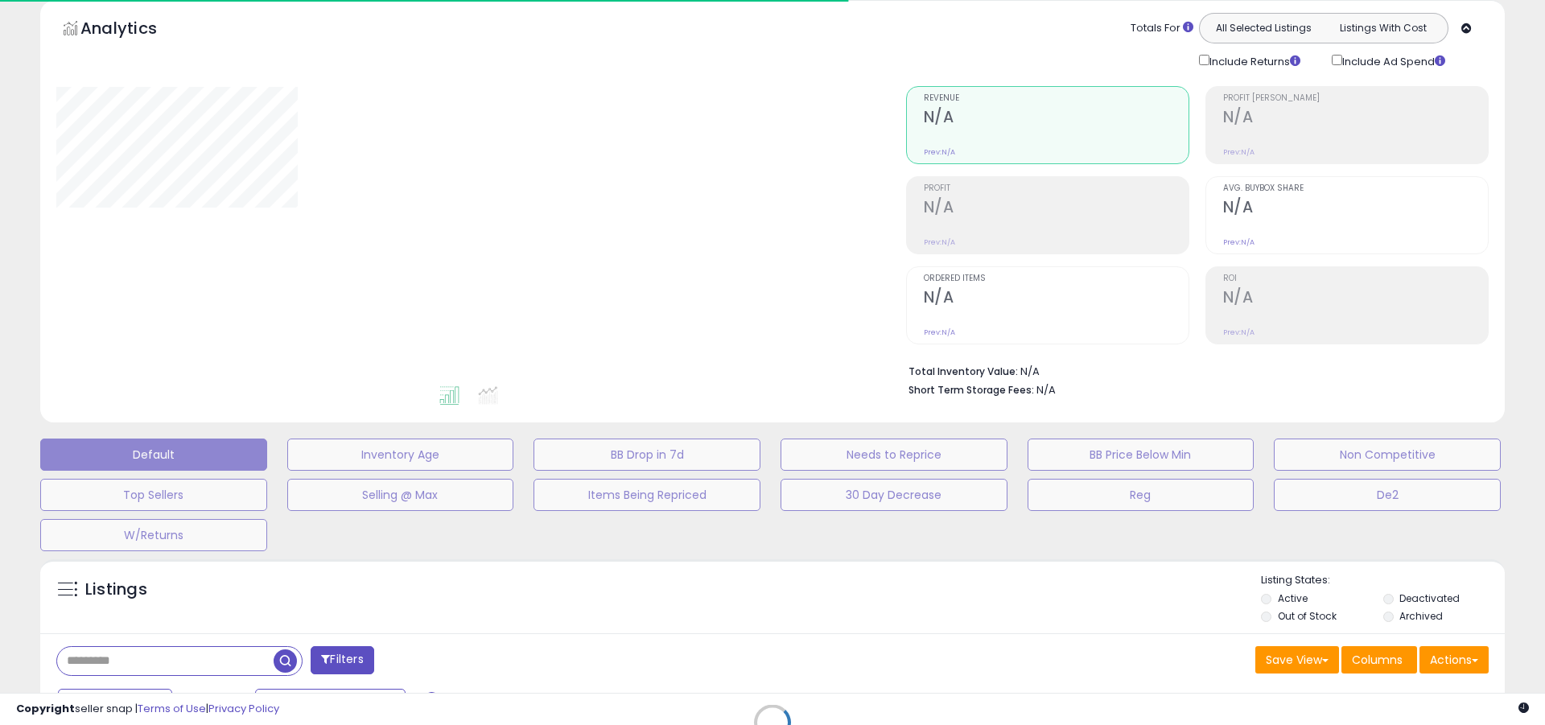
click at [772, 211] on div at bounding box center [469, 235] width 826 height 298
type input "**********"
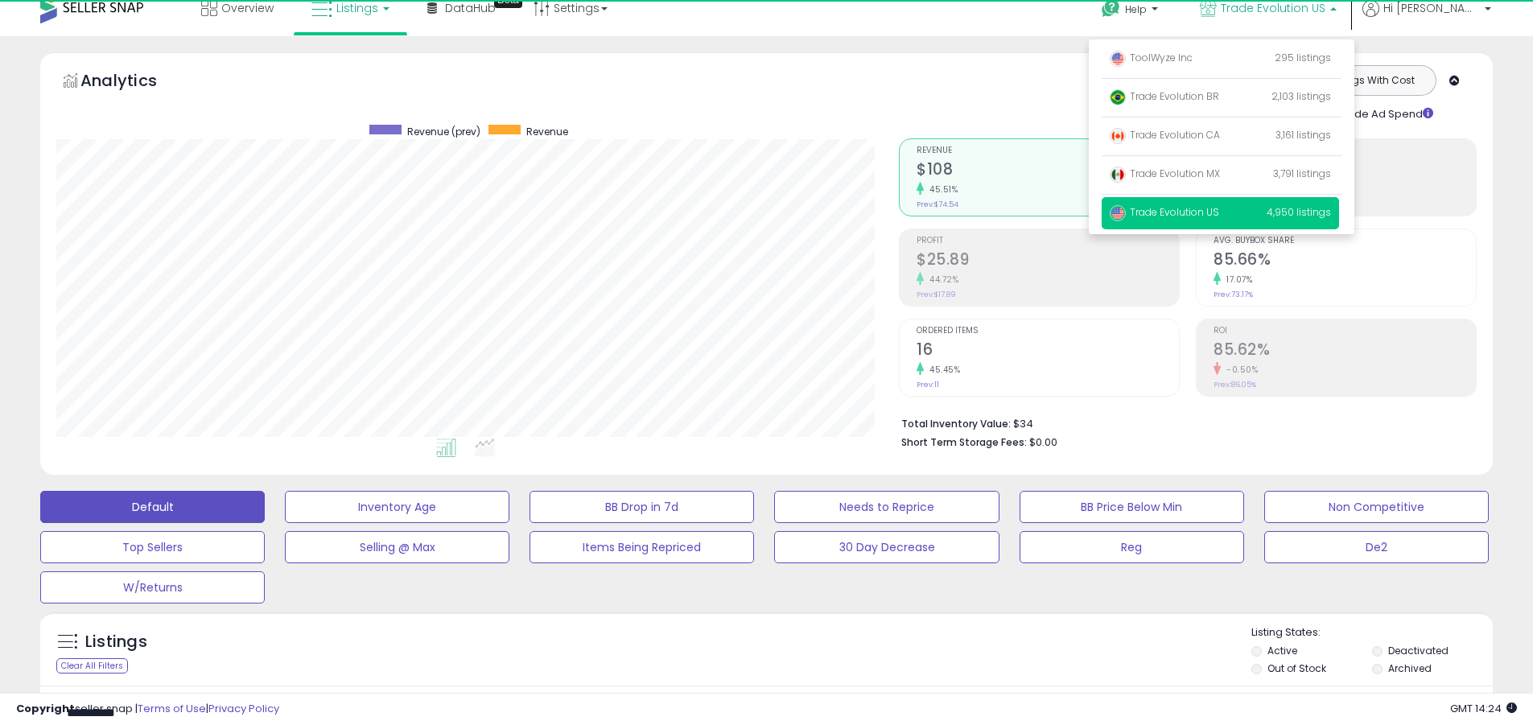
scroll to position [330, 842]
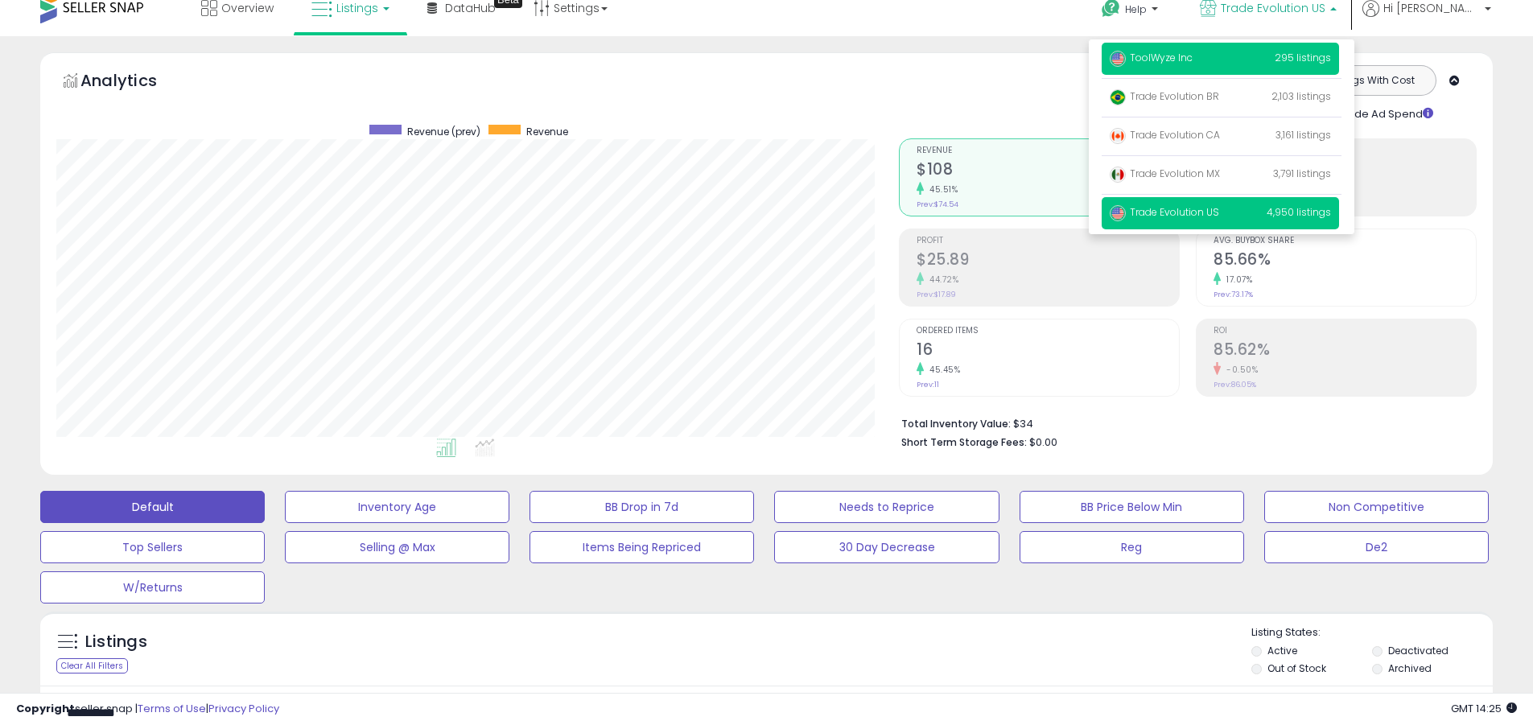
click at [1192, 57] on span "ToolWyze Inc" at bounding box center [1151, 58] width 83 height 14
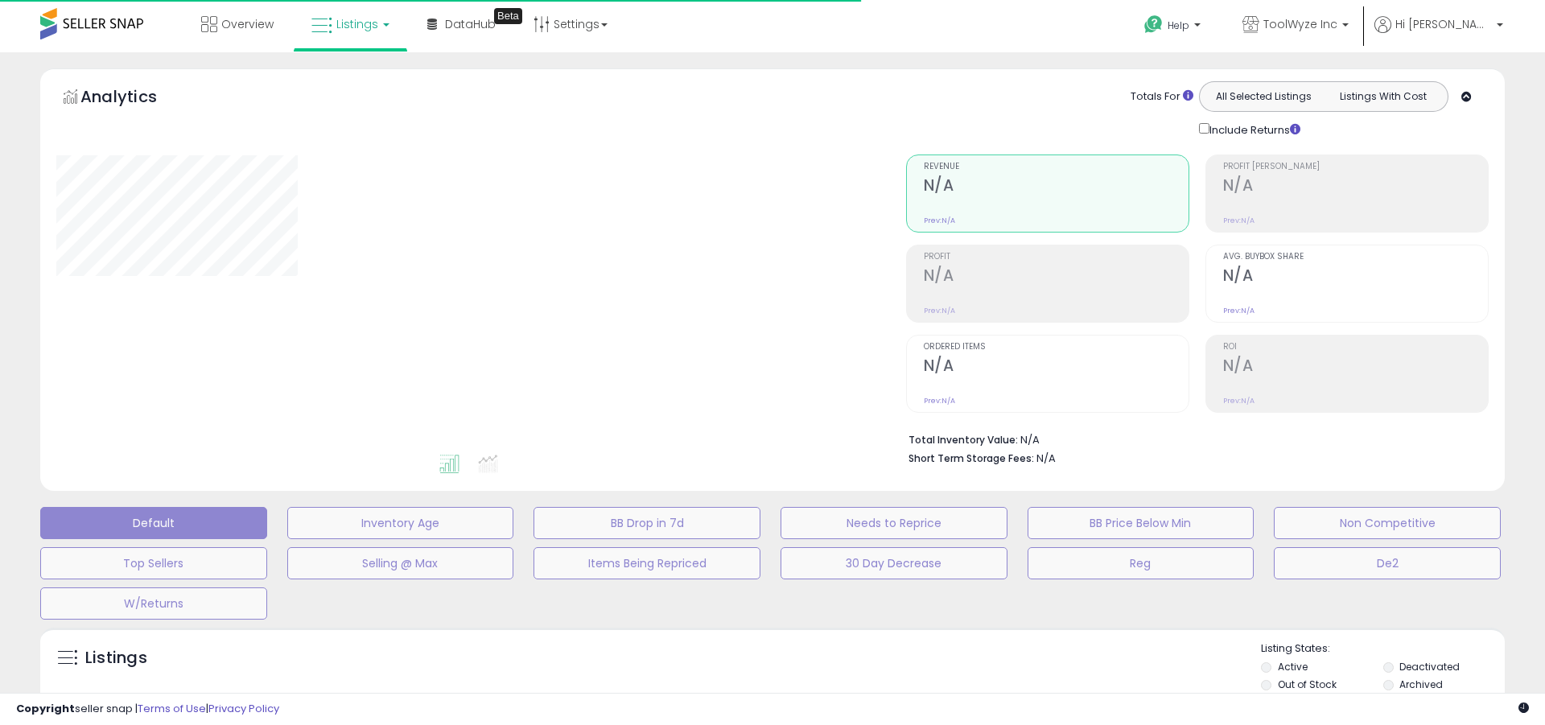
type input "**********"
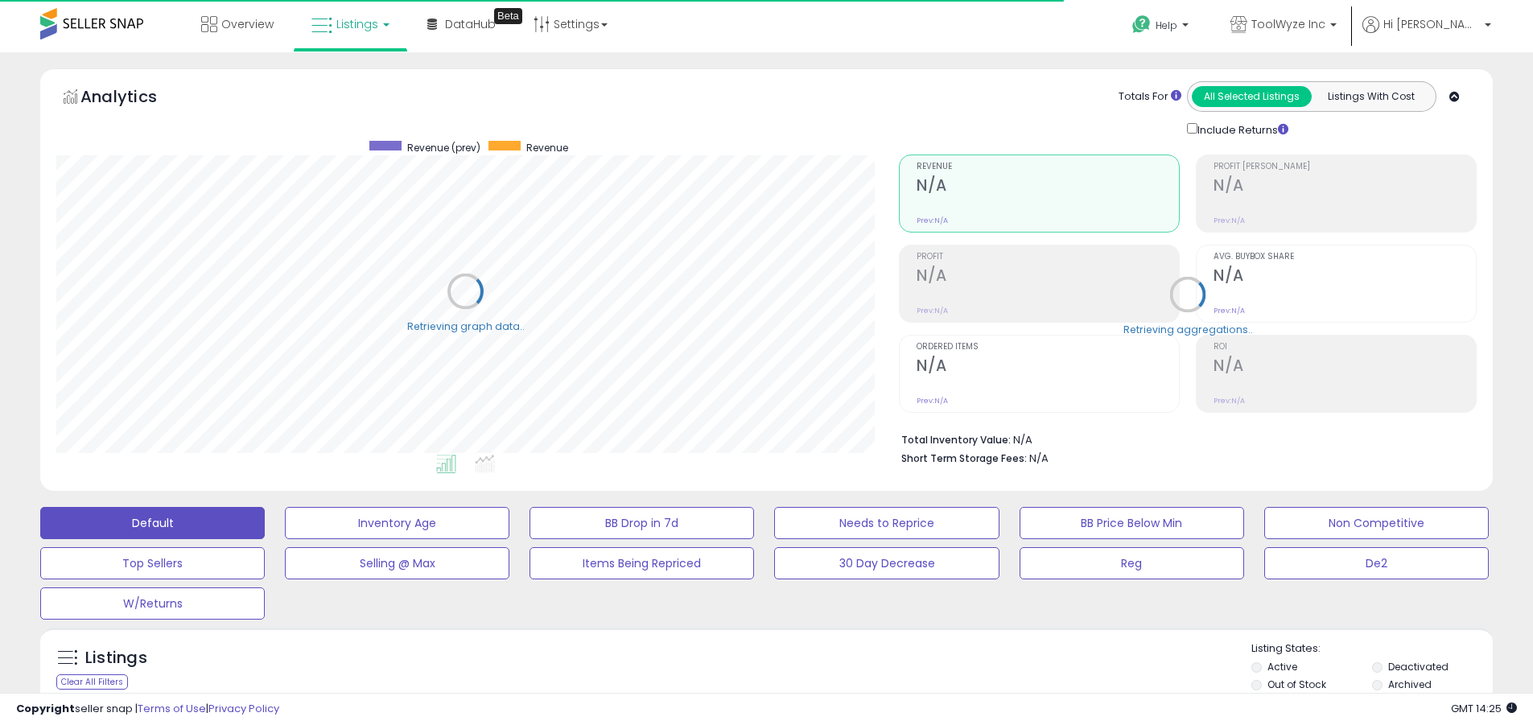
scroll to position [330, 842]
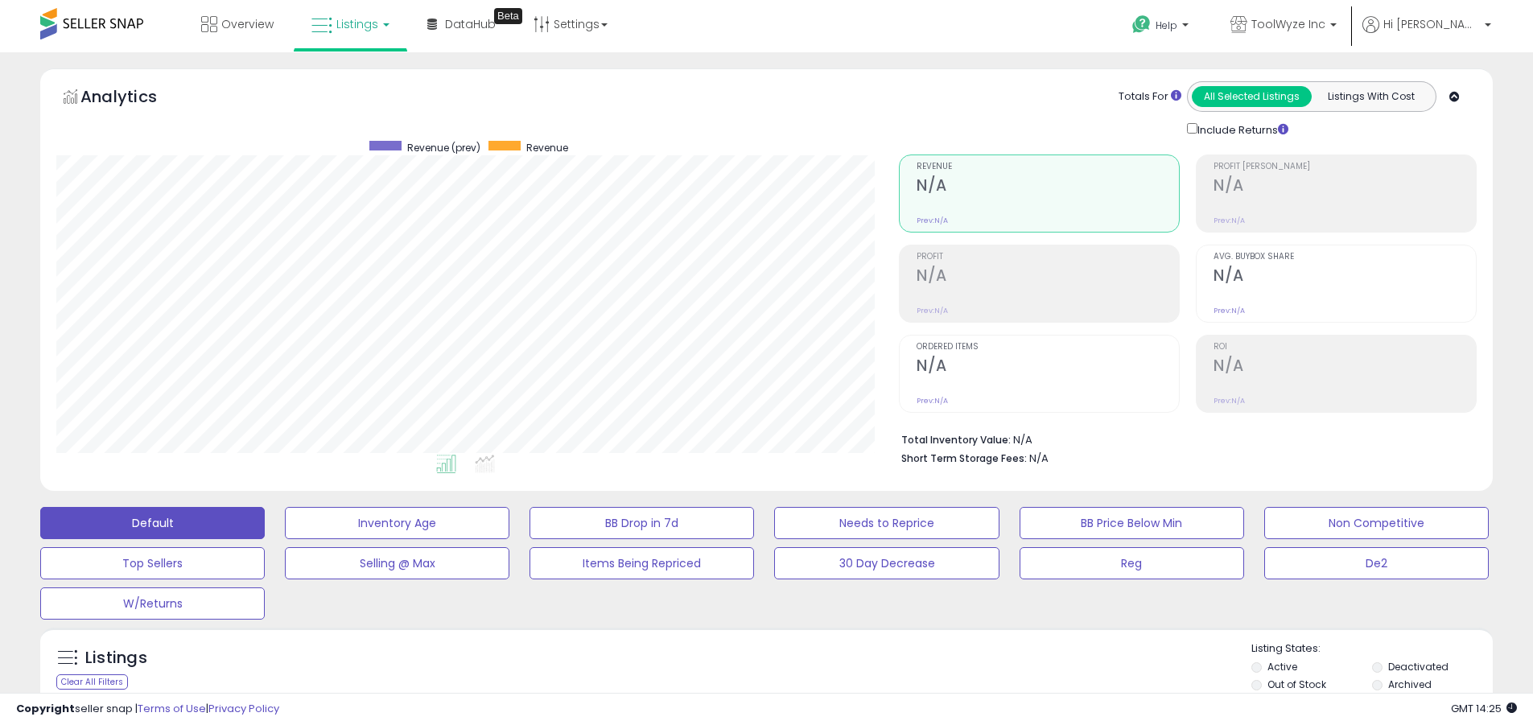
click at [1418, 666] on label "Deactivated" at bounding box center [1418, 667] width 60 height 14
click at [1410, 684] on label "Archived" at bounding box center [1409, 685] width 43 height 14
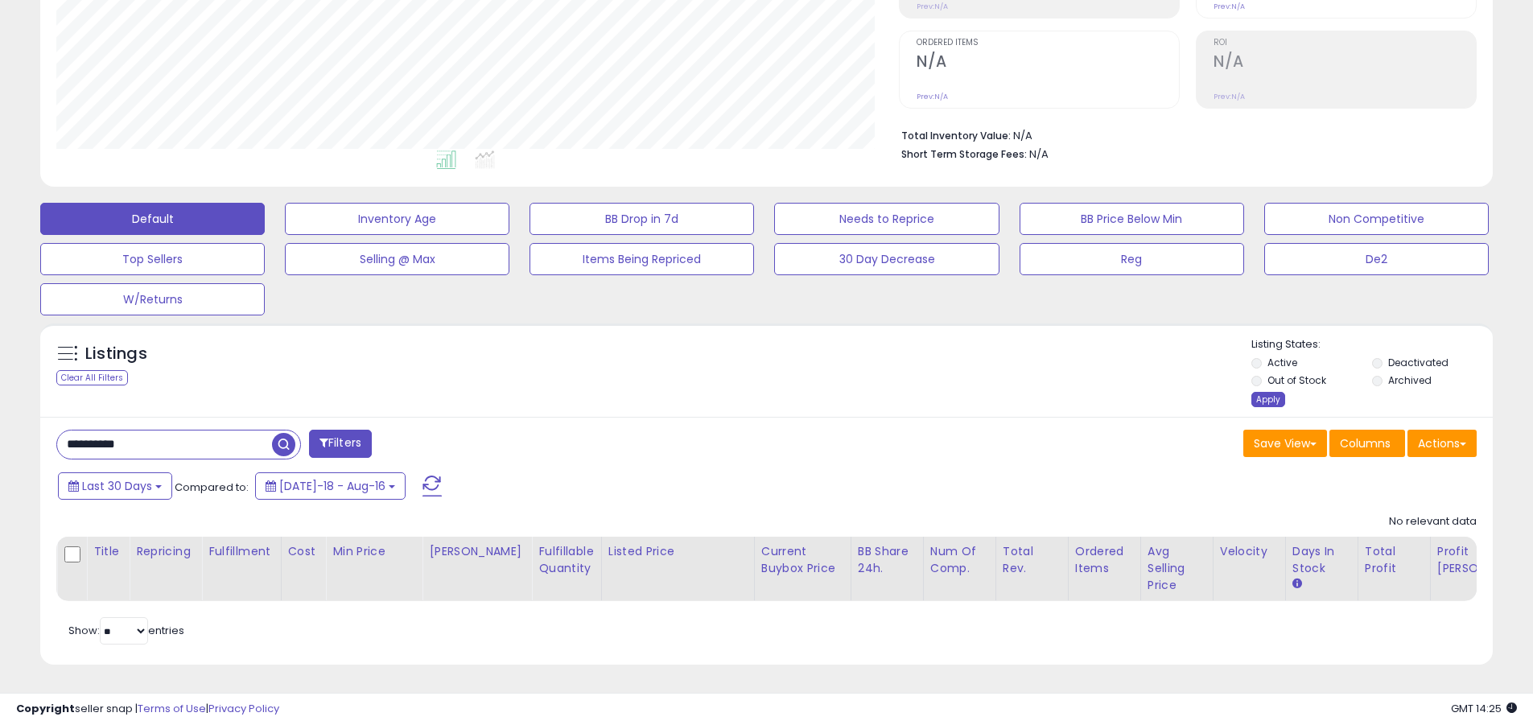
click at [1267, 392] on div "Apply" at bounding box center [1268, 399] width 34 height 15
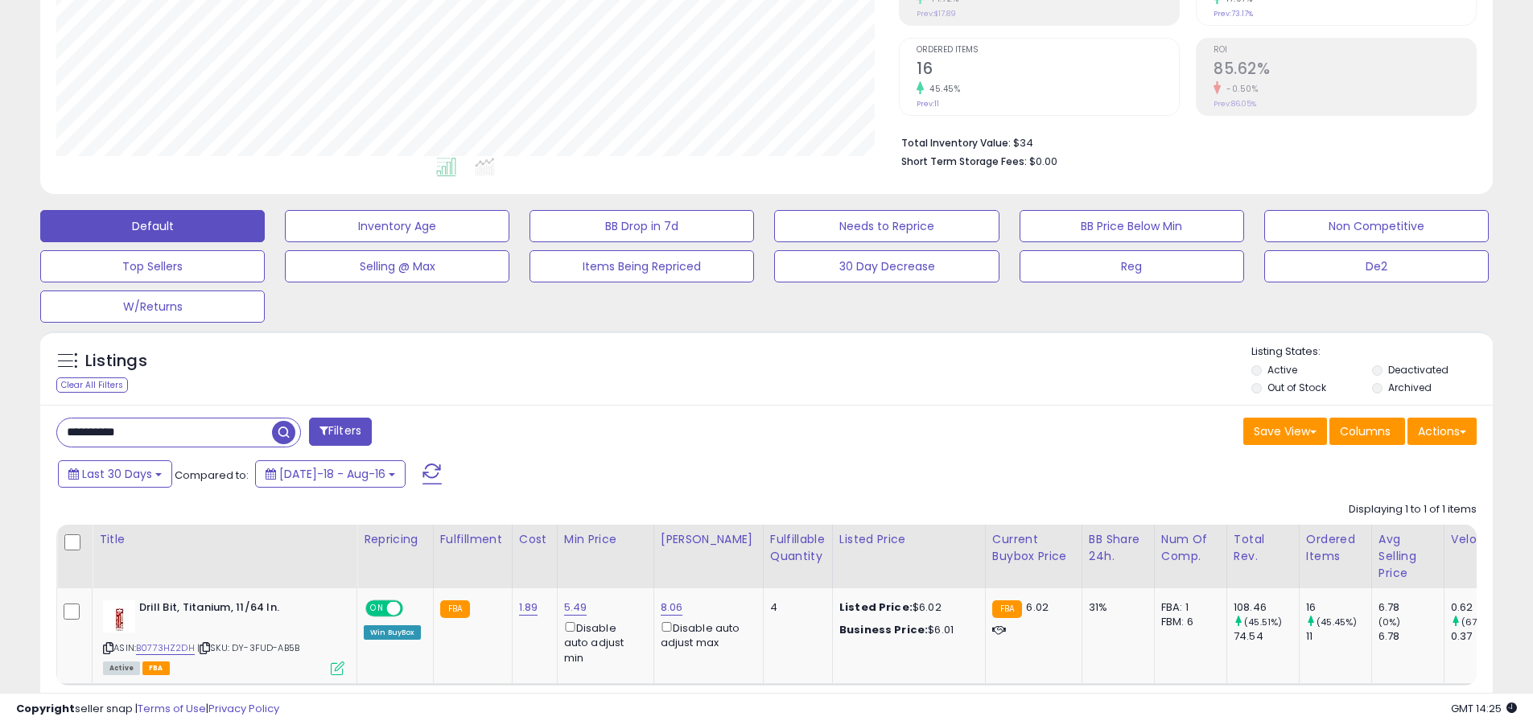
click at [152, 225] on button "Default" at bounding box center [152, 226] width 224 height 32
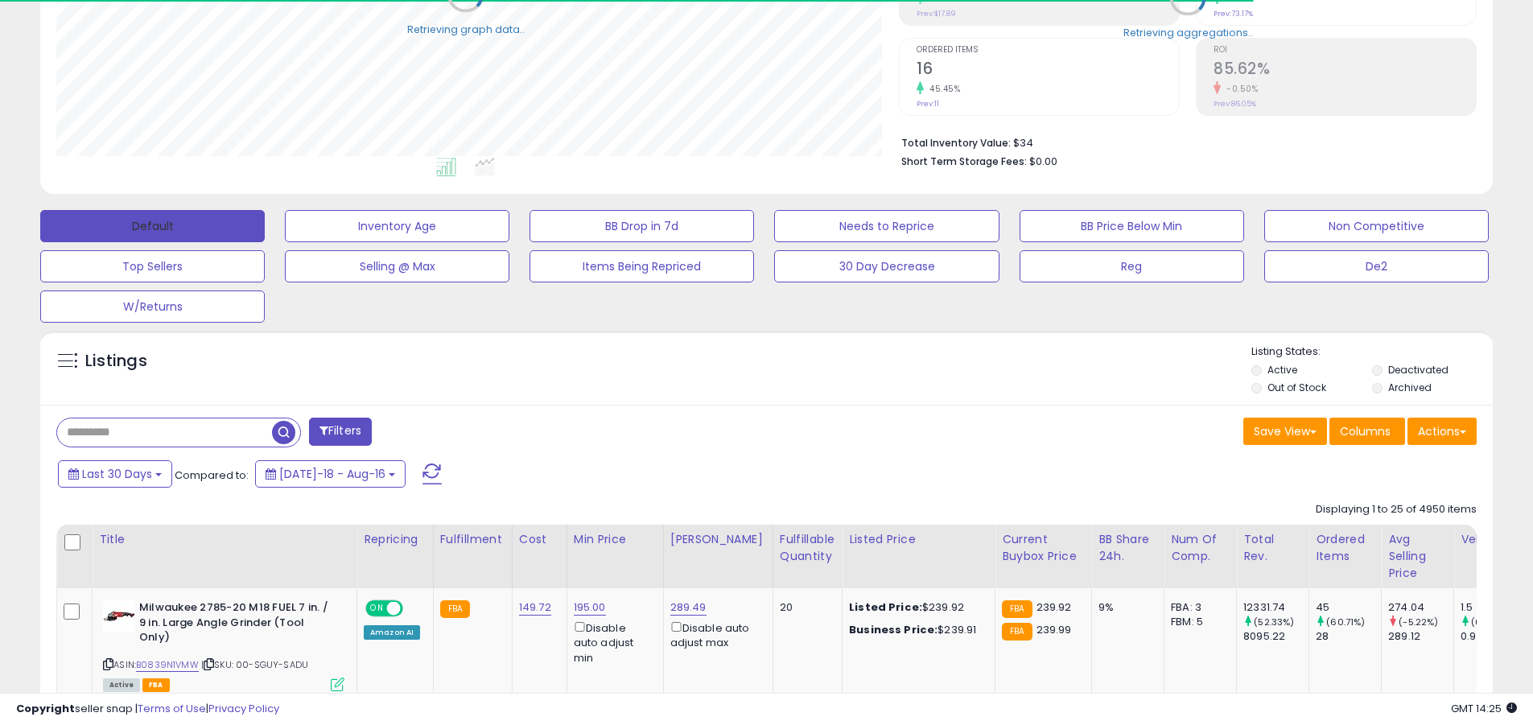
scroll to position [804317, 803804]
click at [422, 463] on span at bounding box center [431, 473] width 19 height 21
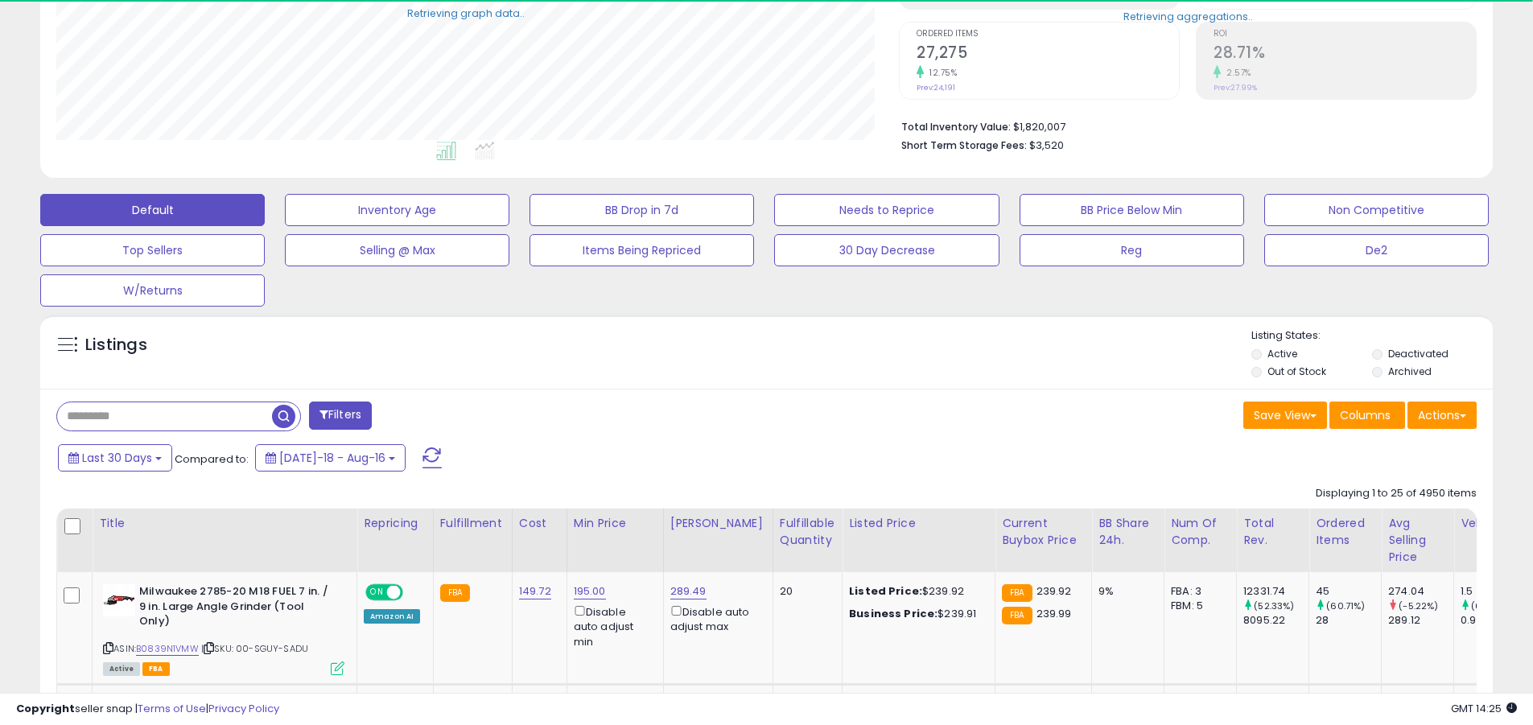
scroll to position [330, 842]
click at [164, 416] on input "text" at bounding box center [164, 416] width 215 height 28
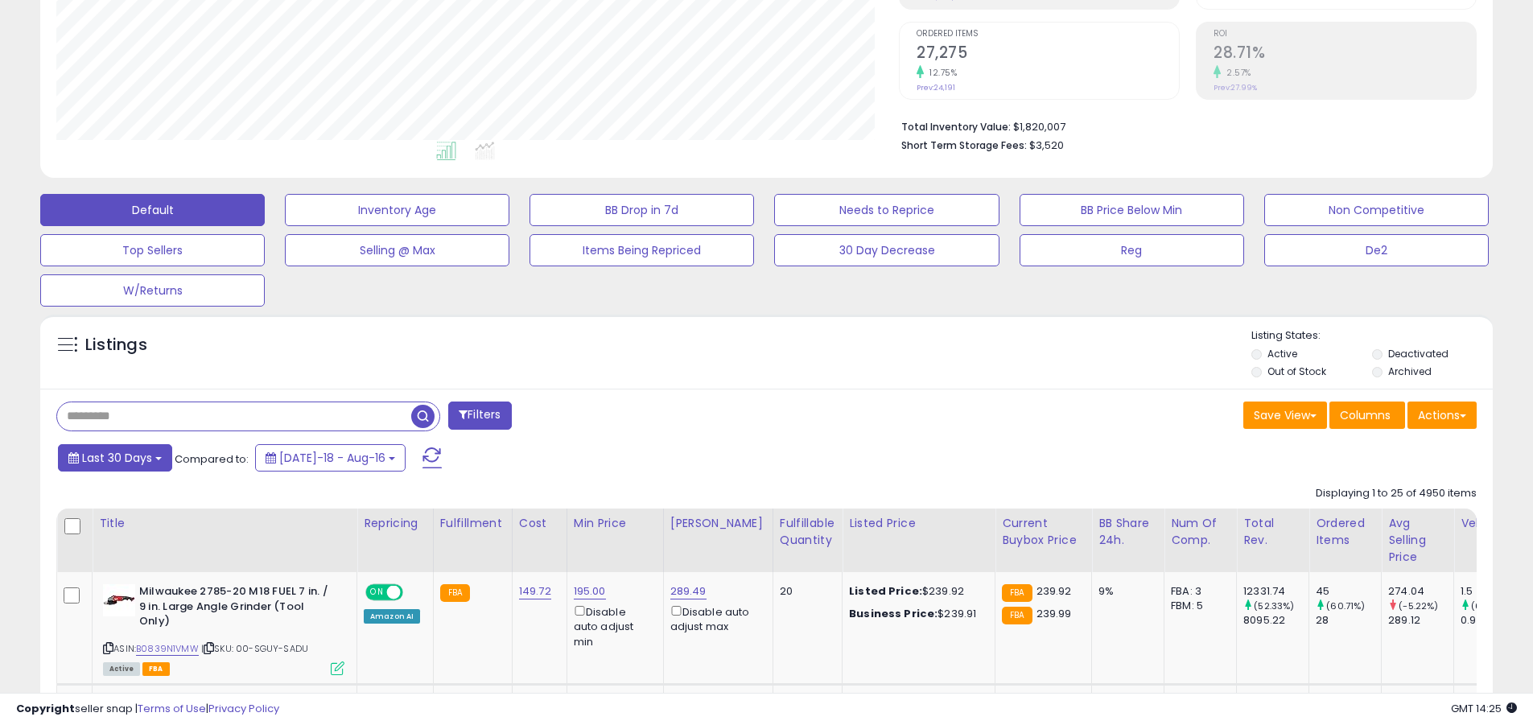
click at [114, 457] on span "Last 30 Days" at bounding box center [117, 458] width 70 height 16
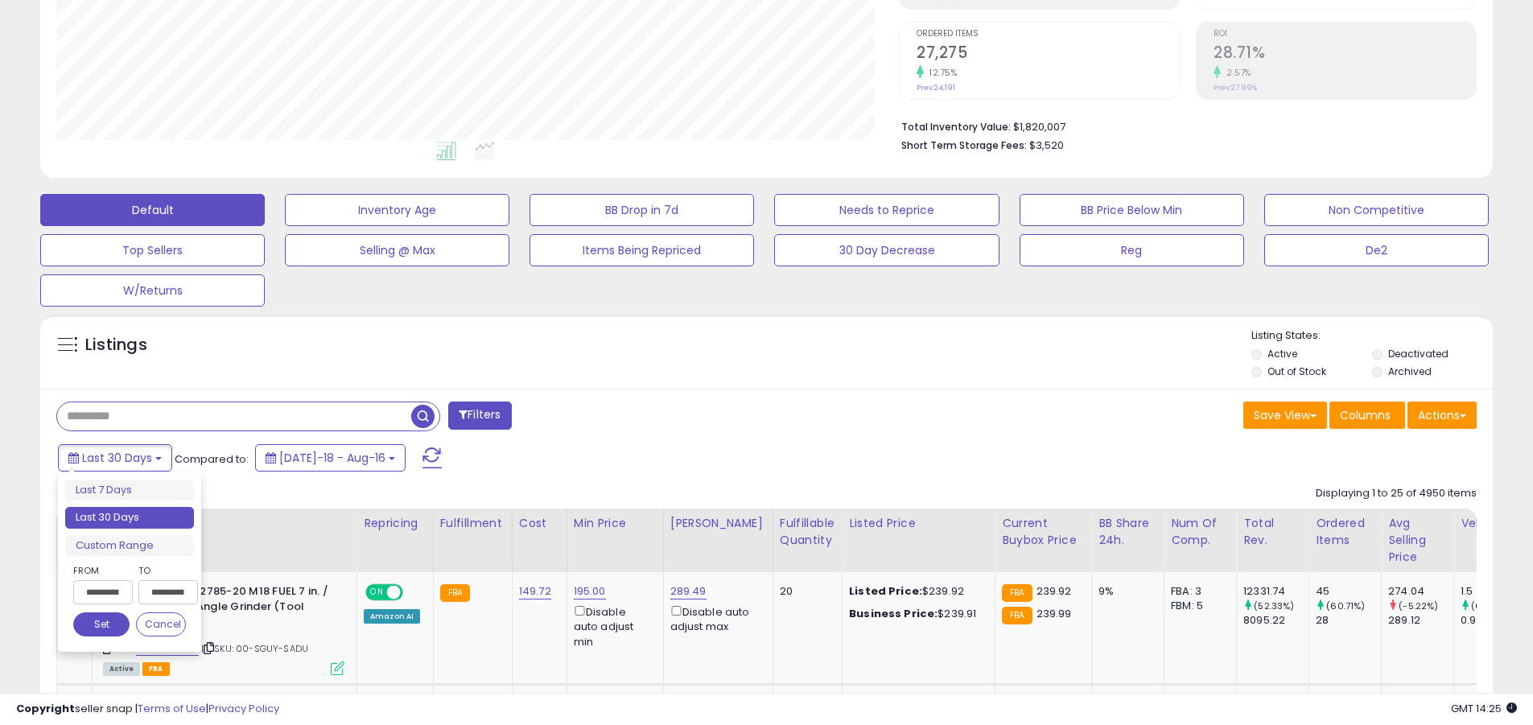
click at [130, 517] on li "Last 30 Days" at bounding box center [129, 518] width 129 height 22
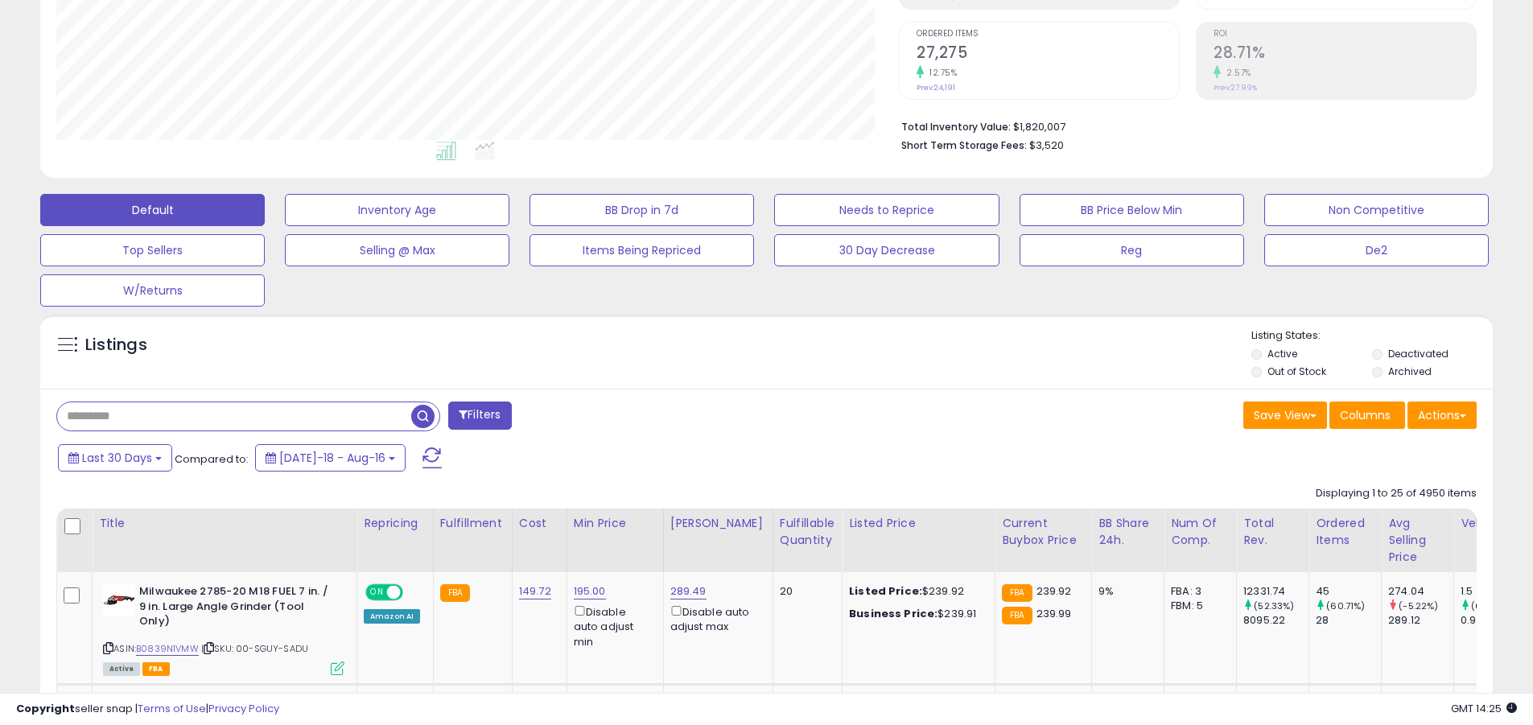
click at [234, 416] on input "text" at bounding box center [234, 416] width 354 height 28
click at [425, 414] on span "button" at bounding box center [422, 416] width 23 height 23
click at [1442, 414] on button "Actions" at bounding box center [1441, 415] width 69 height 27
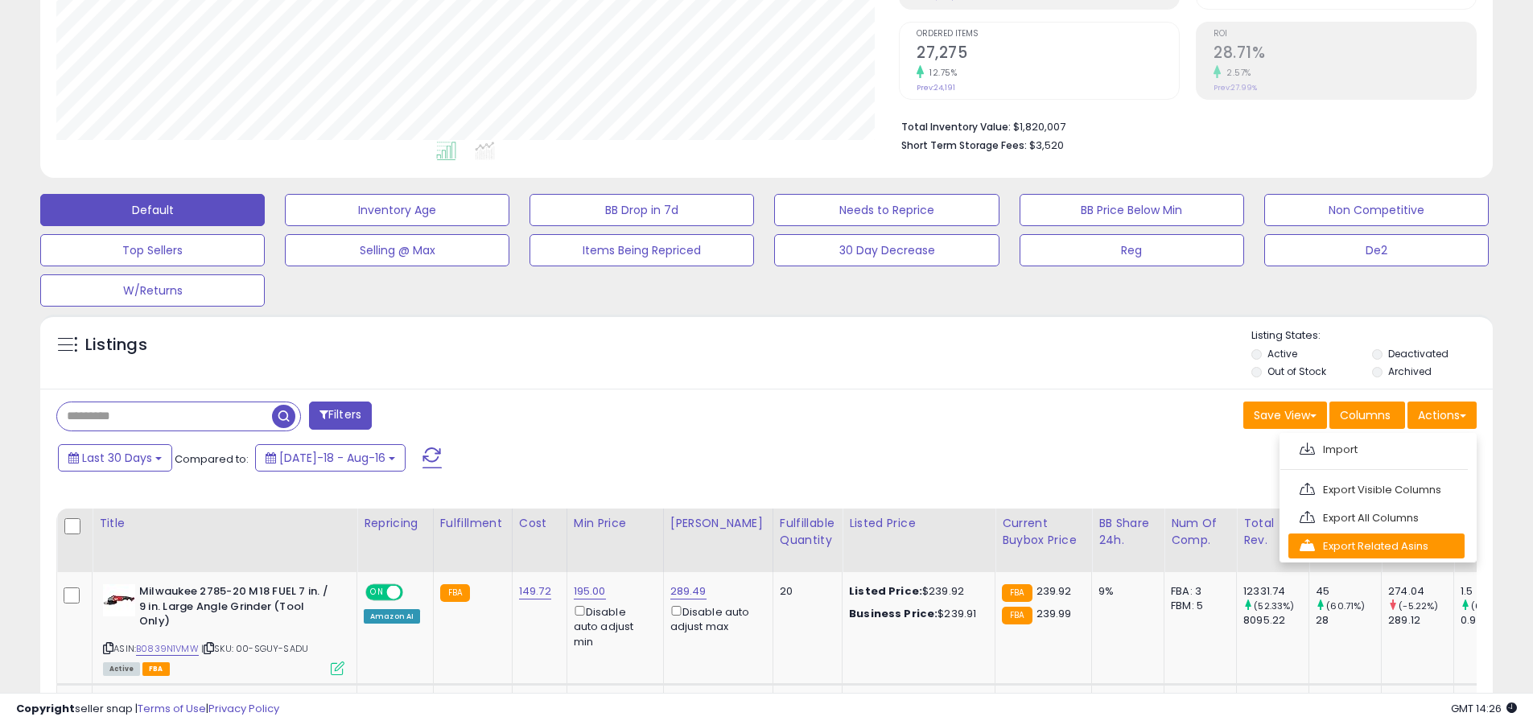
click at [1376, 546] on link "Export Related Asins" at bounding box center [1376, 545] width 176 height 25
